Goal: Information Seeking & Learning: Learn about a topic

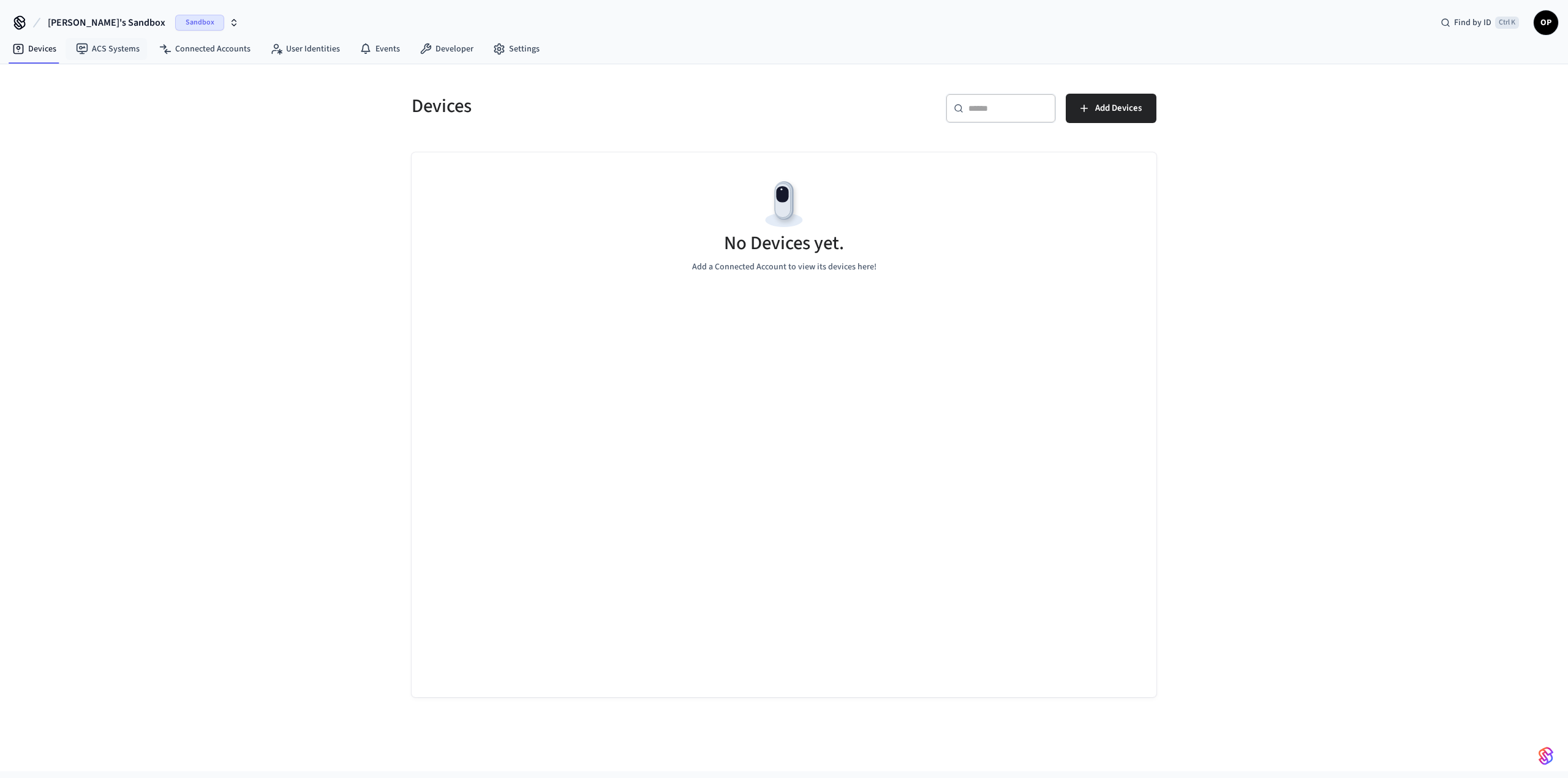
click at [72, 27] on span "[PERSON_NAME]'s Sandbox" at bounding box center [106, 22] width 117 height 15
drag, startPoint x: 279, startPoint y: 181, endPoint x: 132, endPoint y: 78, distance: 179.5
click at [279, 181] on div "Devices ​ ​ Add Devices No Devices yet. Add a Connected Account to view its dev…" at bounding box center [784, 417] width 1568 height 707
click at [113, 57] on link "ACS Systems" at bounding box center [108, 49] width 83 height 22
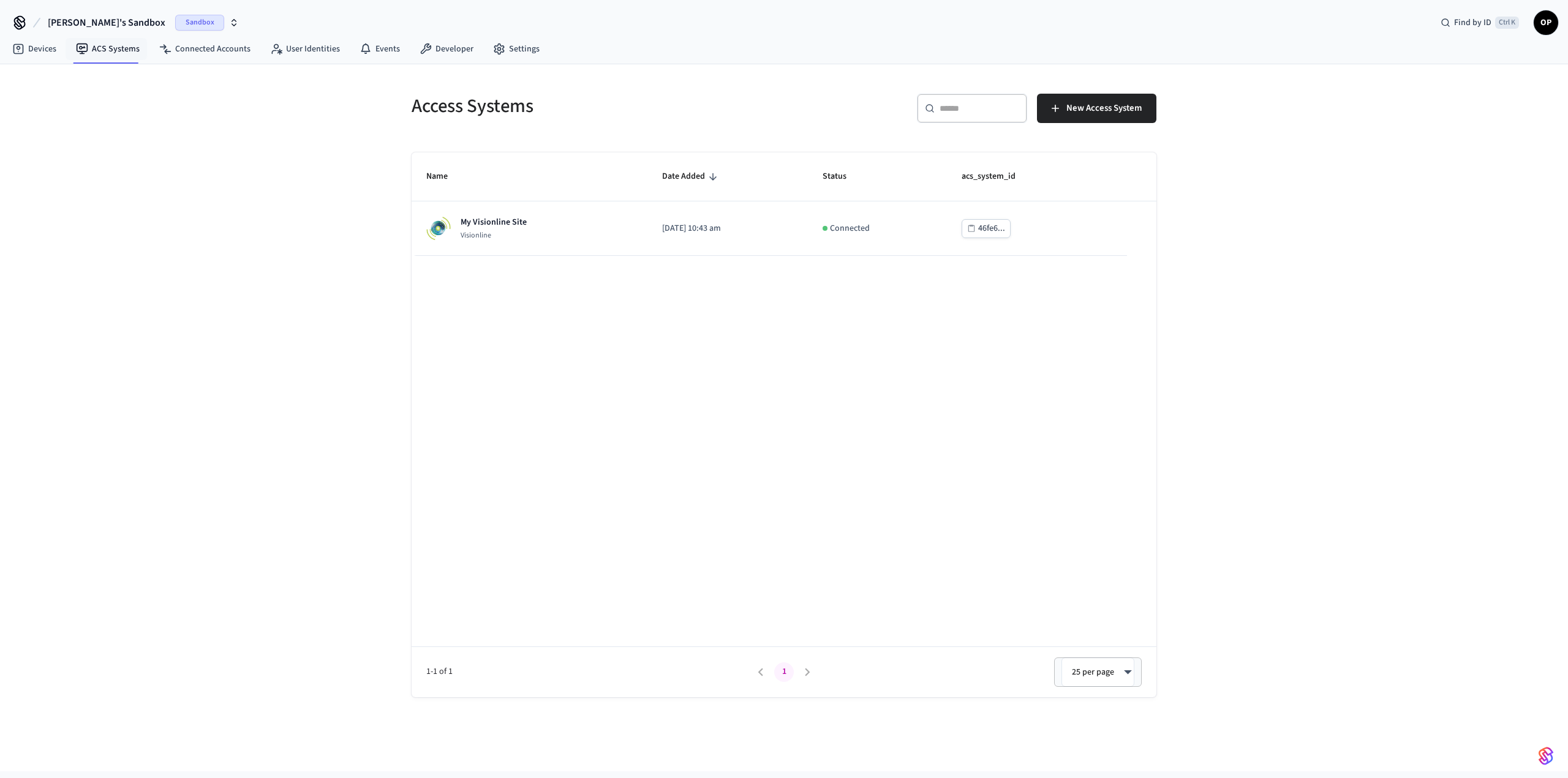
click at [86, 21] on span "[PERSON_NAME]'s Sandbox" at bounding box center [106, 22] width 117 height 15
click at [79, 101] on div "test salto Production" at bounding box center [99, 102] width 168 height 16
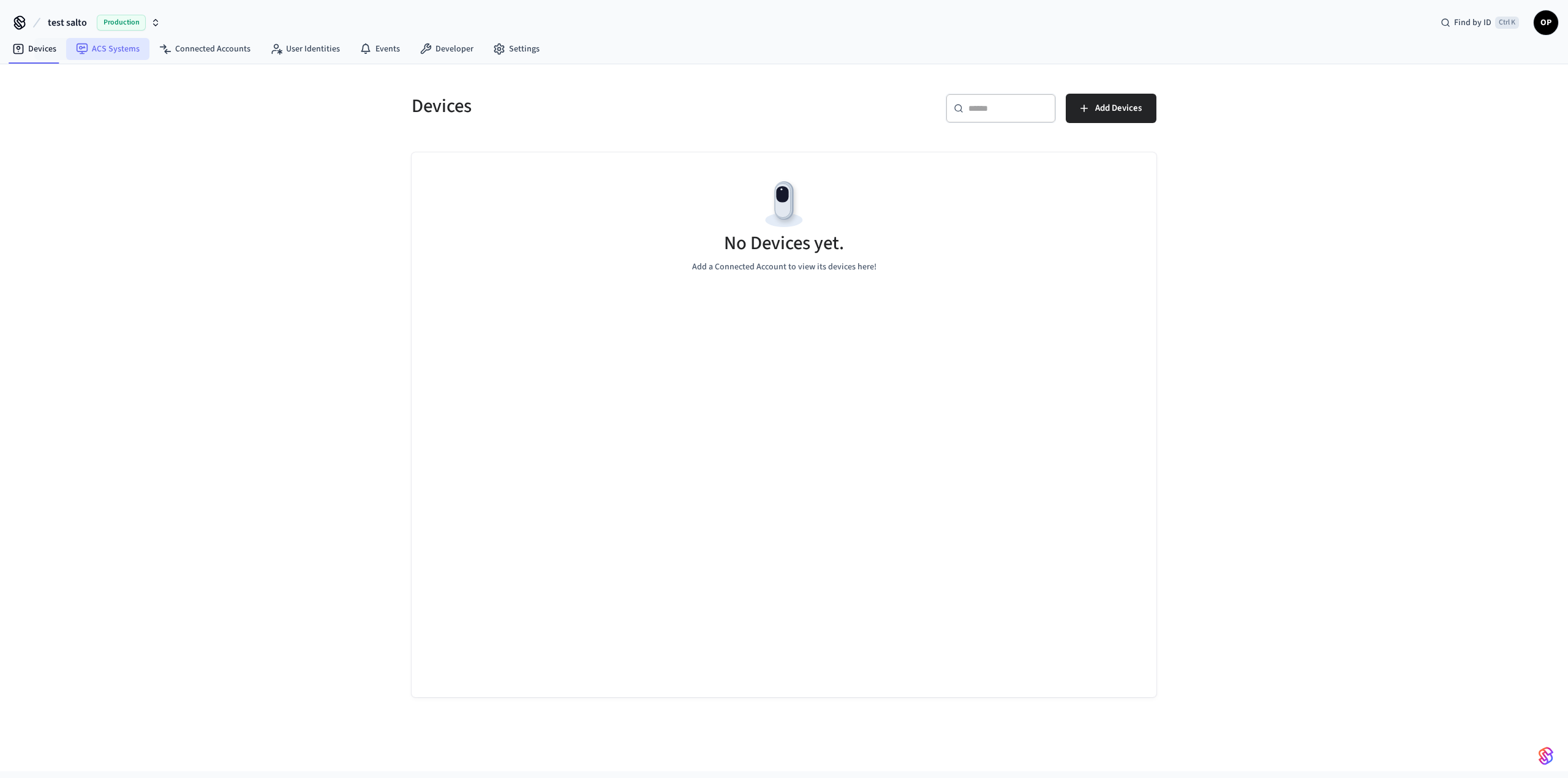
click at [103, 50] on link "ACS Systems" at bounding box center [108, 49] width 83 height 22
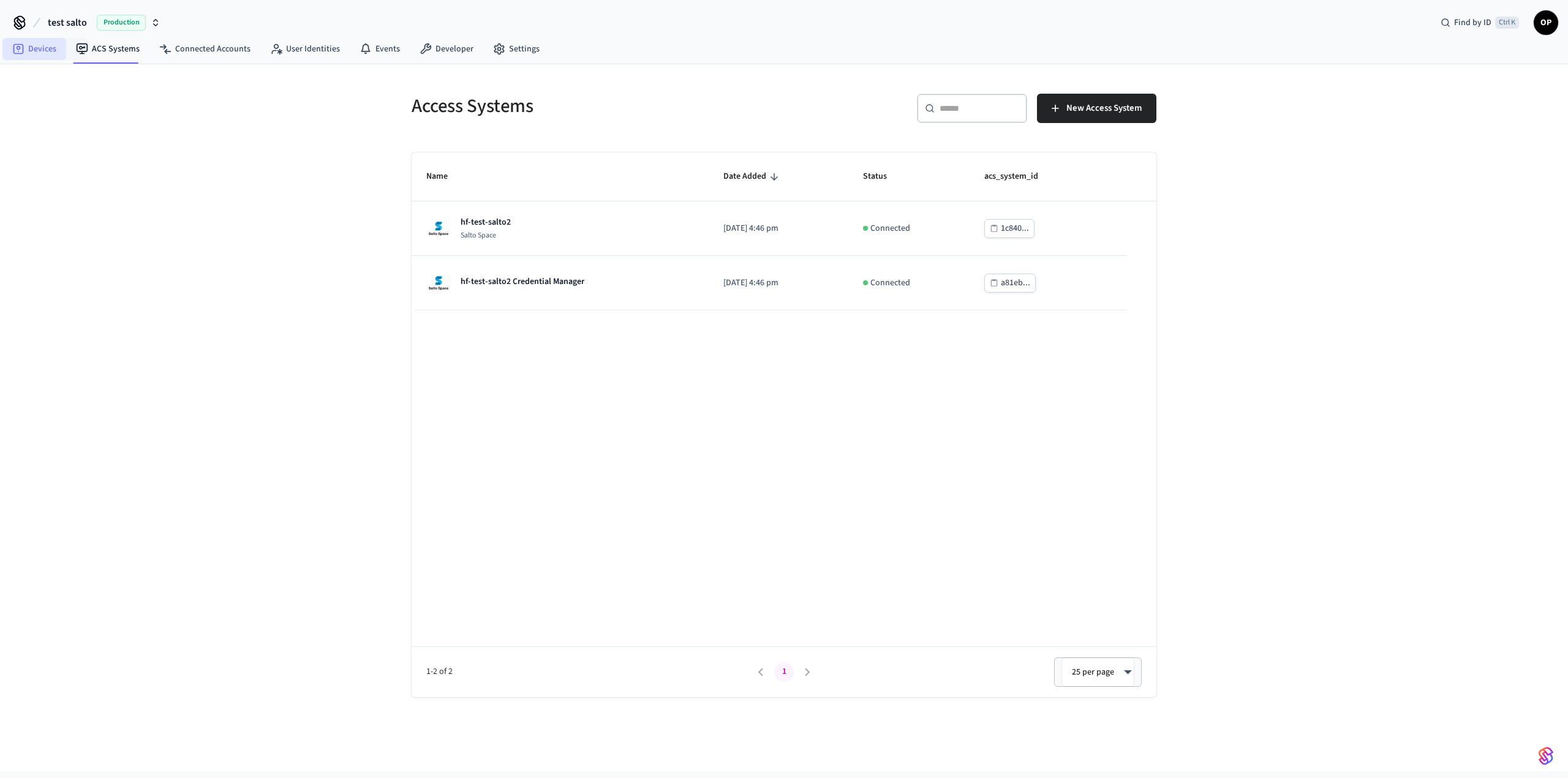
click at [20, 50] on icon at bounding box center [18, 49] width 13 height 13
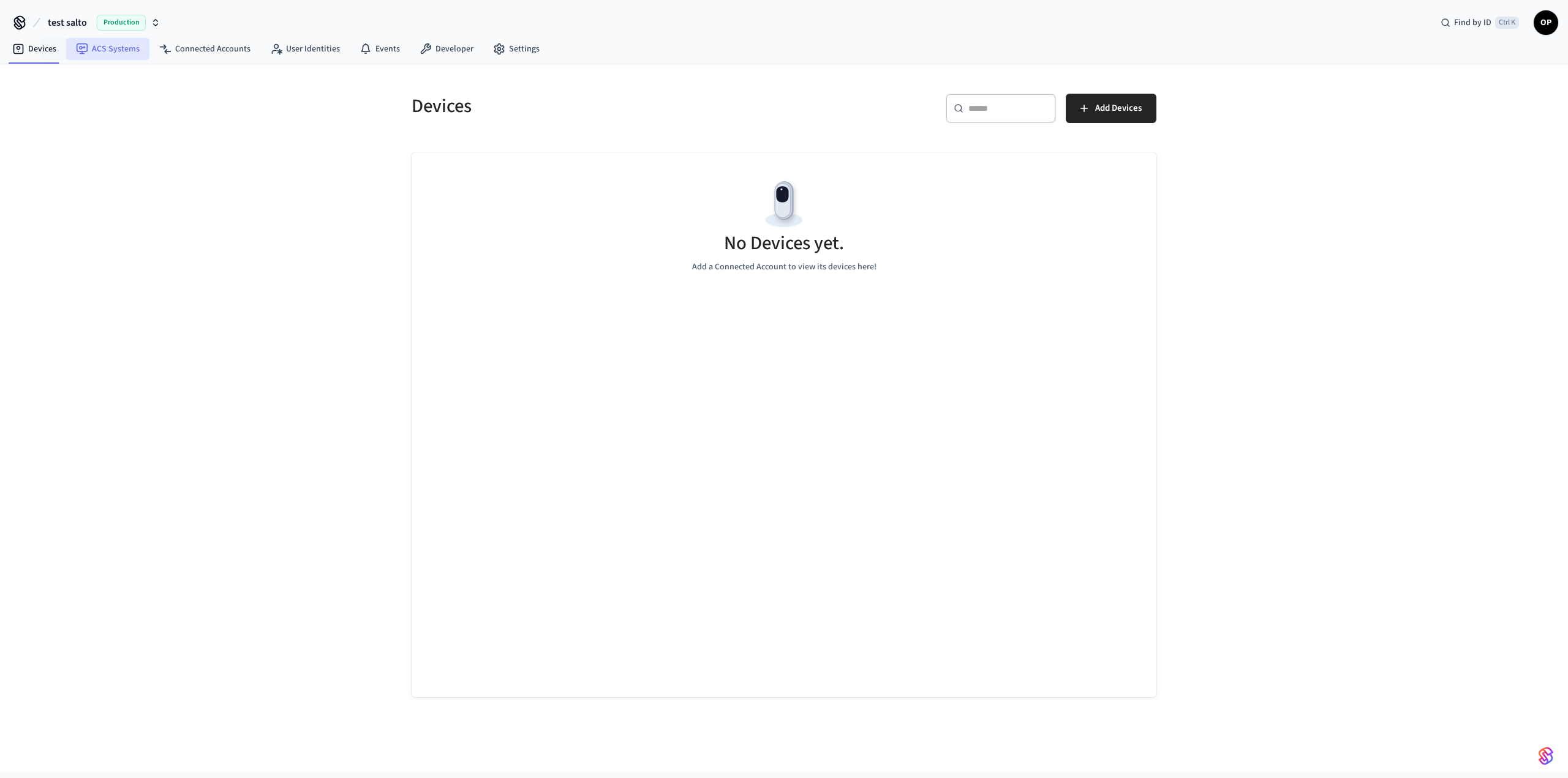
click at [100, 50] on link "ACS Systems" at bounding box center [108, 49] width 83 height 22
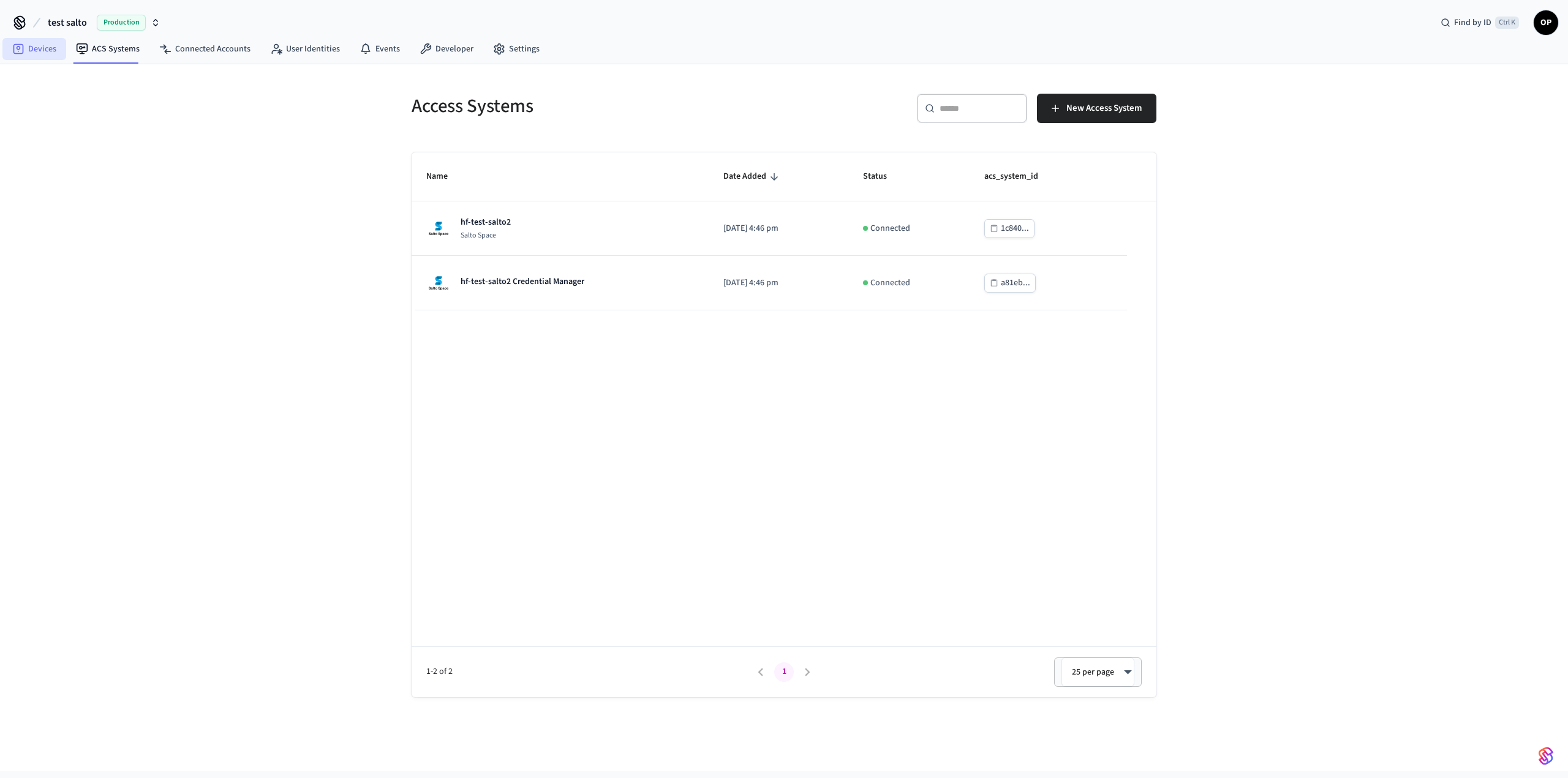
click at [42, 56] on link "Devices" at bounding box center [35, 49] width 64 height 22
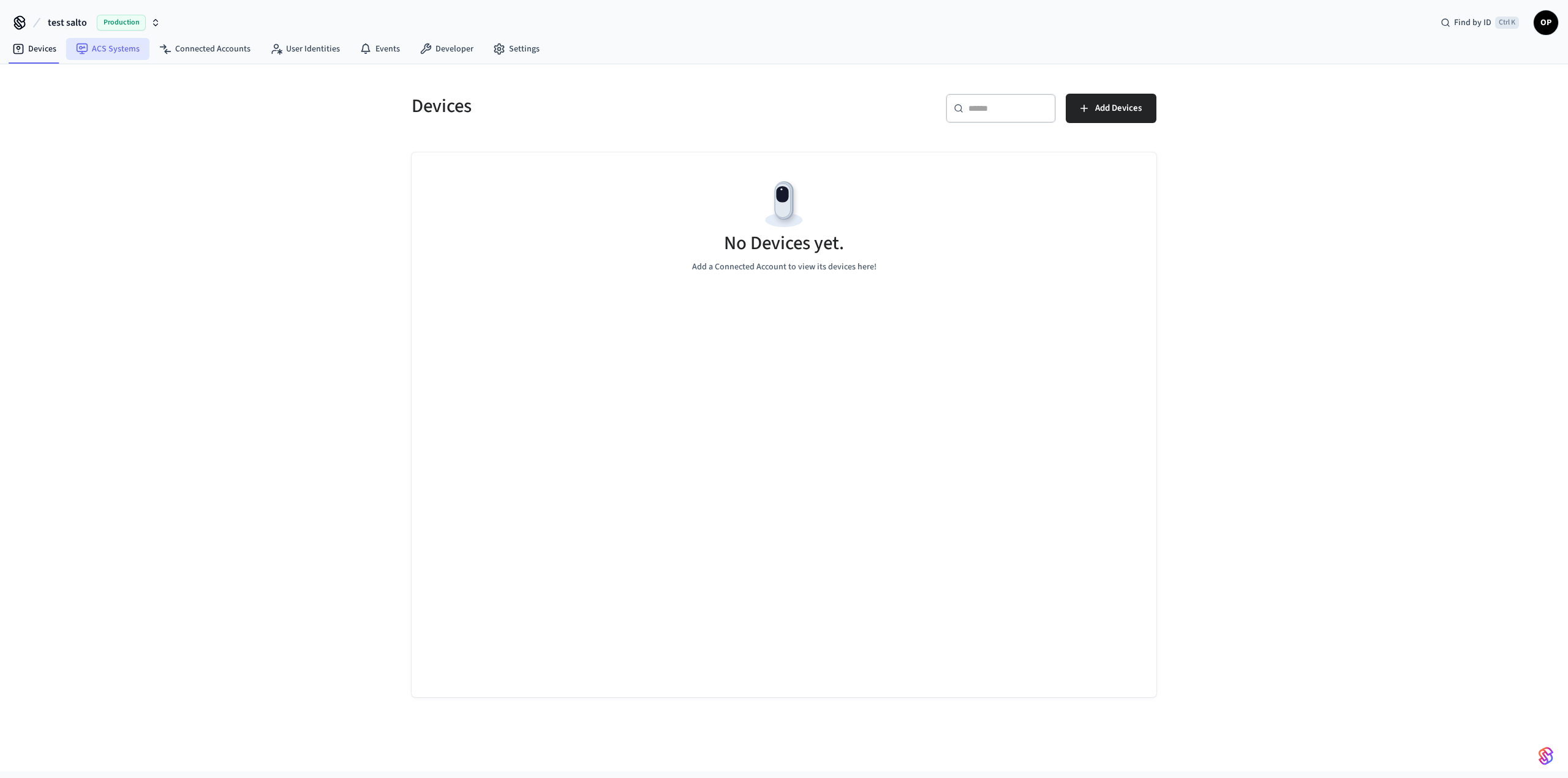
click at [109, 49] on link "ACS Systems" at bounding box center [108, 49] width 83 height 22
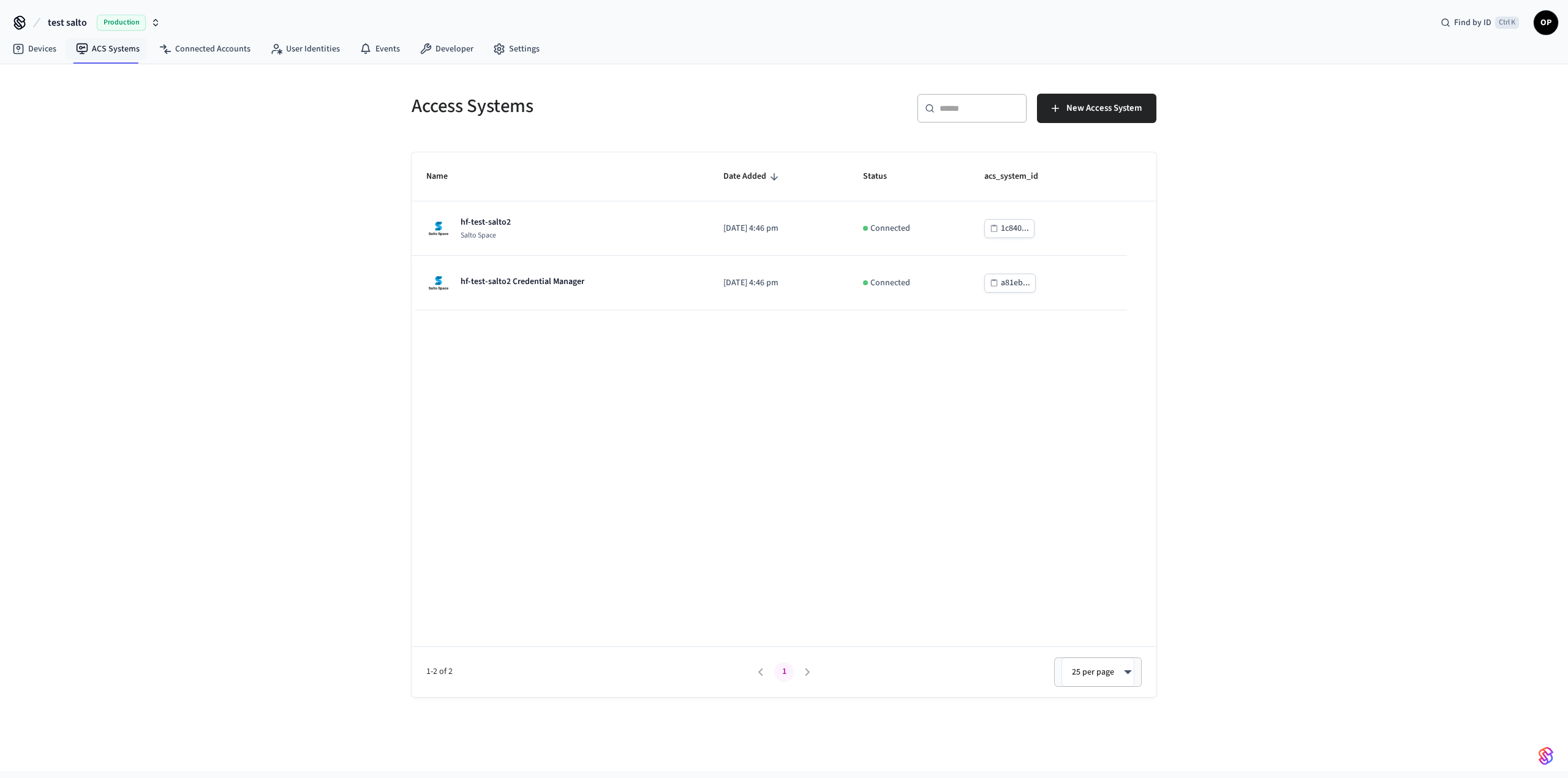
click at [78, 27] on span "test salto" at bounding box center [67, 22] width 39 height 15
click at [55, 81] on span "[PERSON_NAME]'s Sandbox" at bounding box center [66, 79] width 101 height 13
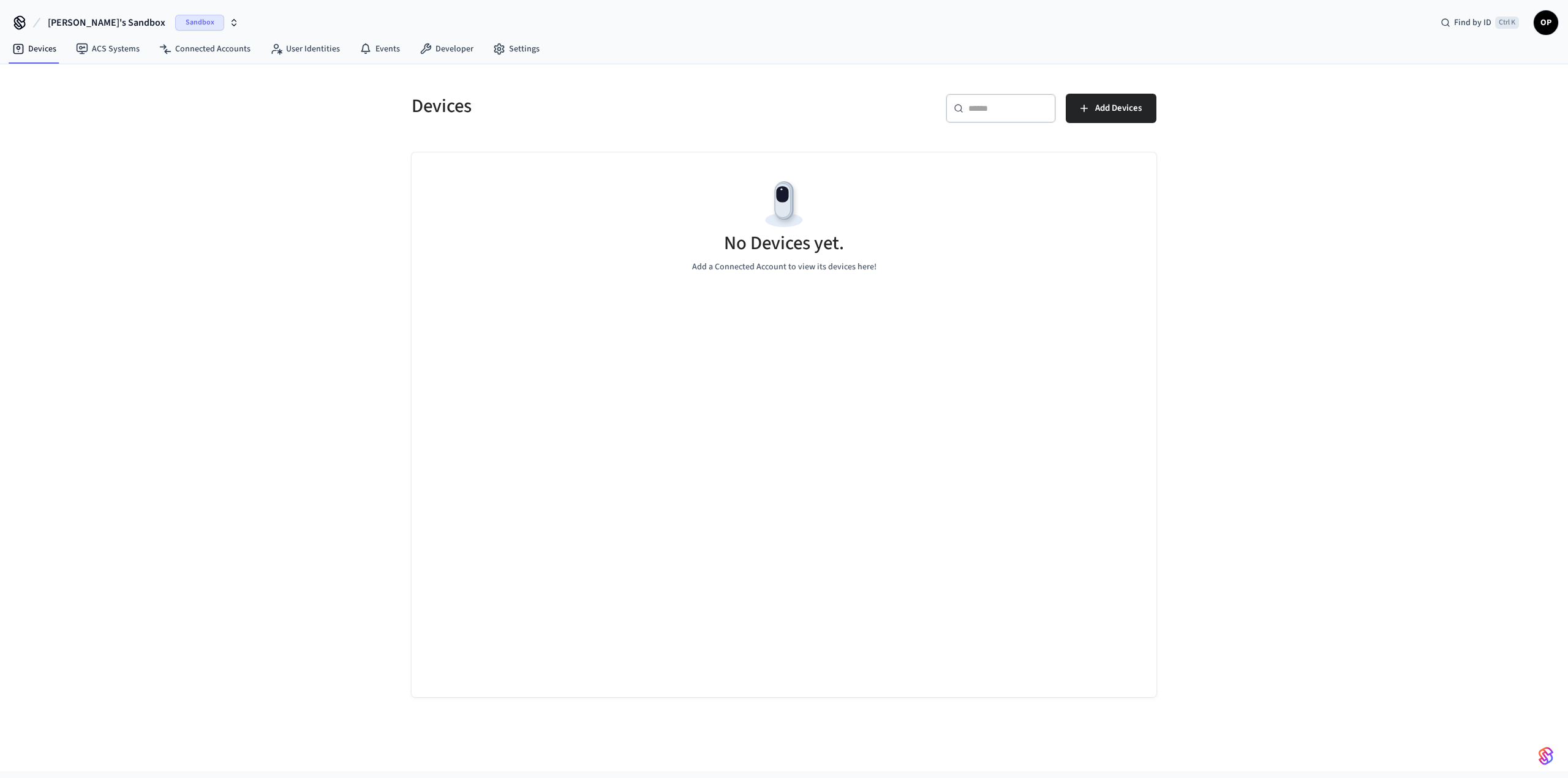
click at [176, 20] on span "Sandbox" at bounding box center [200, 22] width 49 height 16
click at [395, 199] on div "Devices ​ ​ Add Devices No Devices yet. Add a Connected Account to view its dev…" at bounding box center [784, 380] width 784 height 633
click at [120, 45] on link "ACS Systems" at bounding box center [108, 49] width 83 height 22
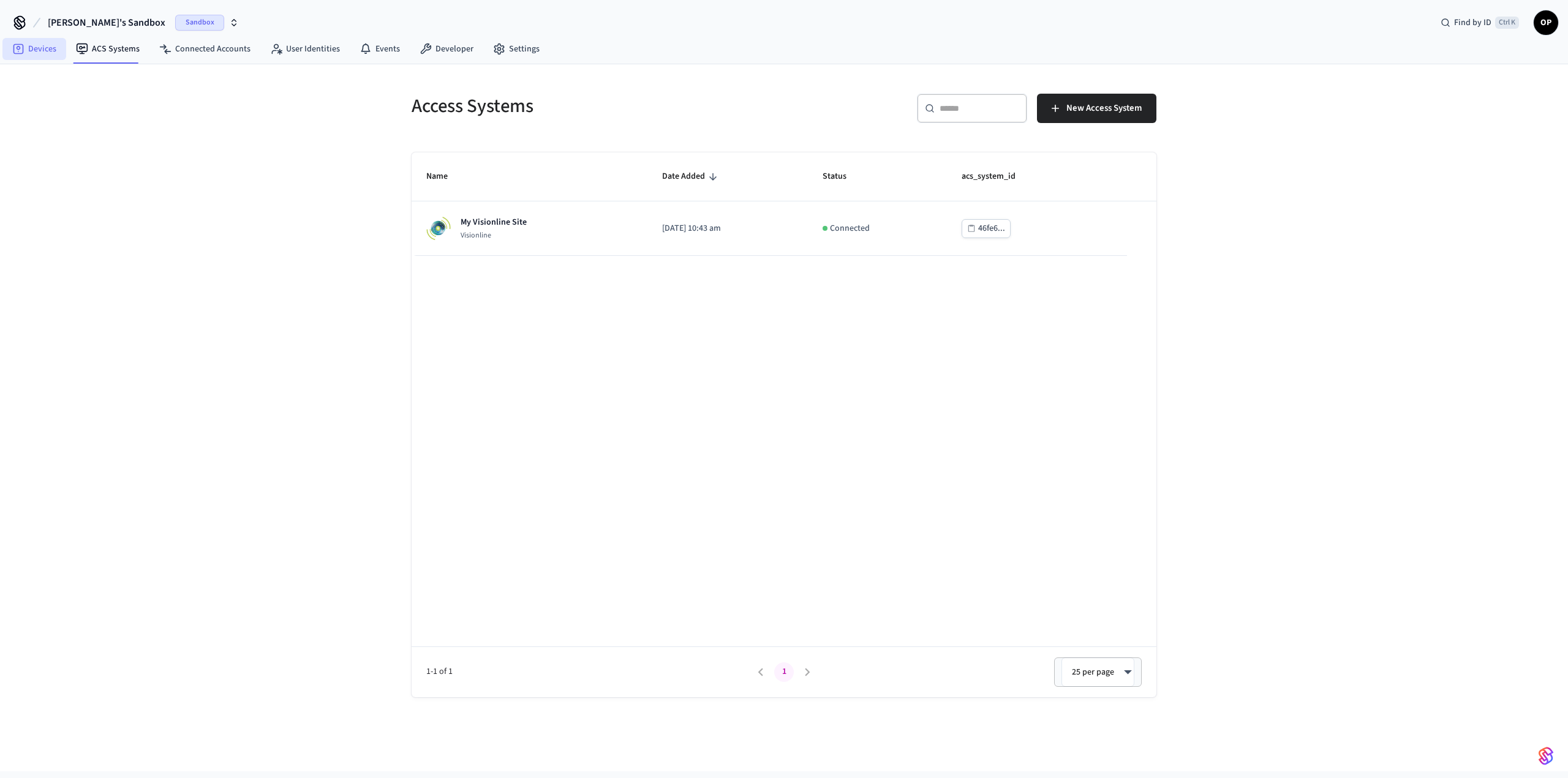
click at [22, 54] on icon at bounding box center [18, 49] width 11 height 11
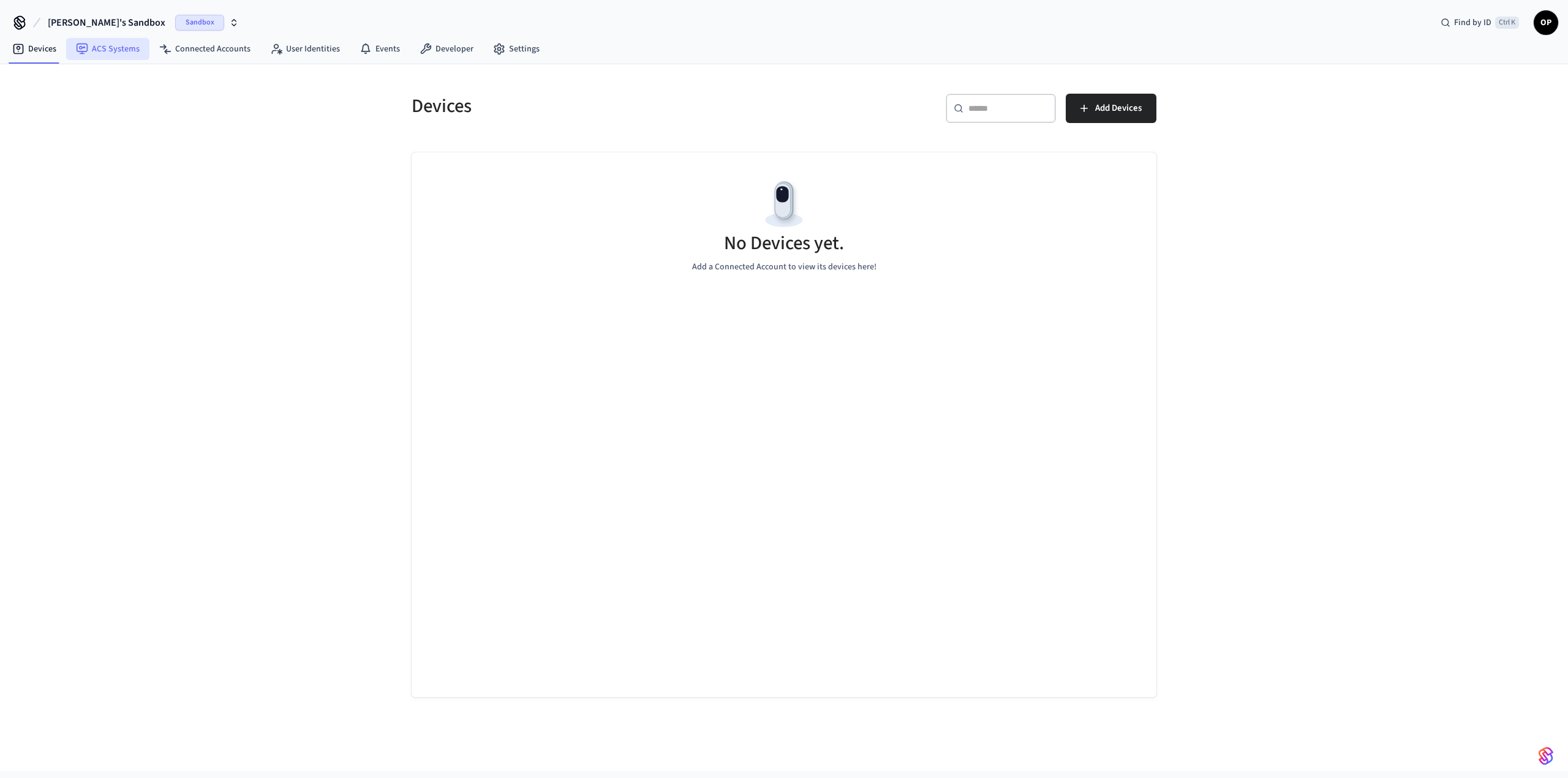
click at [97, 49] on link "ACS Systems" at bounding box center [108, 49] width 83 height 22
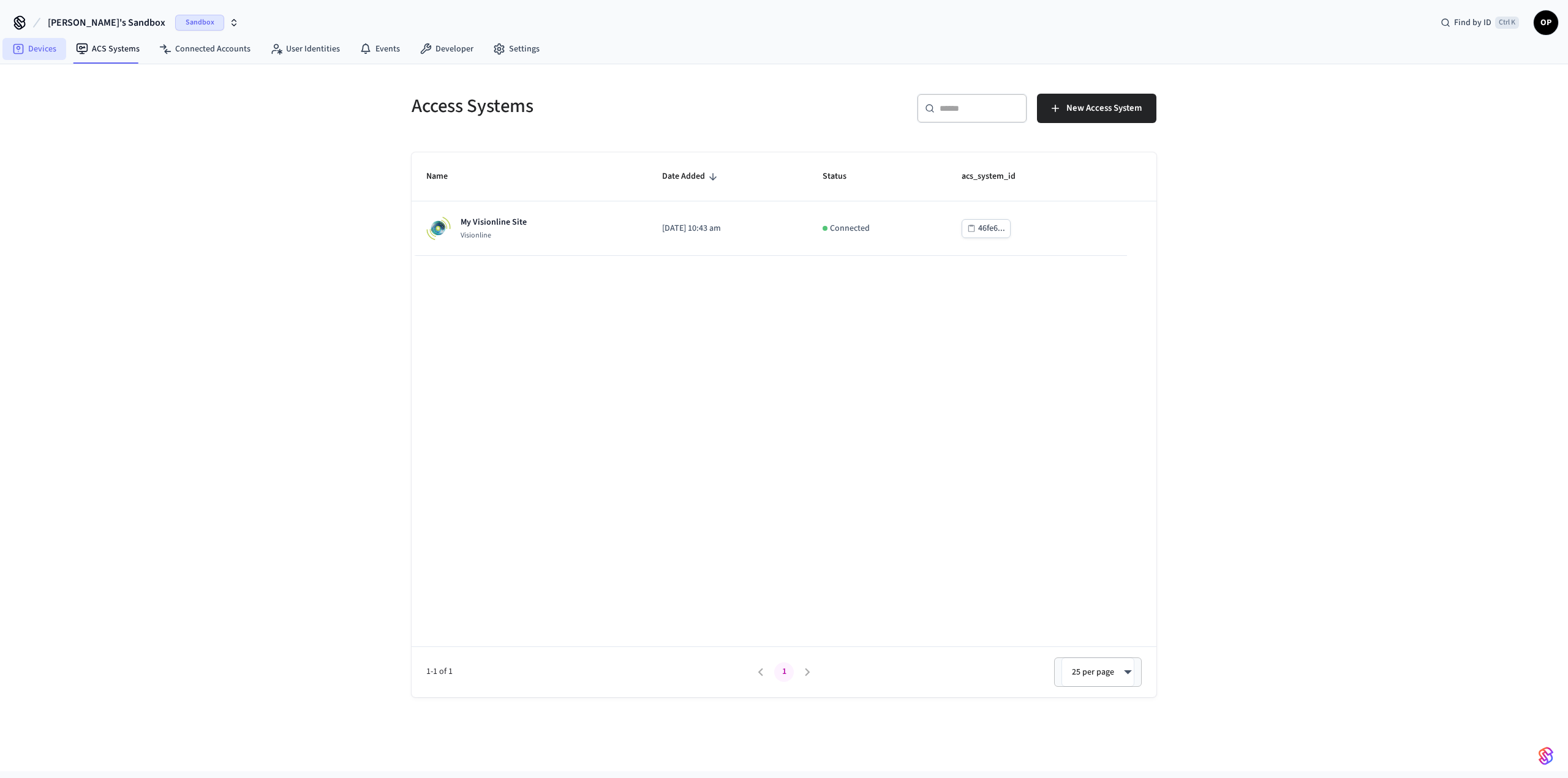
click at [49, 51] on link "Devices" at bounding box center [35, 49] width 64 height 22
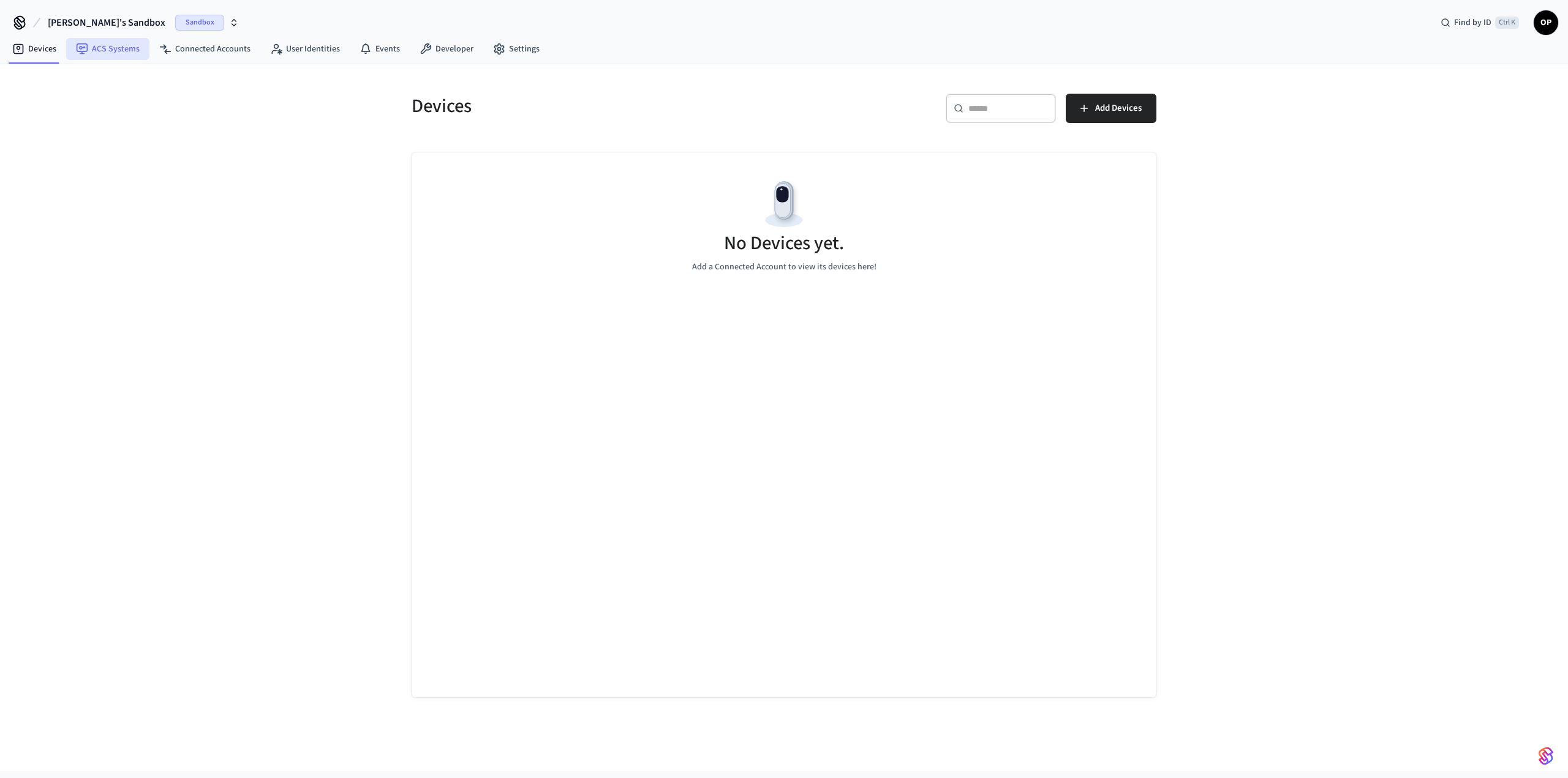
click at [98, 50] on link "ACS Systems" at bounding box center [108, 49] width 83 height 22
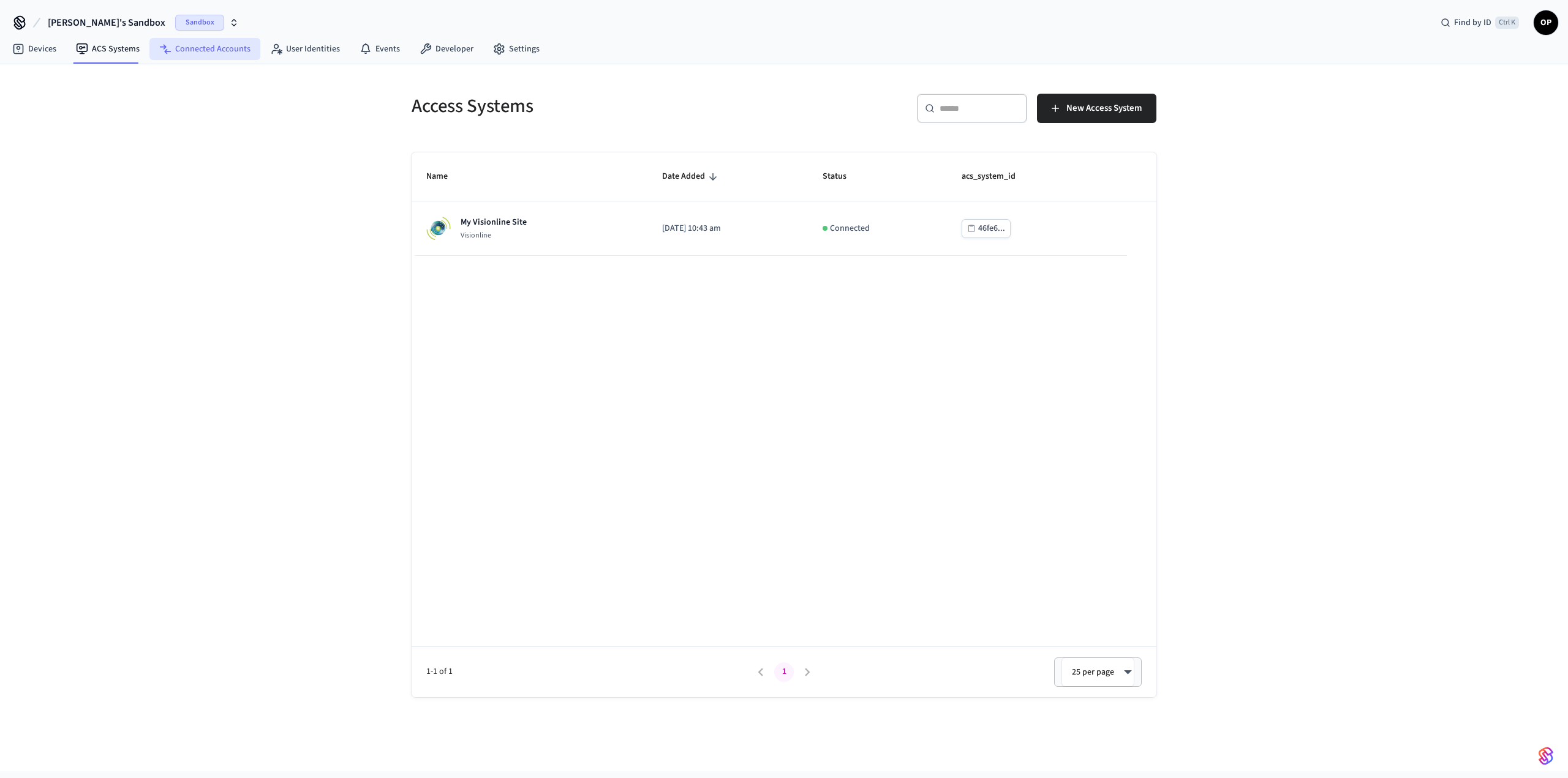
click at [157, 41] on link "Connected Accounts" at bounding box center [205, 49] width 111 height 22
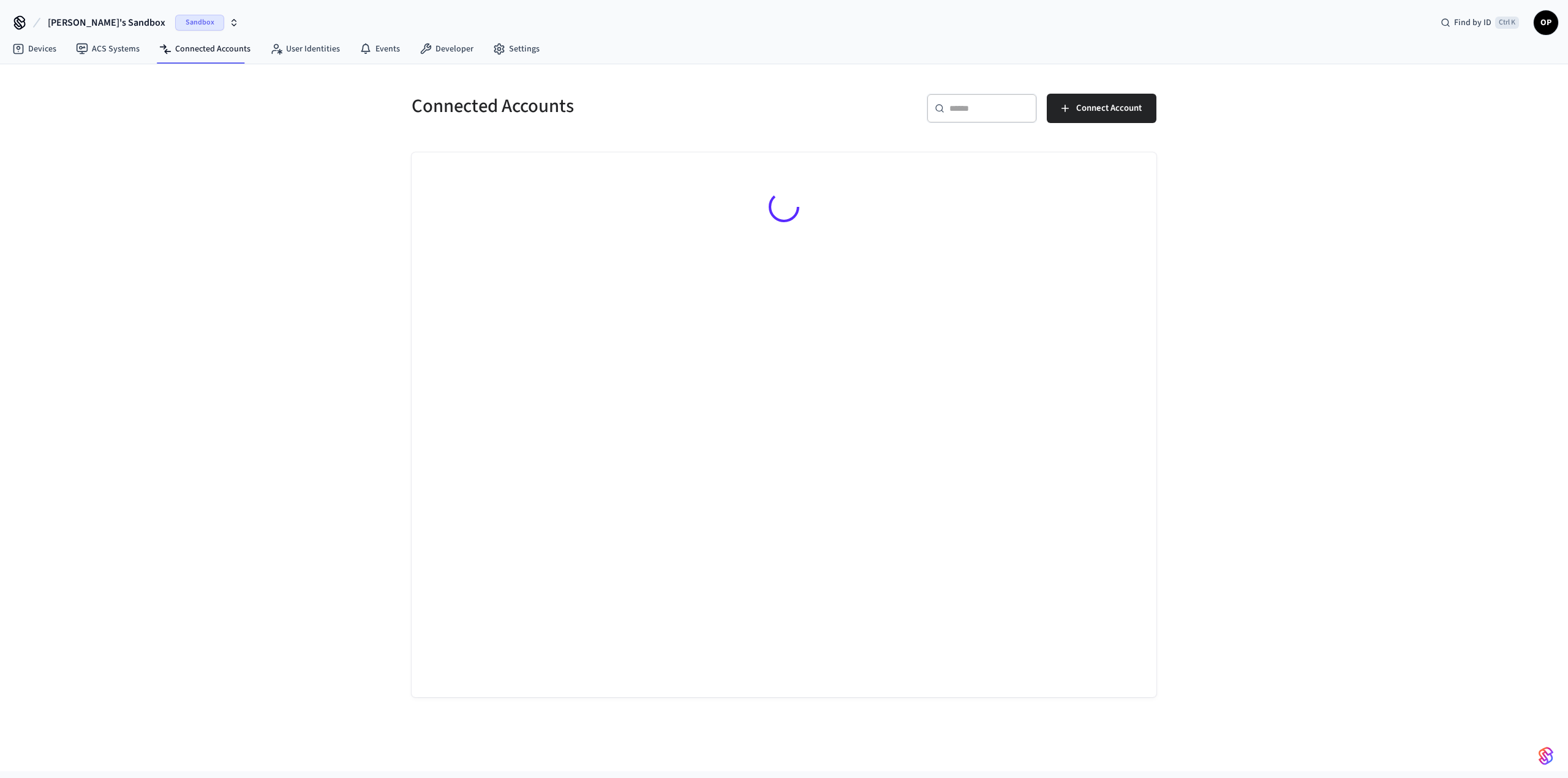
click at [176, 22] on span "Sandbox" at bounding box center [200, 22] width 49 height 16
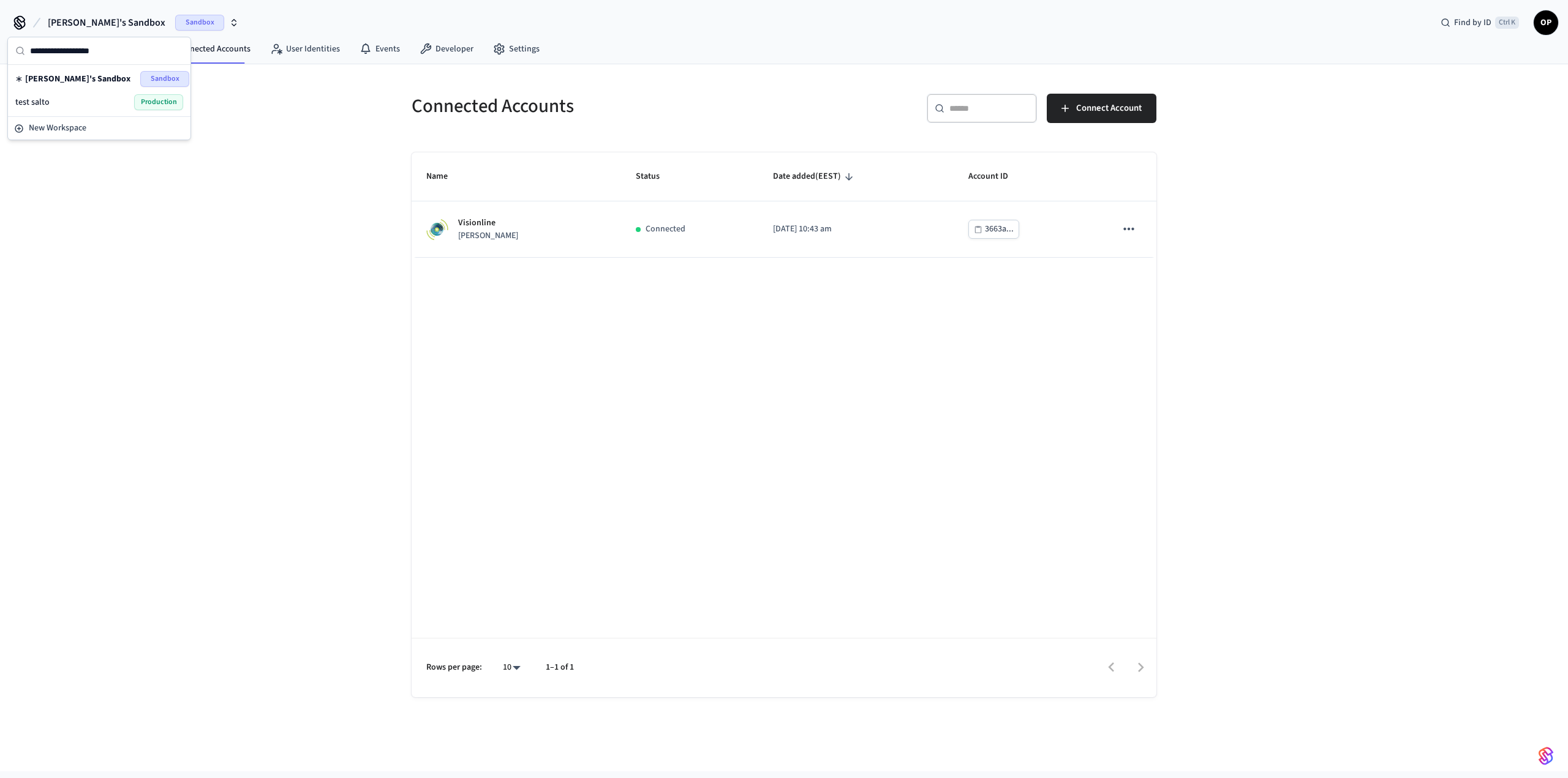
click at [135, 102] on span "Production" at bounding box center [158, 102] width 49 height 16
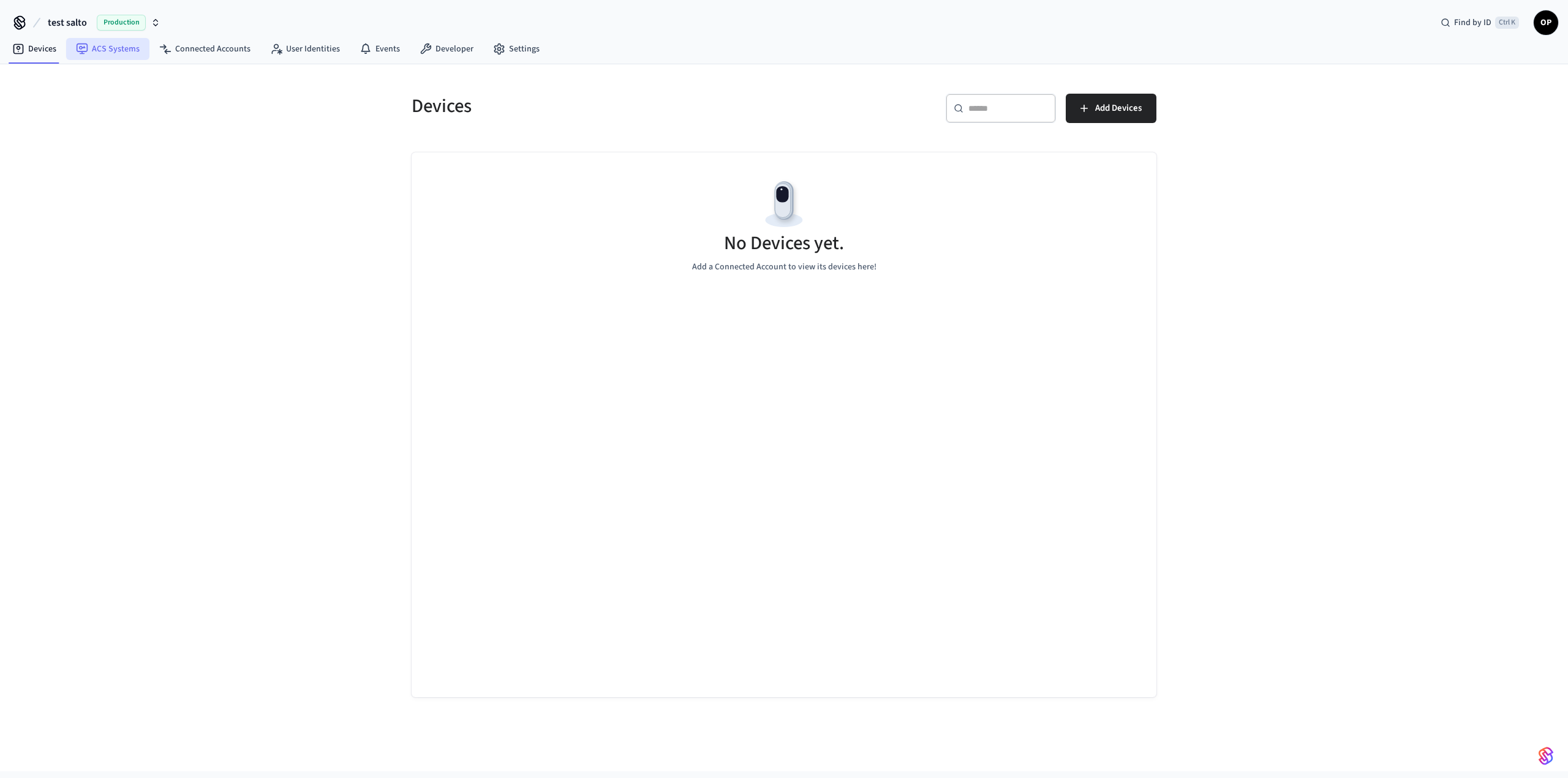
click at [111, 41] on link "ACS Systems" at bounding box center [108, 49] width 83 height 22
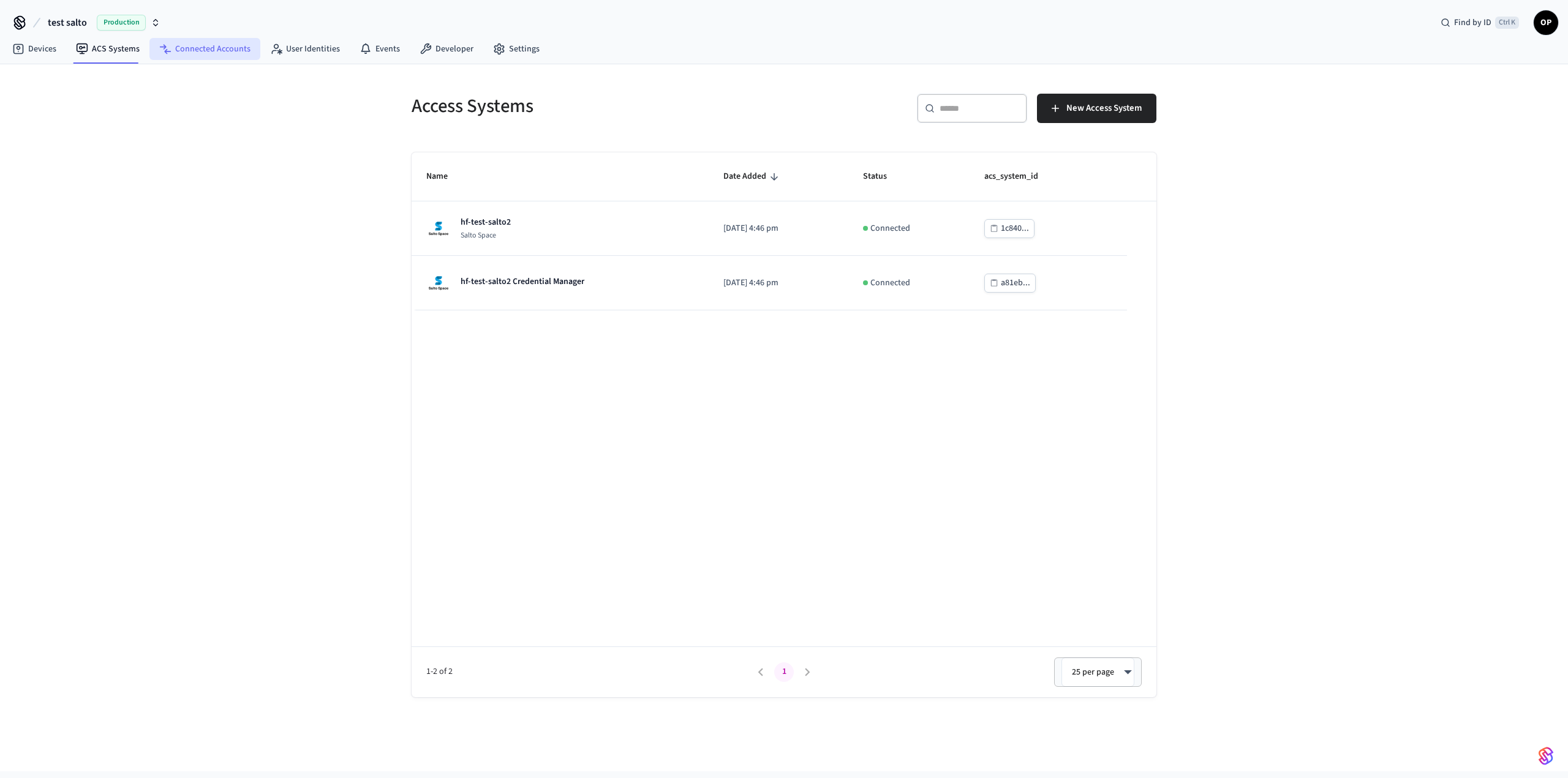
click at [170, 51] on link "Connected Accounts" at bounding box center [205, 49] width 111 height 22
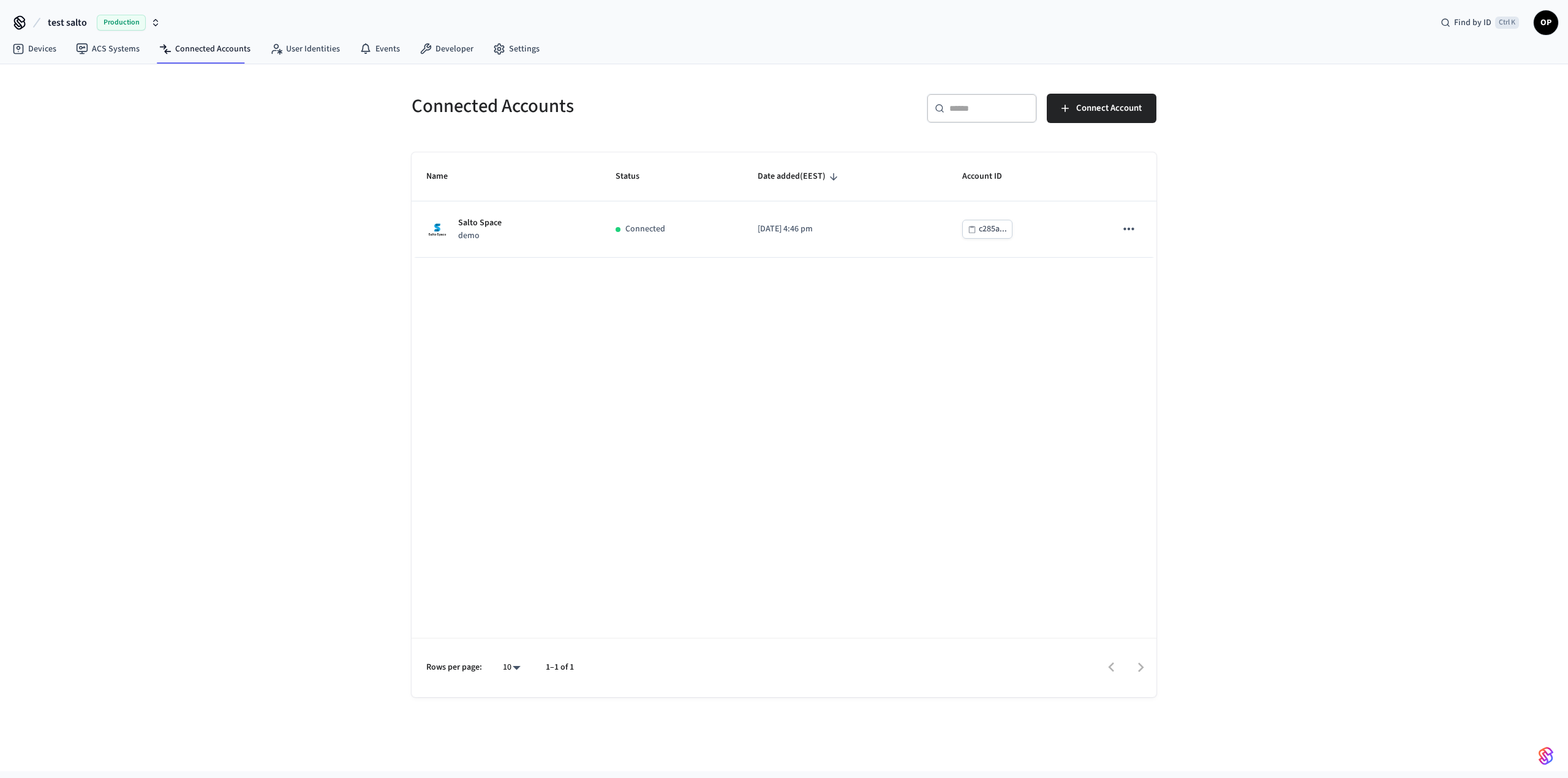
click at [120, 29] on span "Production" at bounding box center [121, 22] width 49 height 16
click at [277, 175] on div "Connected Accounts ​ ​ Connect Account Name Status Date added (EEST) Account ID…" at bounding box center [784, 417] width 1568 height 707
click at [119, 50] on link "ACS Systems" at bounding box center [108, 49] width 83 height 22
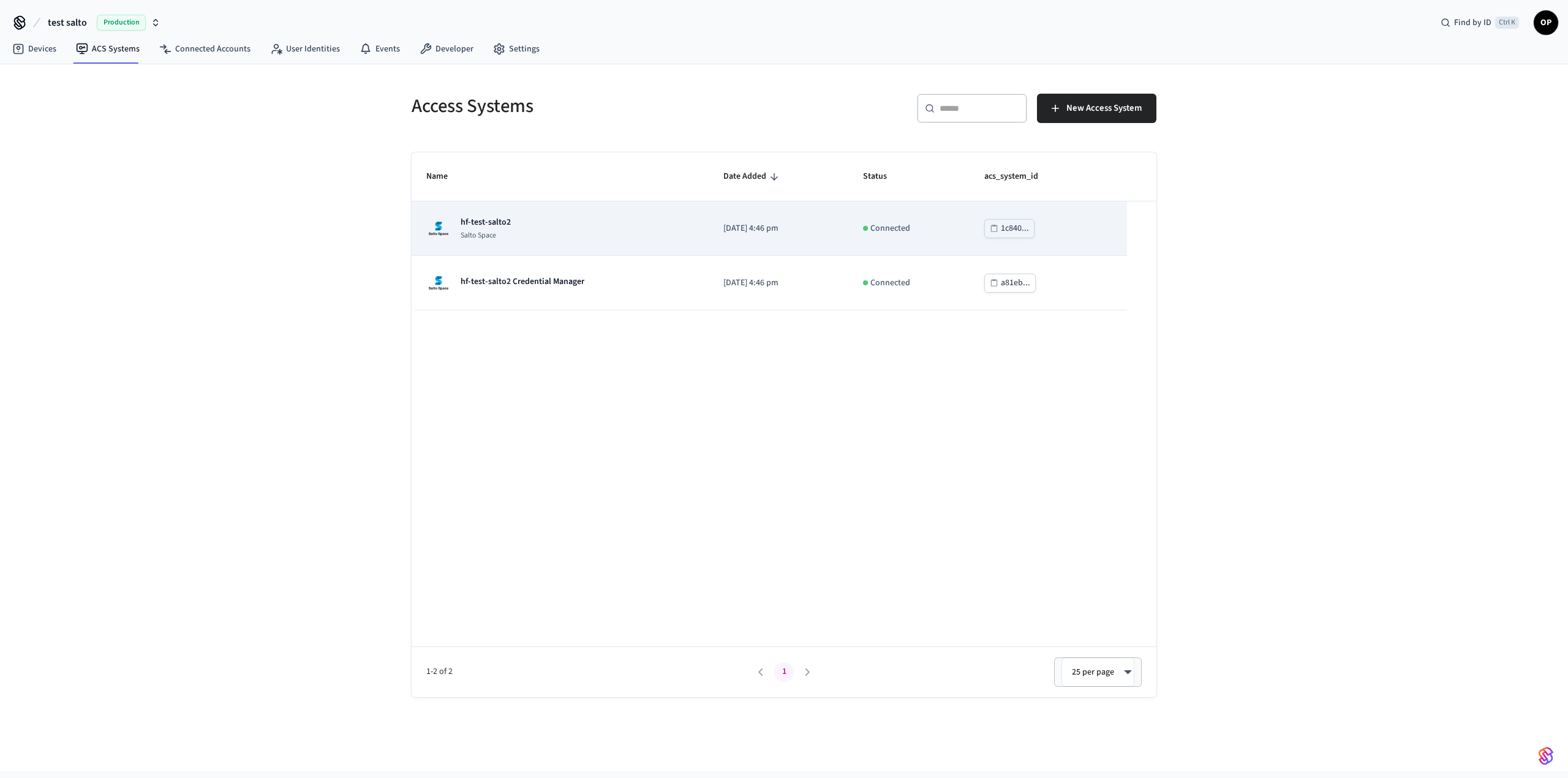
click at [549, 235] on div "hf-test-salto2 Salto Space" at bounding box center [560, 228] width 268 height 24
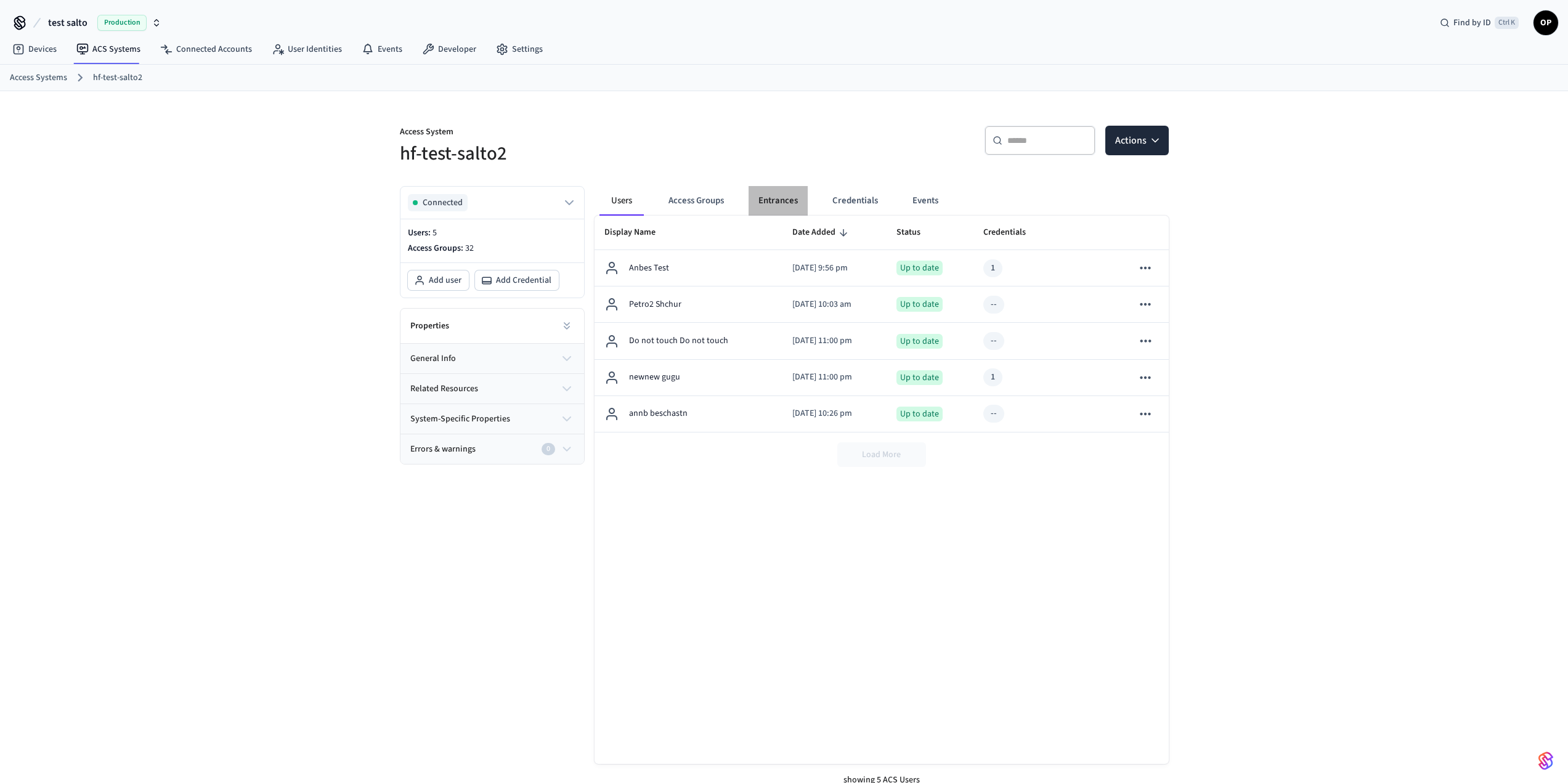
click at [784, 197] on button "Entrances" at bounding box center [778, 201] width 60 height 29
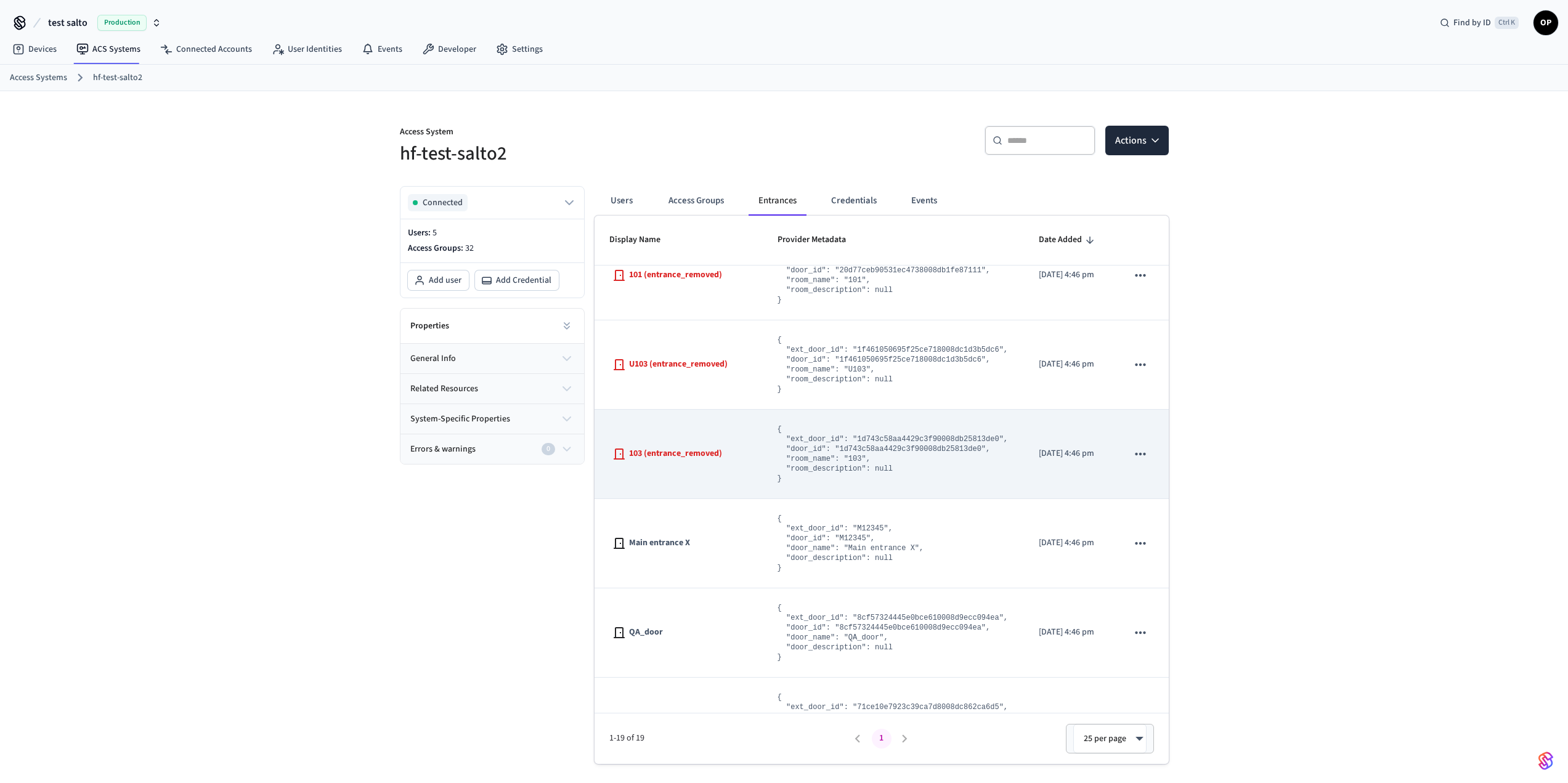
scroll to position [1250, 0]
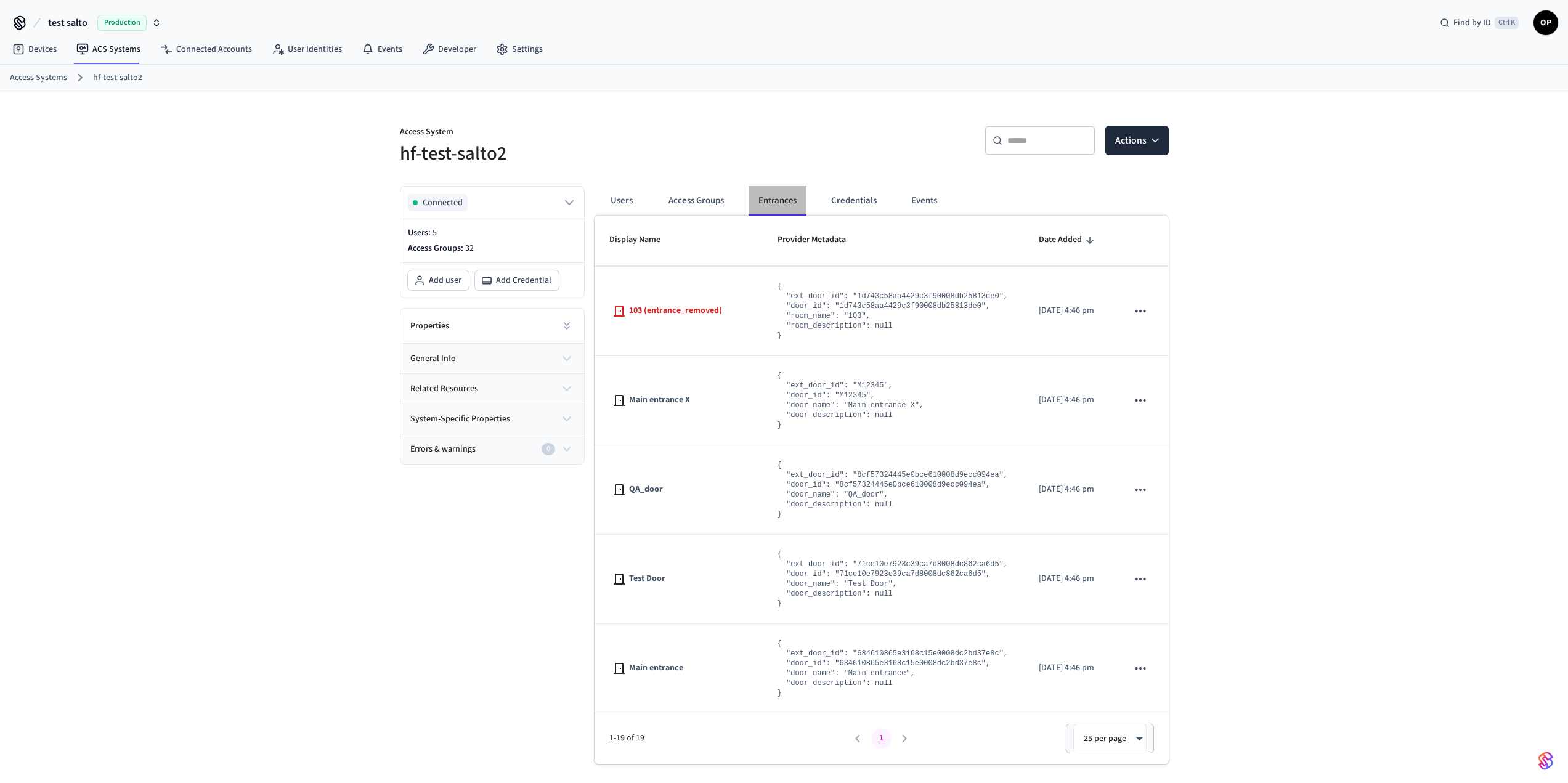
click at [789, 200] on button "Entrances" at bounding box center [777, 201] width 58 height 29
click at [830, 195] on button "Credentials" at bounding box center [853, 201] width 65 height 29
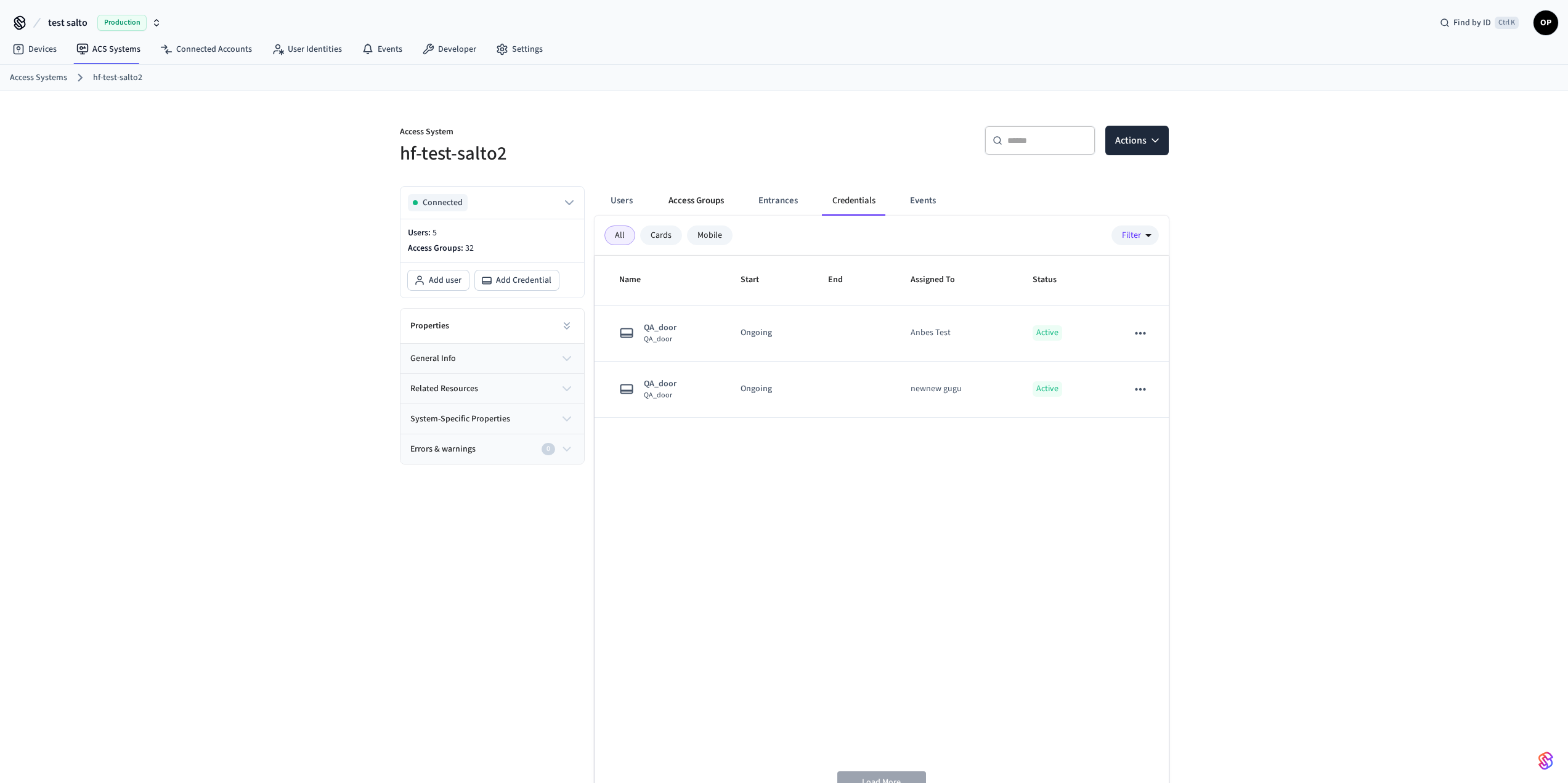
click at [686, 198] on button "Access Groups" at bounding box center [696, 201] width 75 height 29
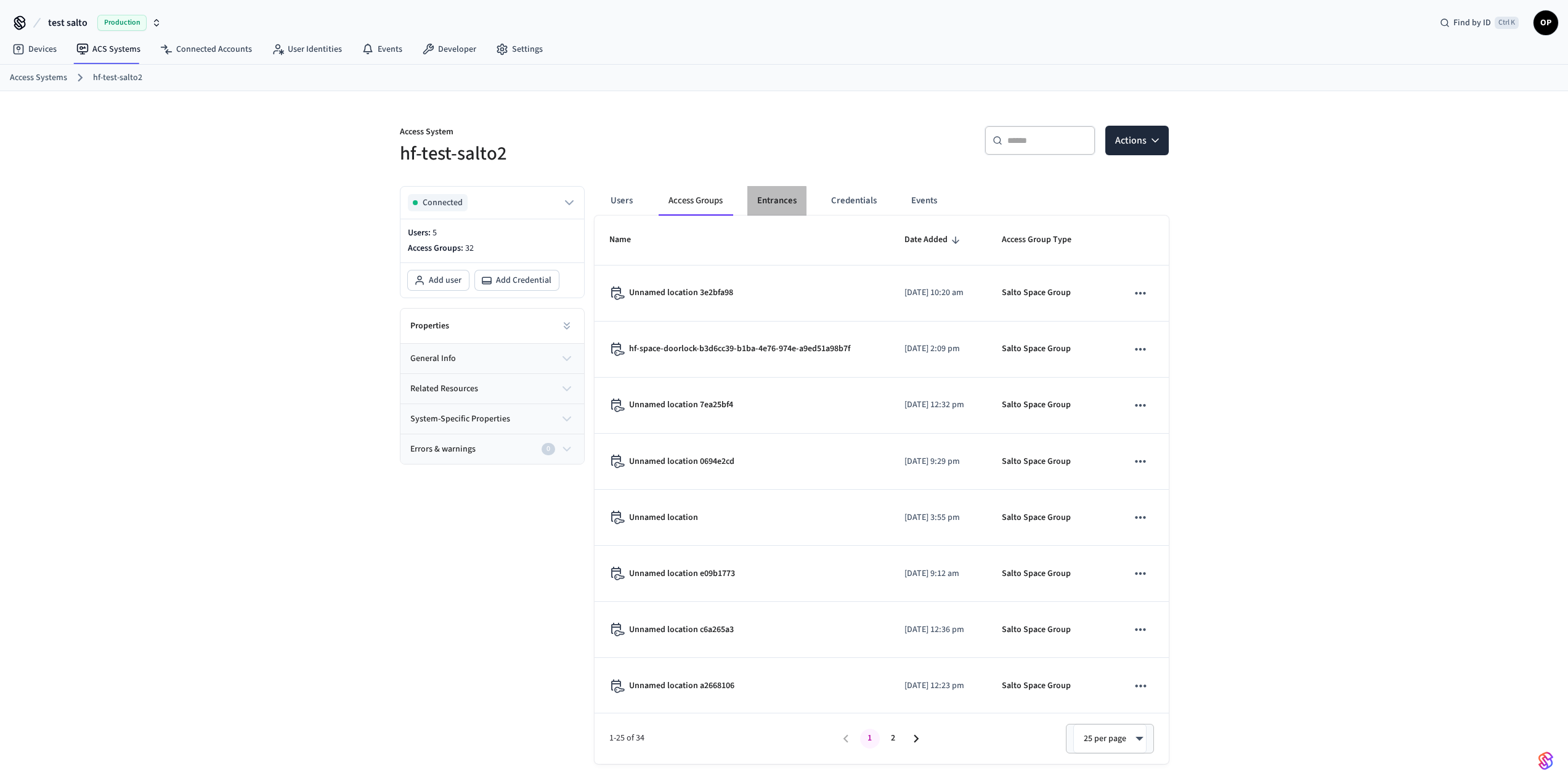
click at [771, 205] on button "Entrances" at bounding box center [777, 201] width 60 height 29
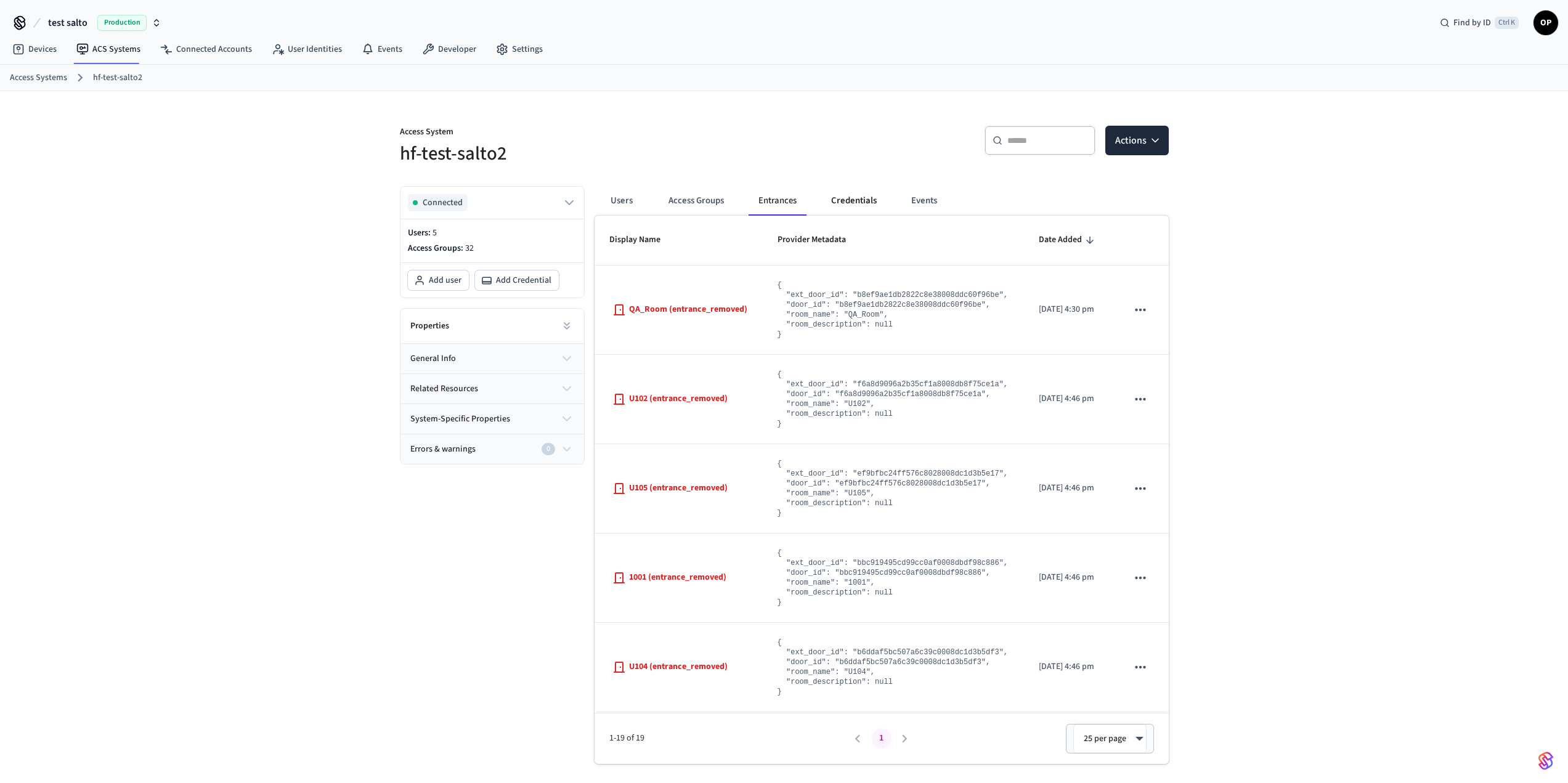
click at [858, 203] on button "Credentials" at bounding box center [853, 201] width 65 height 29
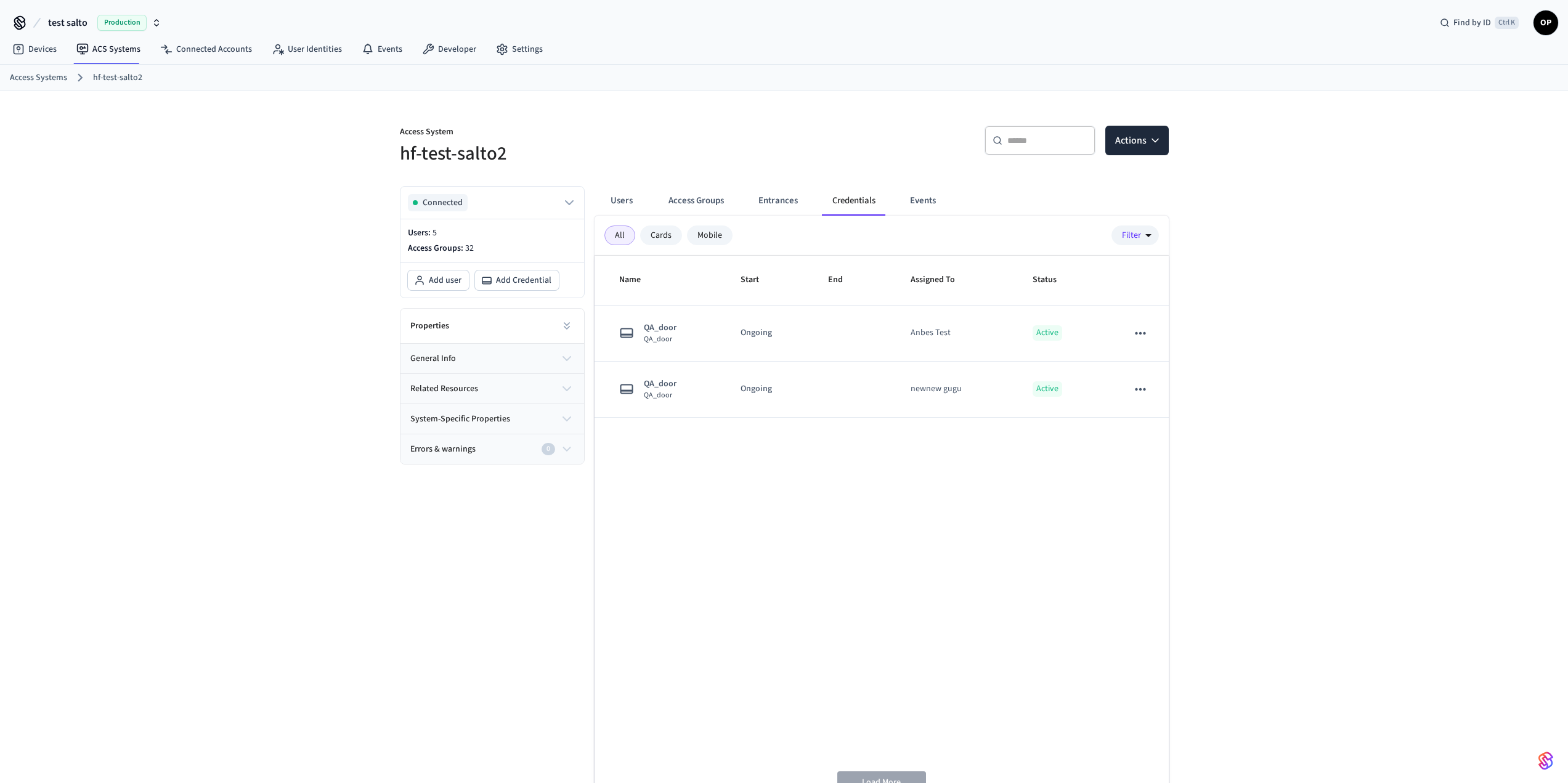
click at [119, 24] on span "Production" at bounding box center [122, 22] width 49 height 16
click at [153, 78] on span "Sandbox" at bounding box center [159, 79] width 49 height 16
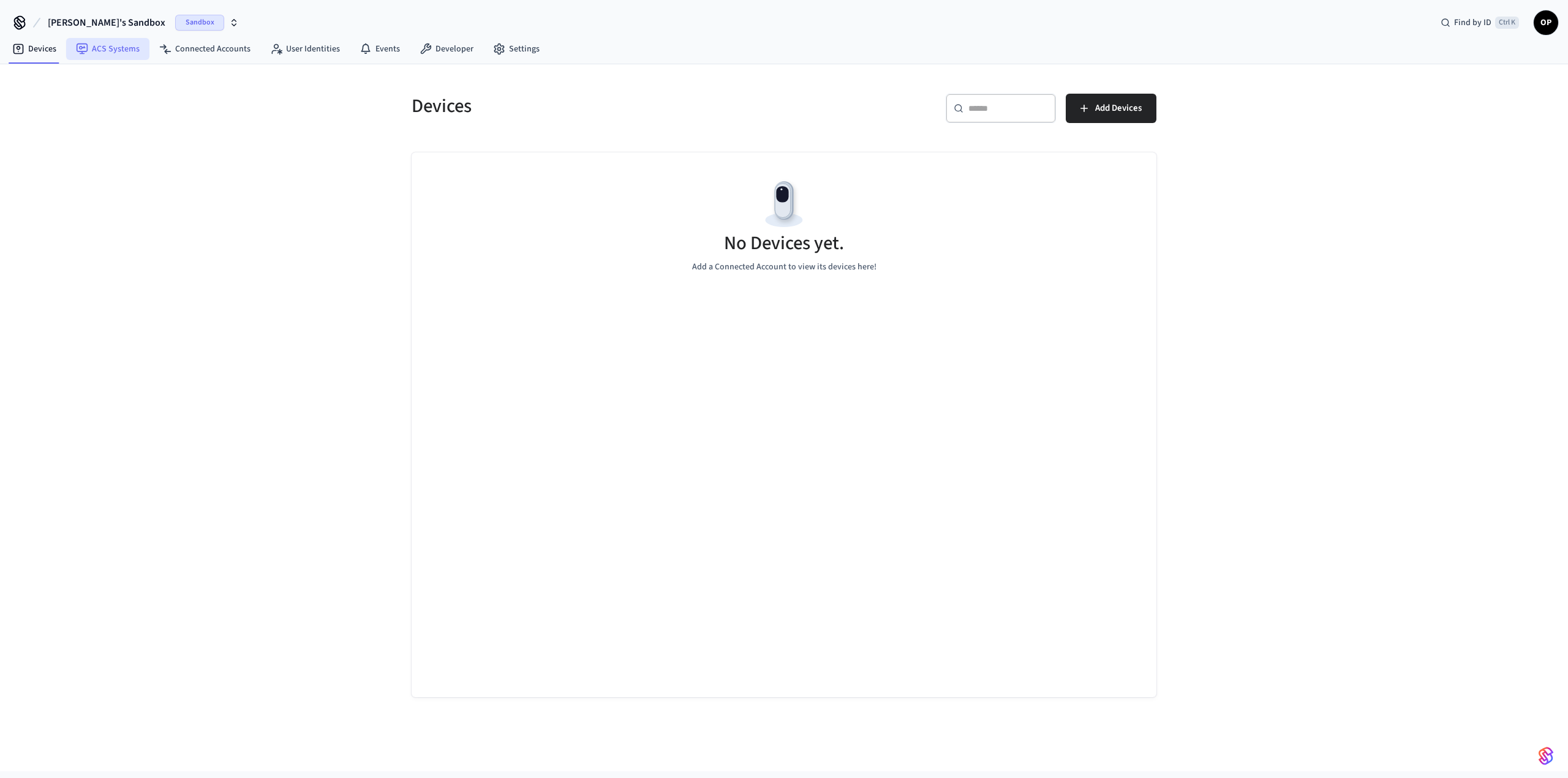
click at [125, 45] on link "ACS Systems" at bounding box center [108, 49] width 83 height 22
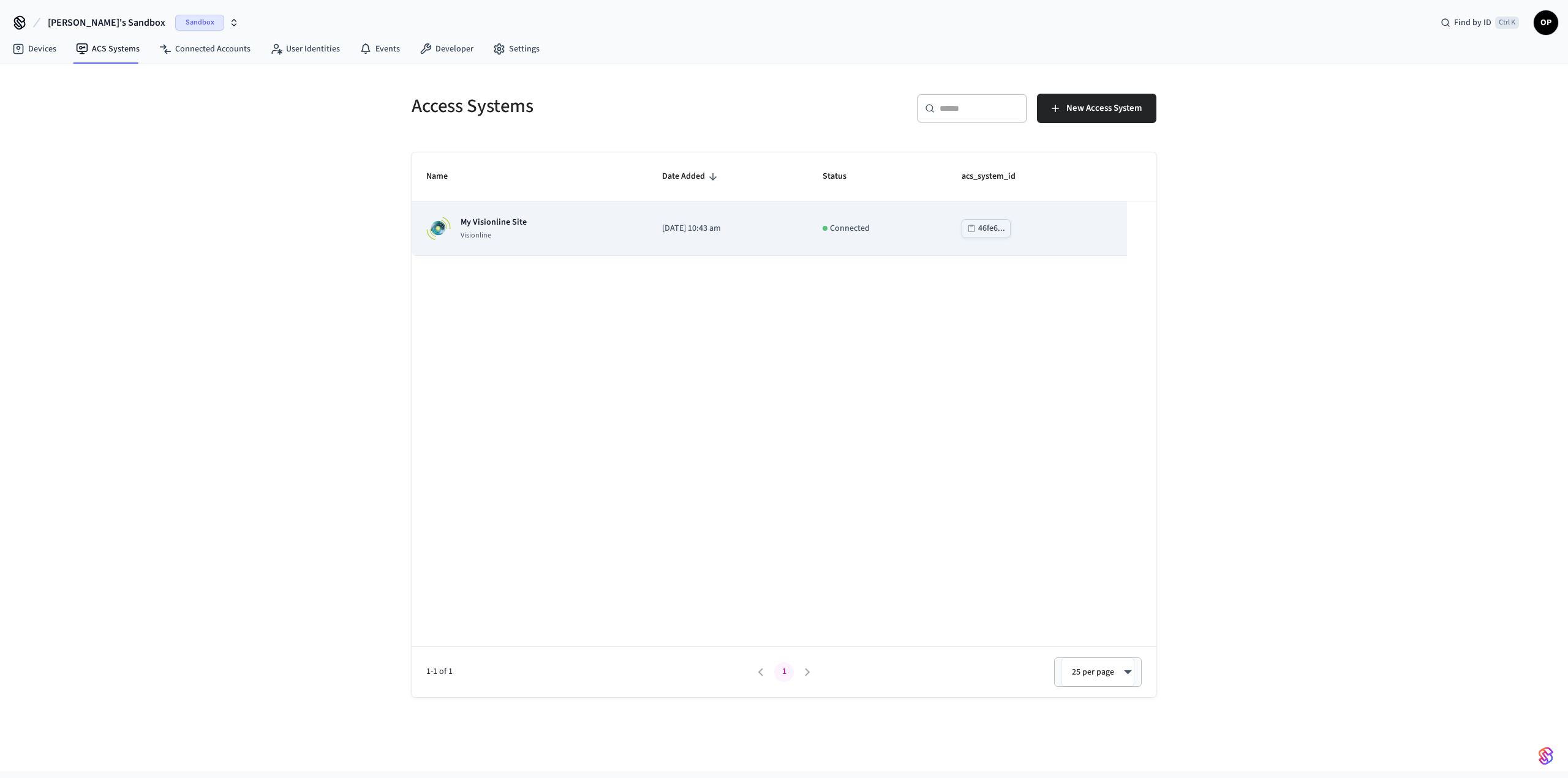
click at [572, 239] on div "My Visionline Site Visionline" at bounding box center [529, 228] width 207 height 24
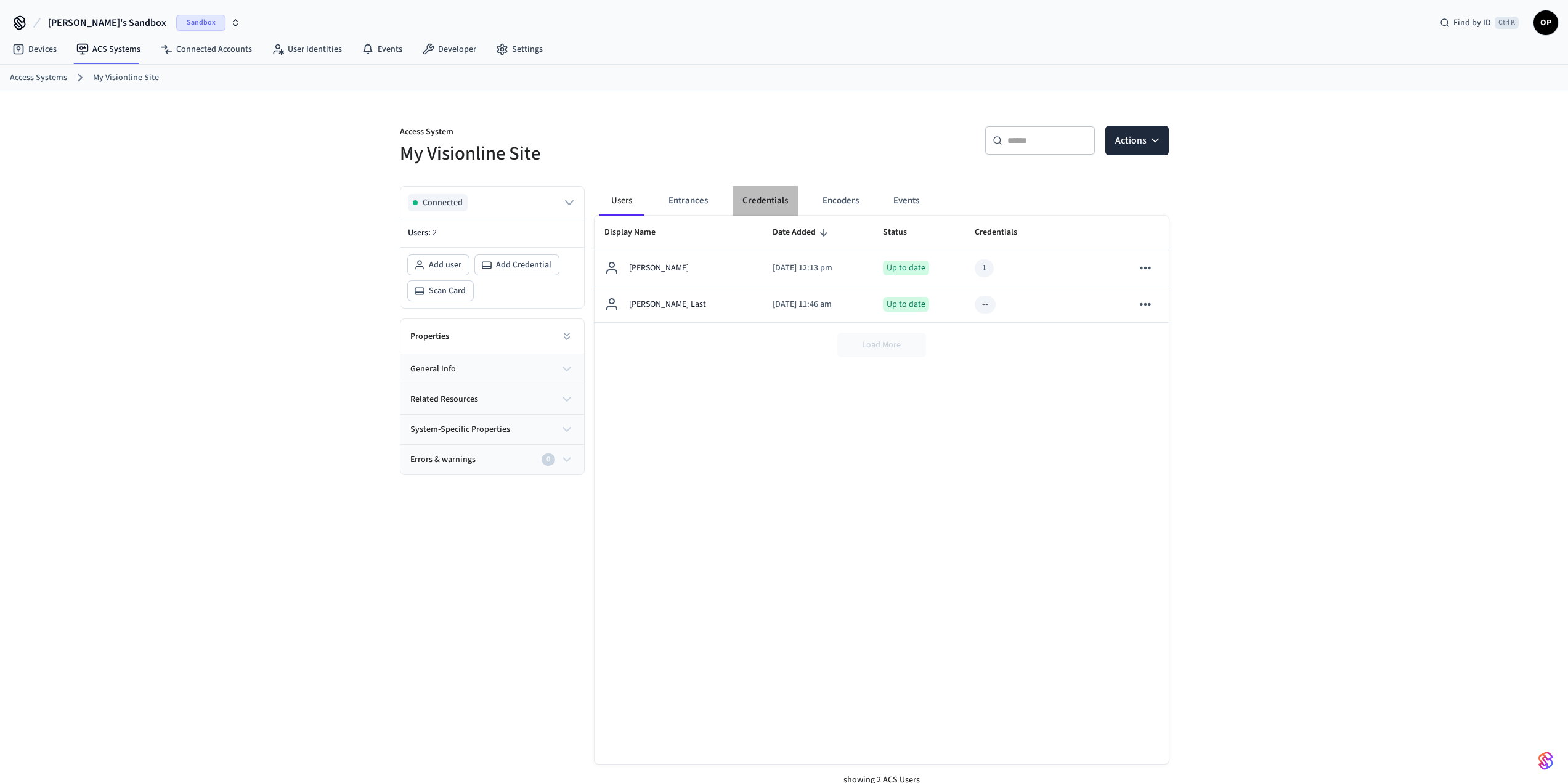
click at [767, 196] on button "Credentials" at bounding box center [765, 201] width 65 height 29
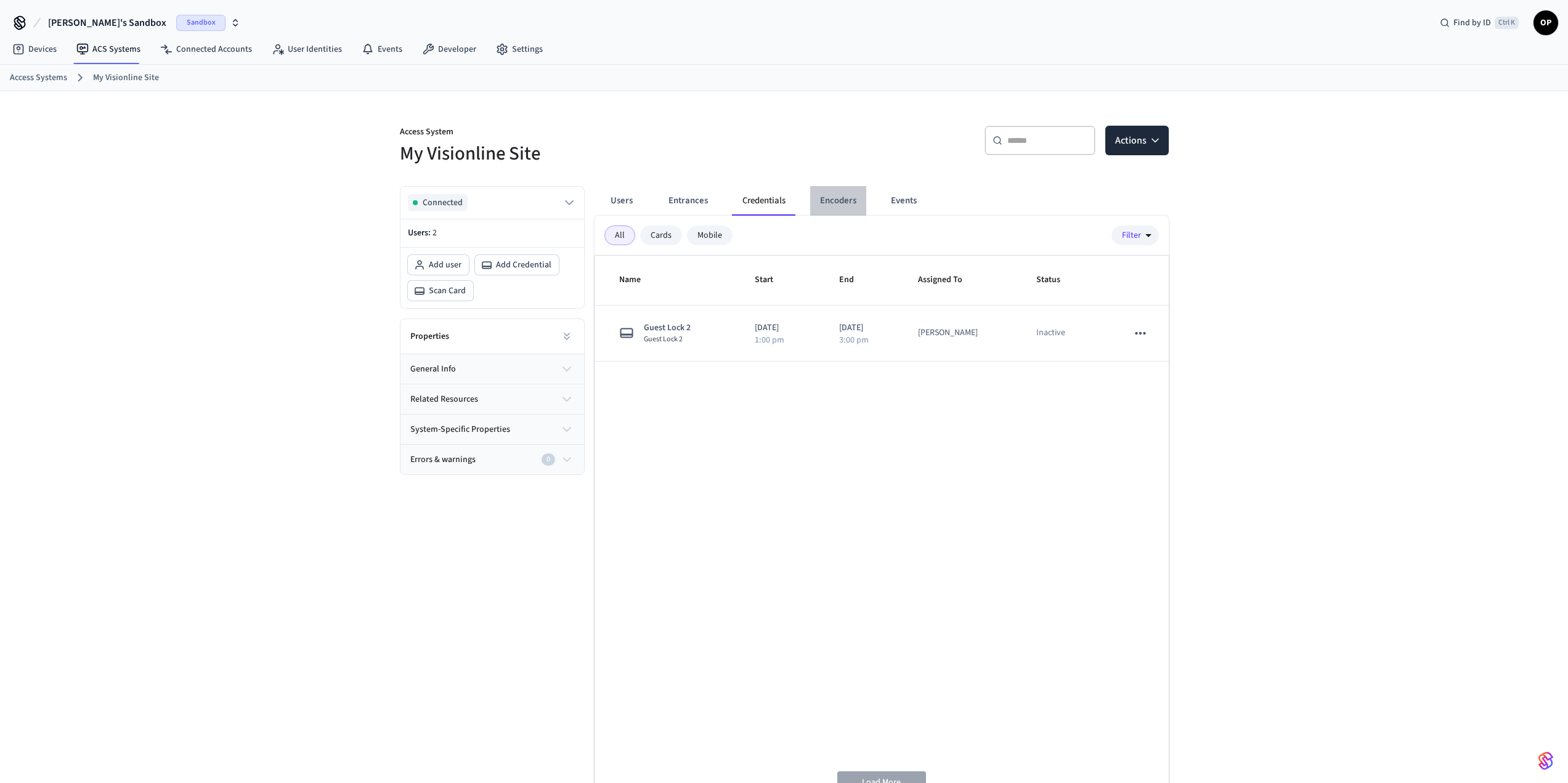
click at [832, 201] on button "Encoders" at bounding box center [838, 201] width 56 height 29
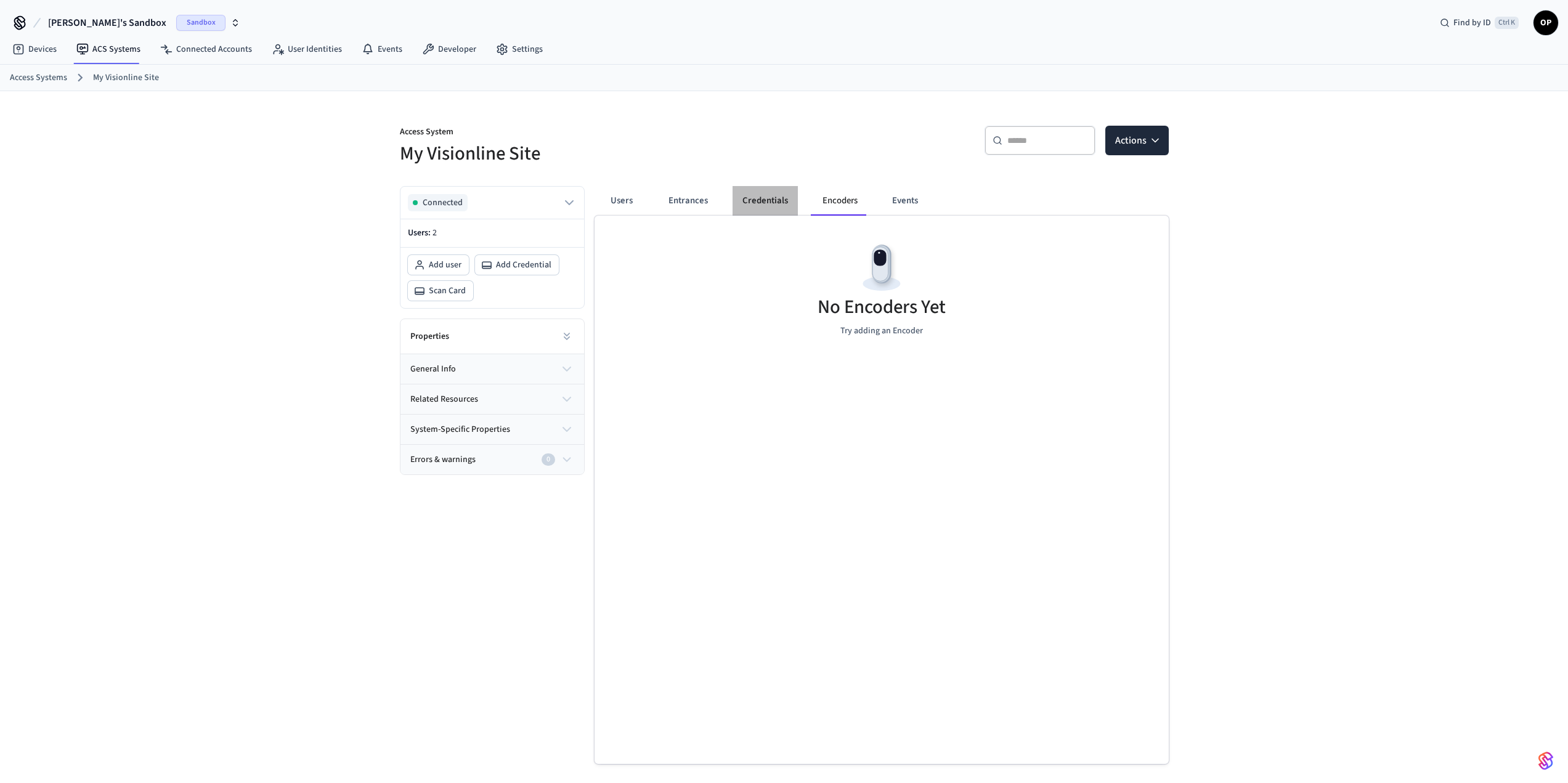
click at [754, 198] on button "Credentials" at bounding box center [765, 201] width 65 height 29
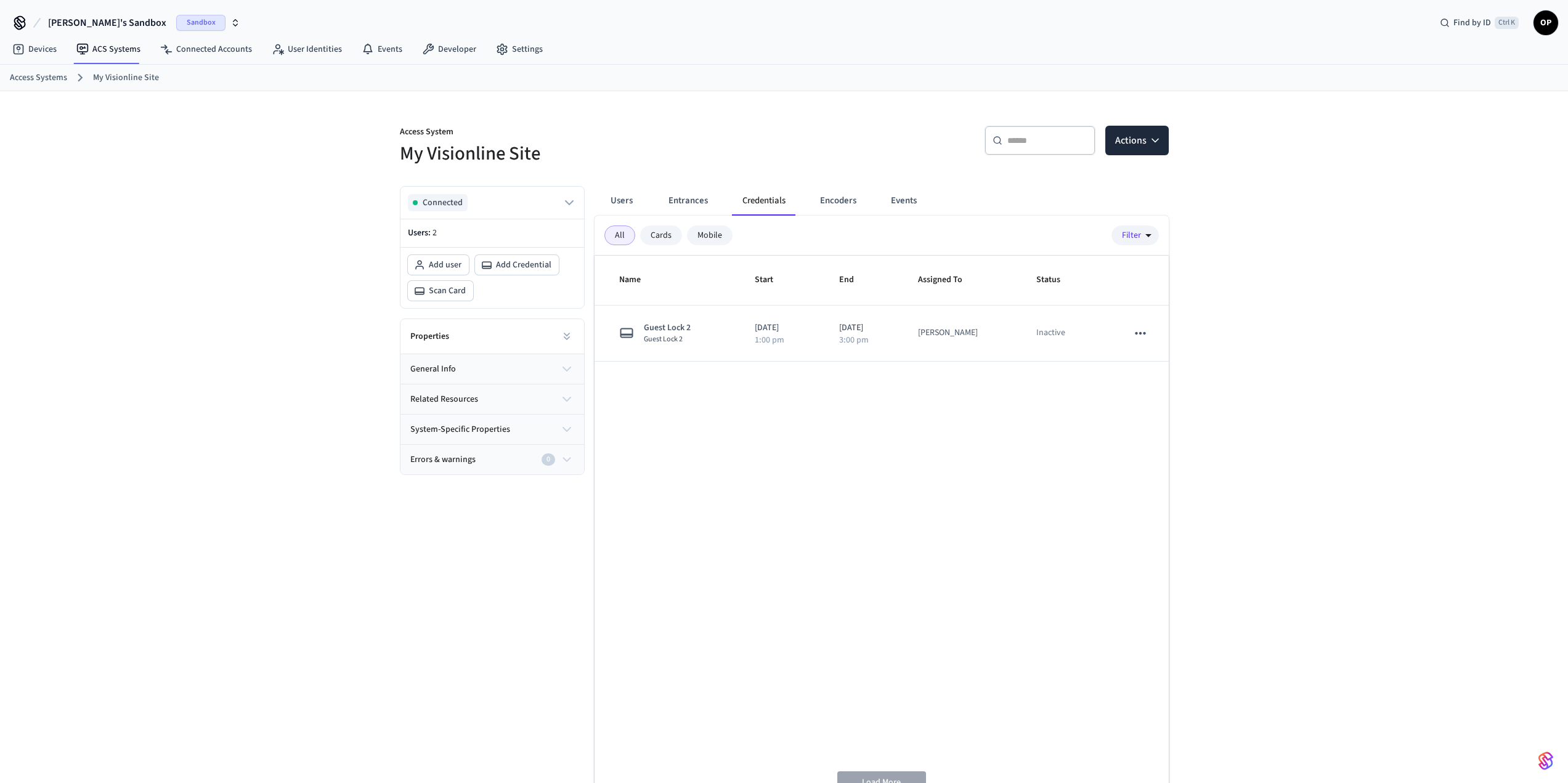
click at [177, 24] on span "Sandbox" at bounding box center [201, 22] width 49 height 16
click at [131, 100] on div "test salto Production" at bounding box center [100, 103] width 169 height 16
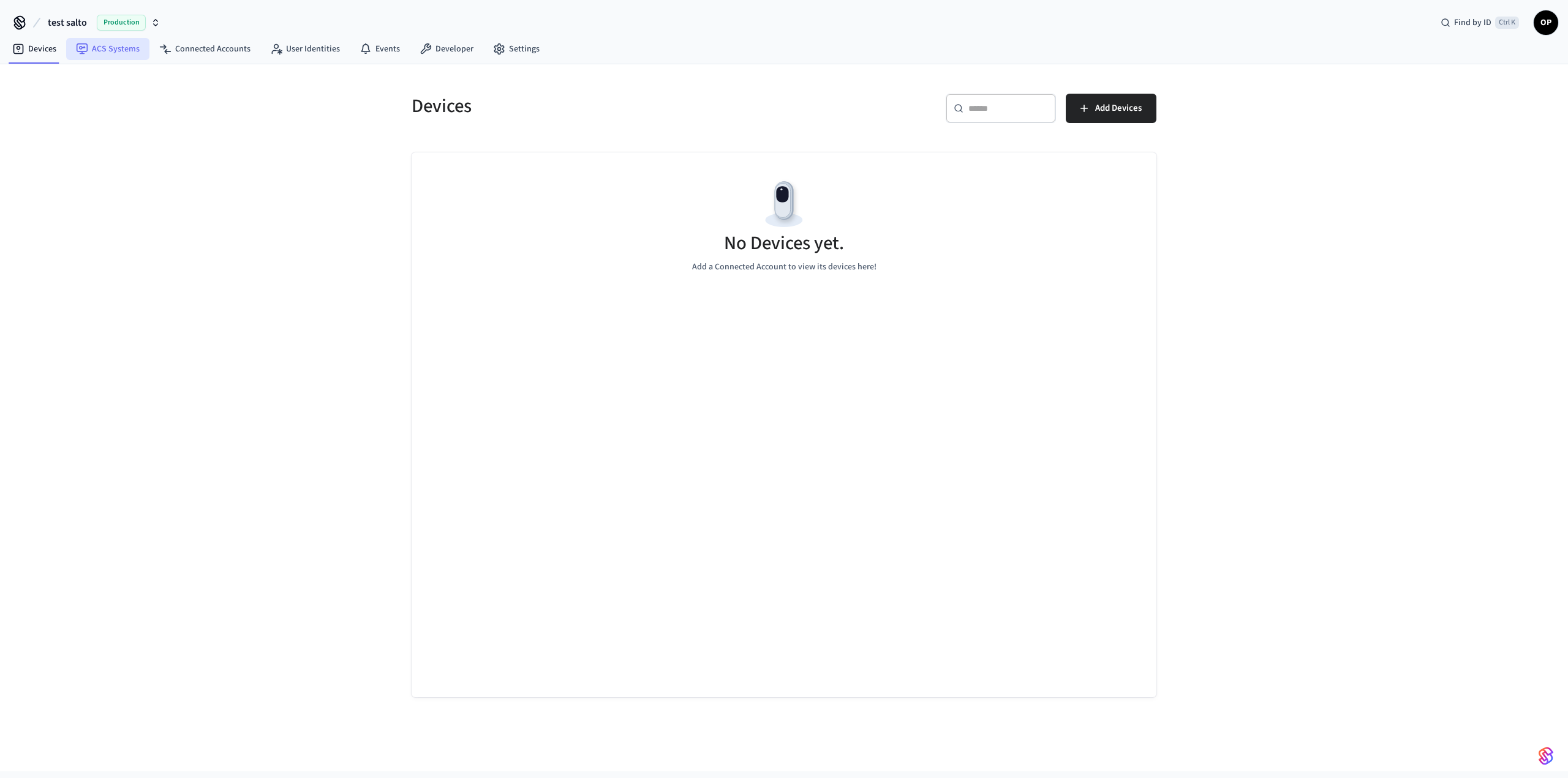
click at [96, 45] on link "ACS Systems" at bounding box center [108, 49] width 83 height 22
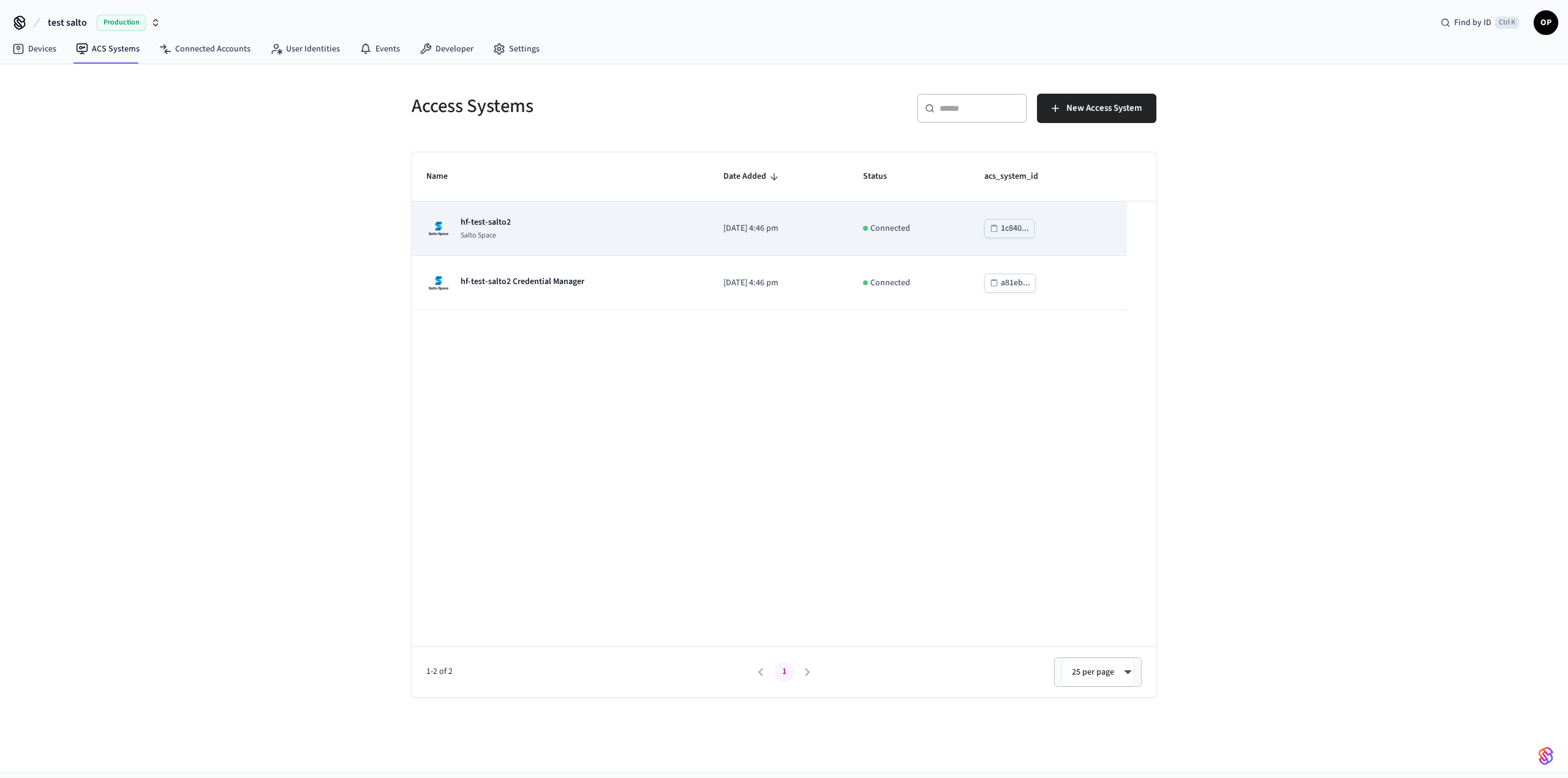
click at [511, 233] on div "hf-test-salto2 Salto Space" at bounding box center [560, 228] width 268 height 24
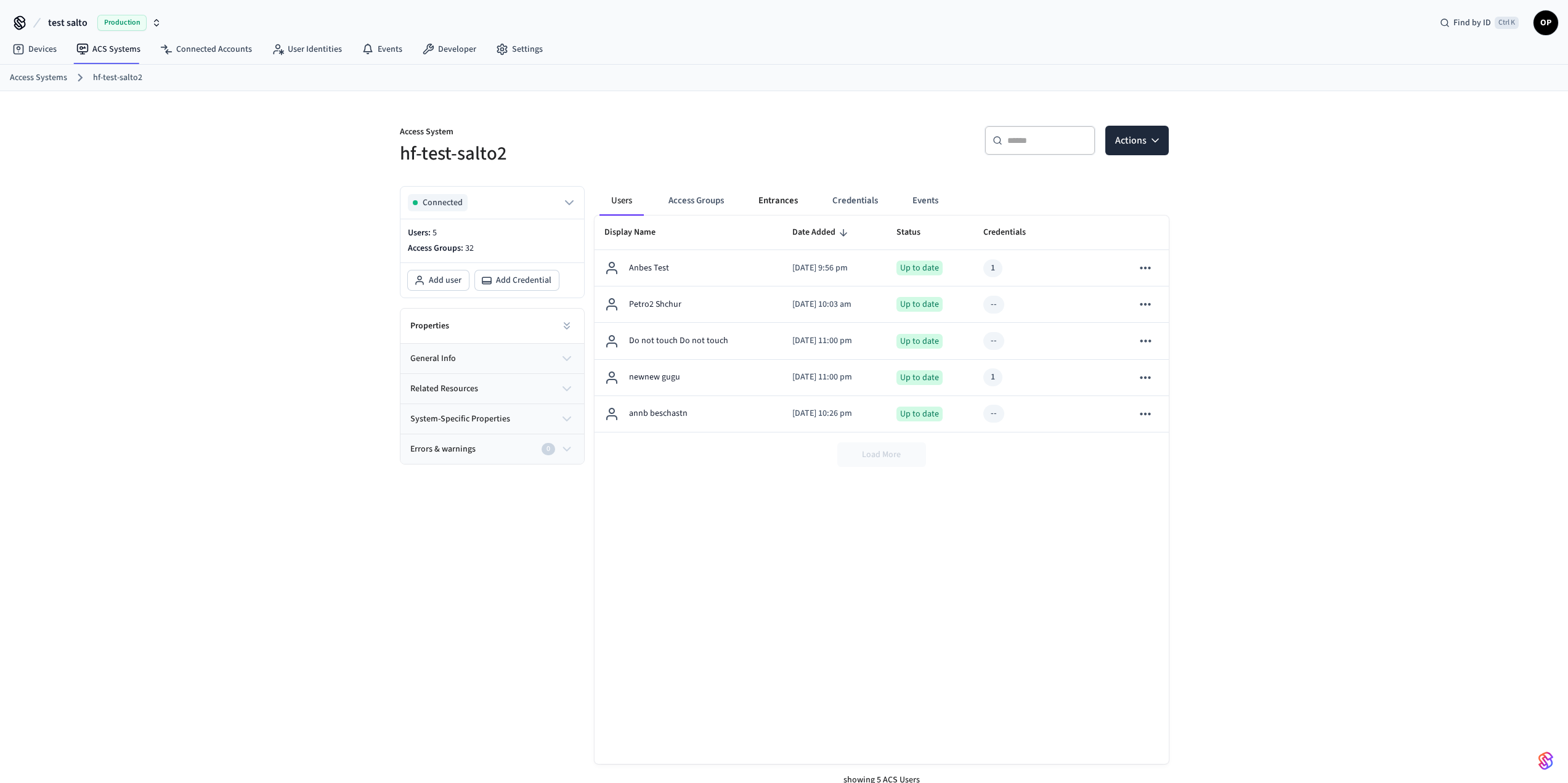
click at [783, 204] on button "Entrances" at bounding box center [778, 201] width 60 height 29
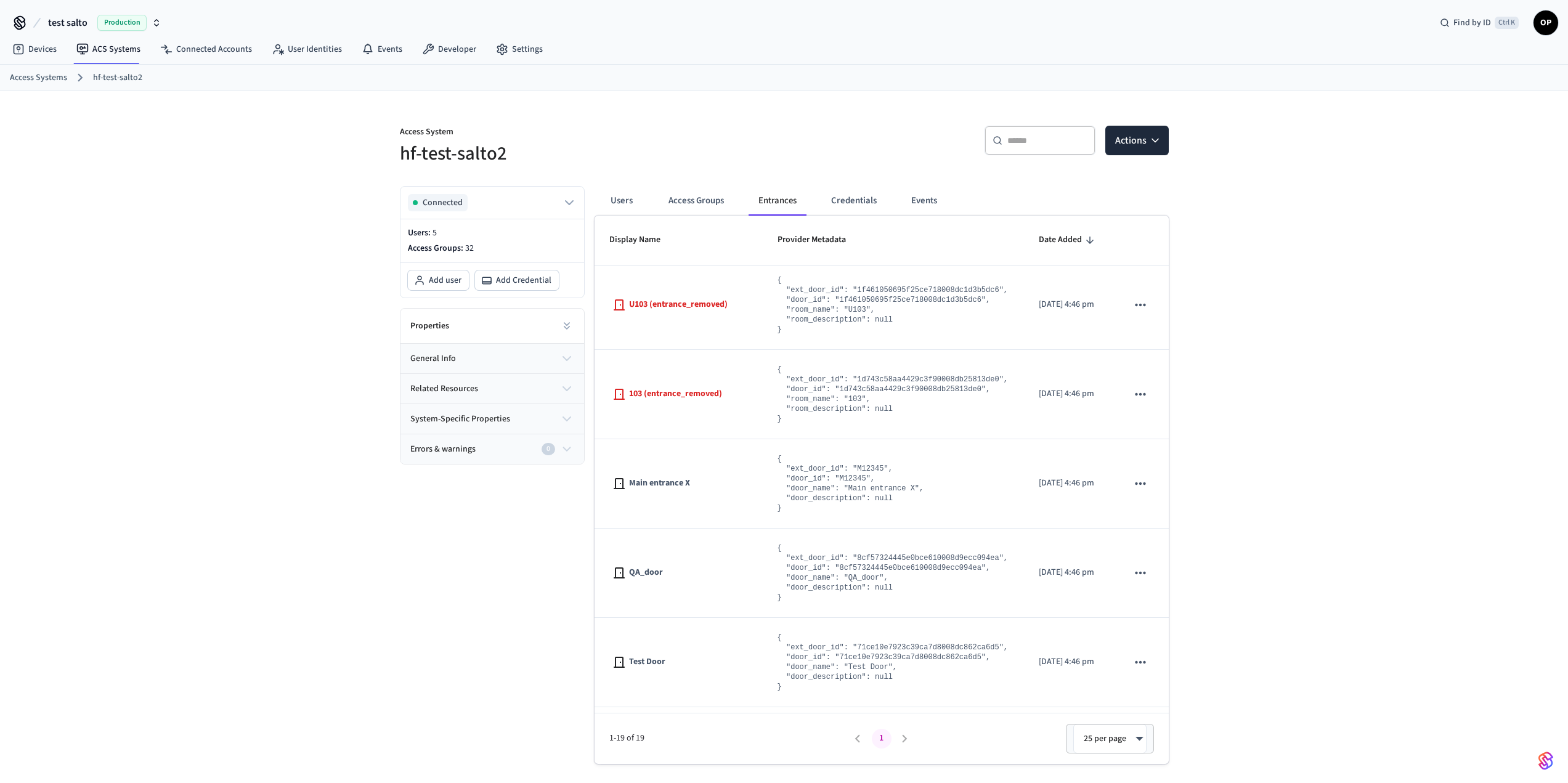
scroll to position [1250, 0]
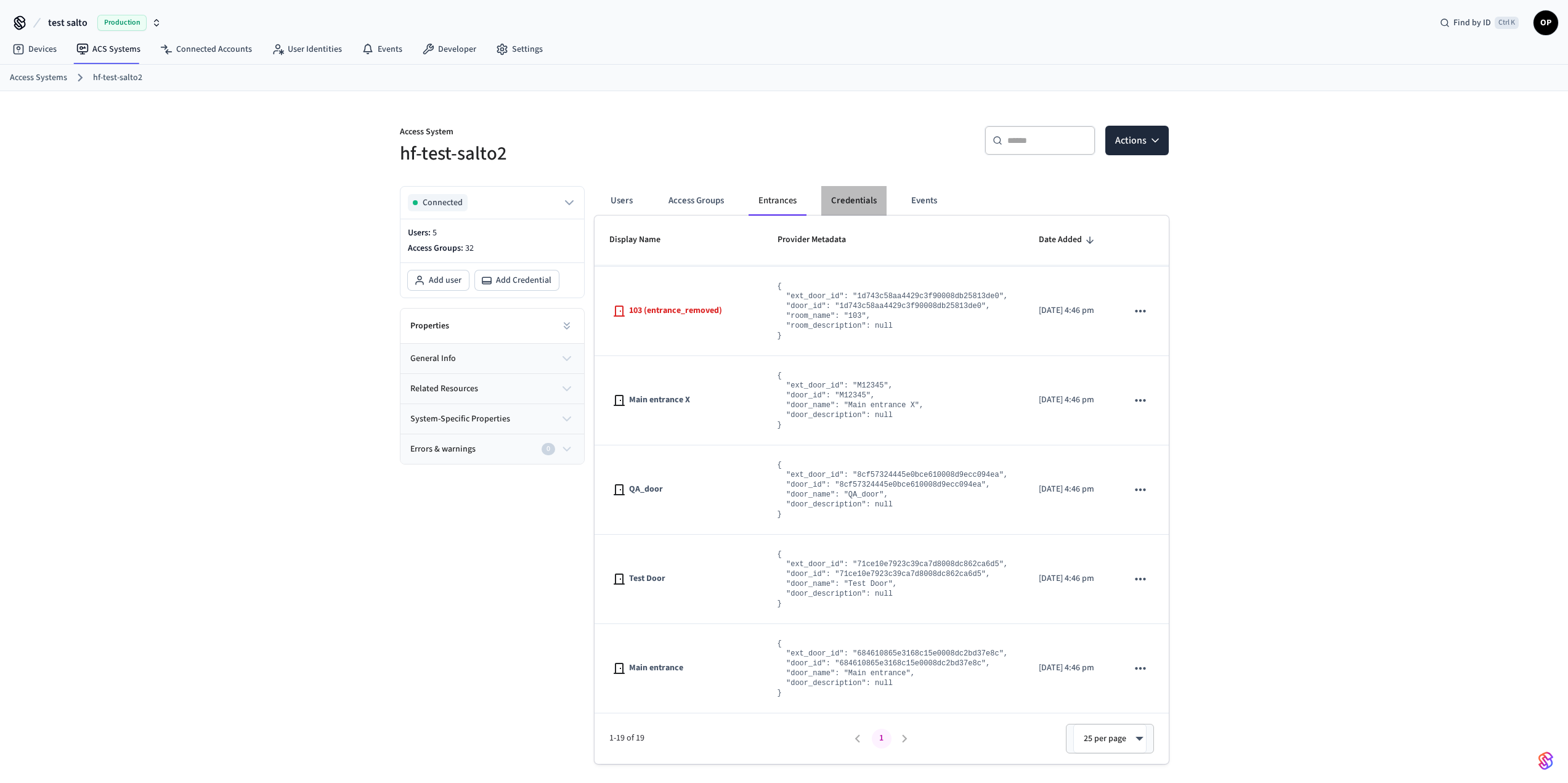
click at [843, 193] on button "Credentials" at bounding box center [853, 201] width 65 height 29
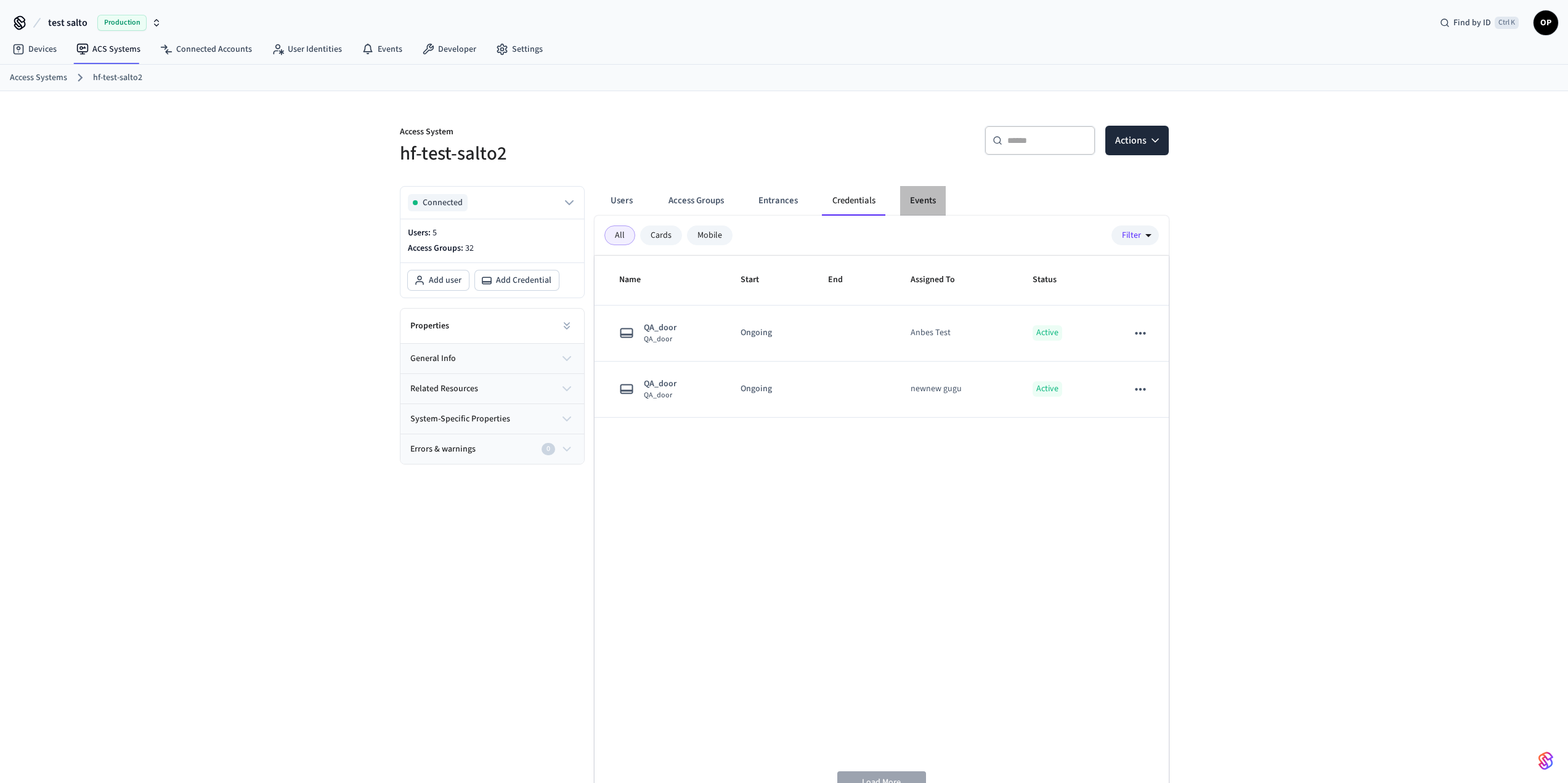
click at [919, 200] on button "Events" at bounding box center [923, 201] width 46 height 29
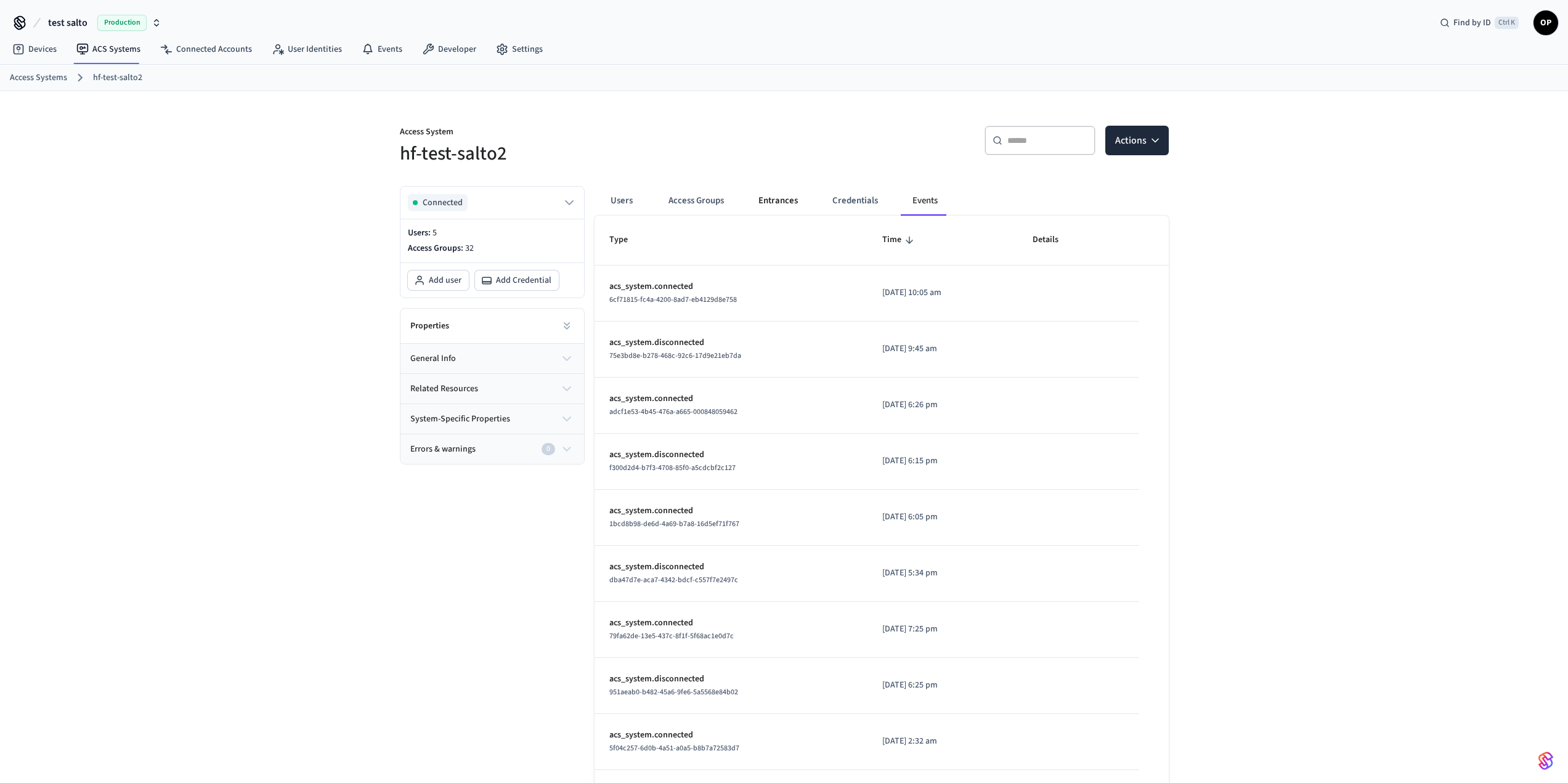
click at [769, 196] on button "Entrances" at bounding box center [778, 201] width 60 height 29
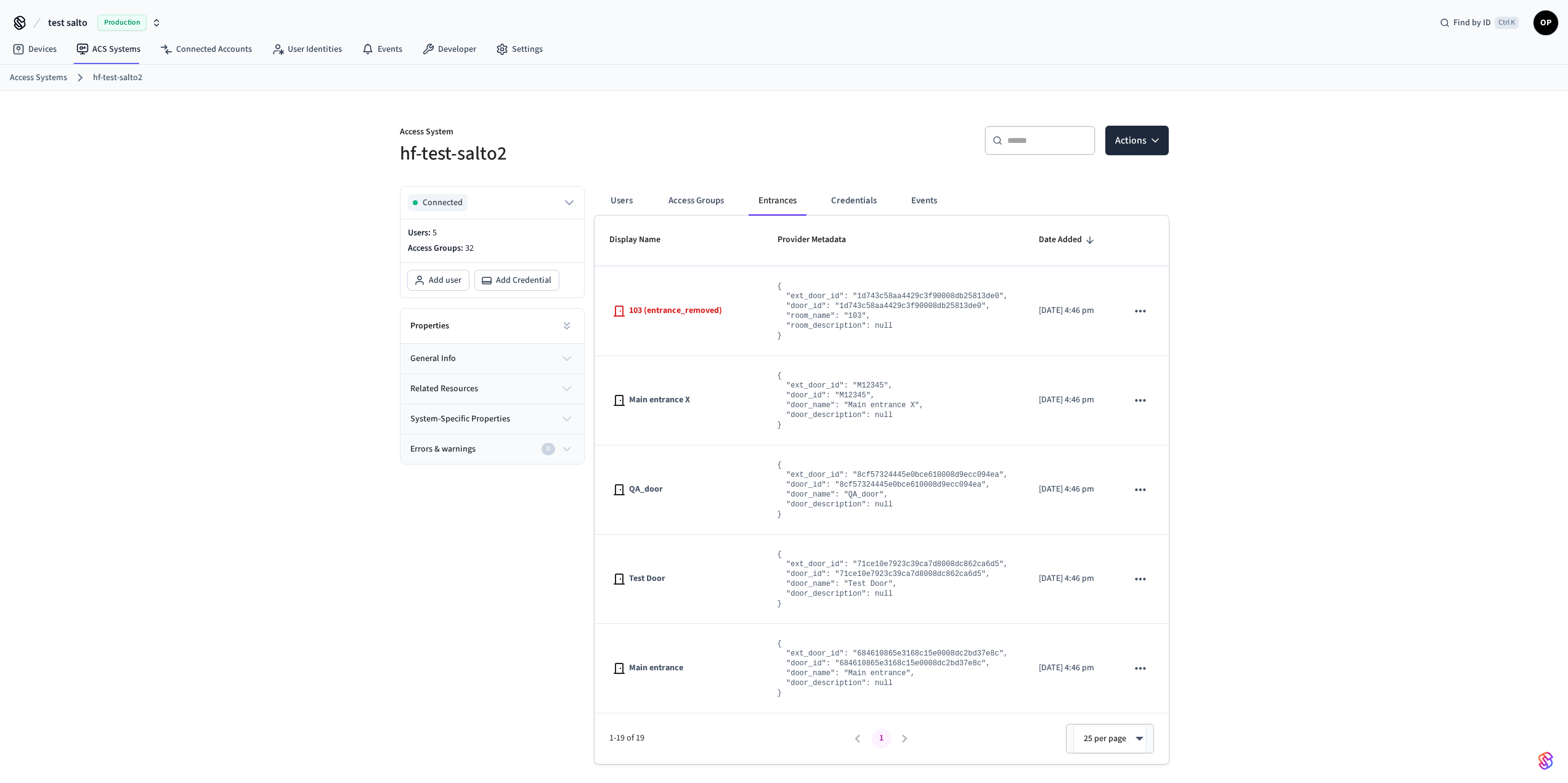
click at [112, 18] on span "Production" at bounding box center [122, 22] width 49 height 16
click at [302, 207] on div "Access System hf-test-salto2 ​ ​ Actions Connected Users: 5 Access Groups: 32 A…" at bounding box center [784, 446] width 1568 height 712
click at [116, 21] on span "Production" at bounding box center [122, 22] width 49 height 16
click at [140, 72] on span "Sandbox" at bounding box center [159, 79] width 49 height 16
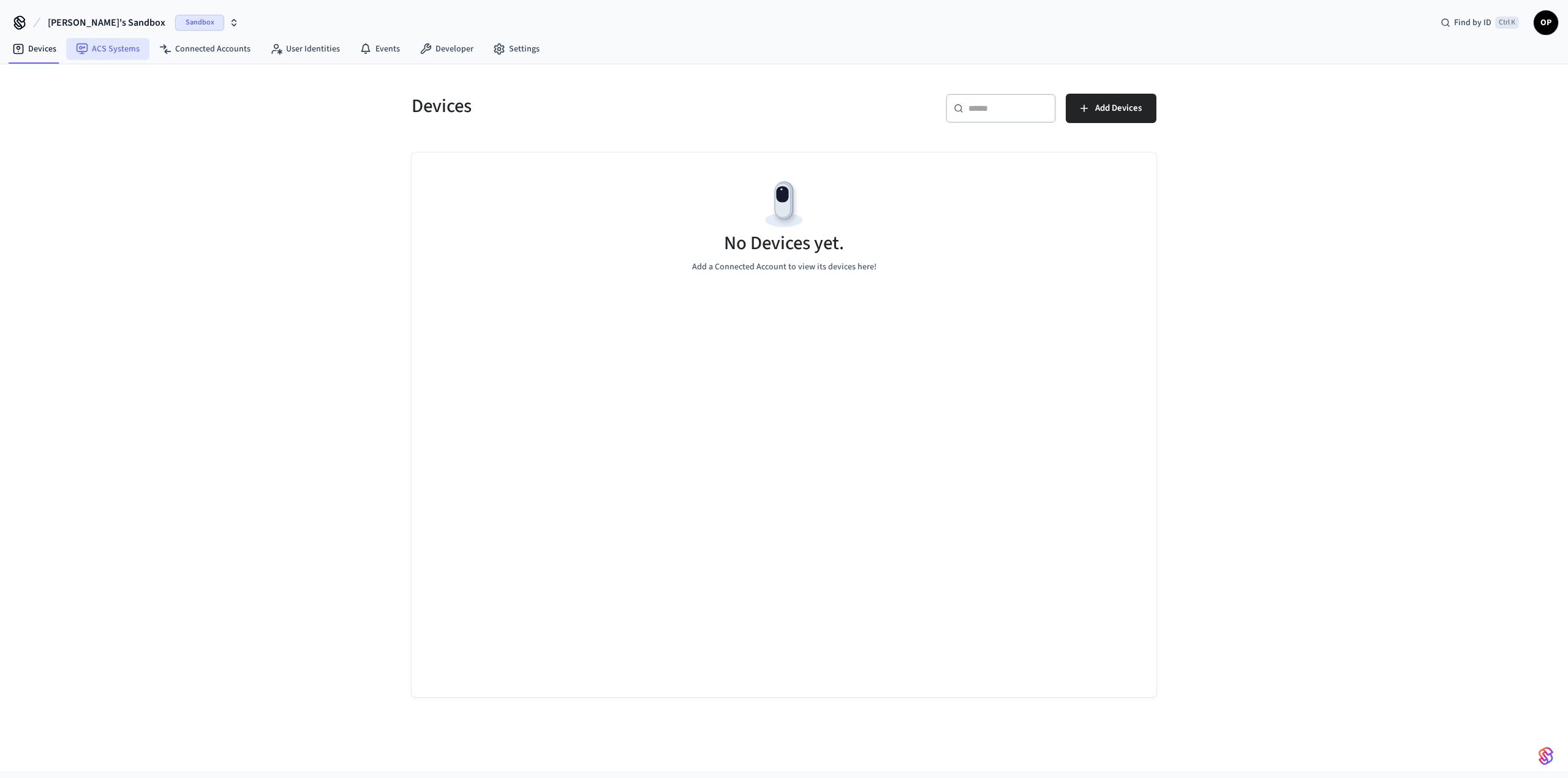
click at [139, 55] on link "ACS Systems" at bounding box center [108, 49] width 83 height 22
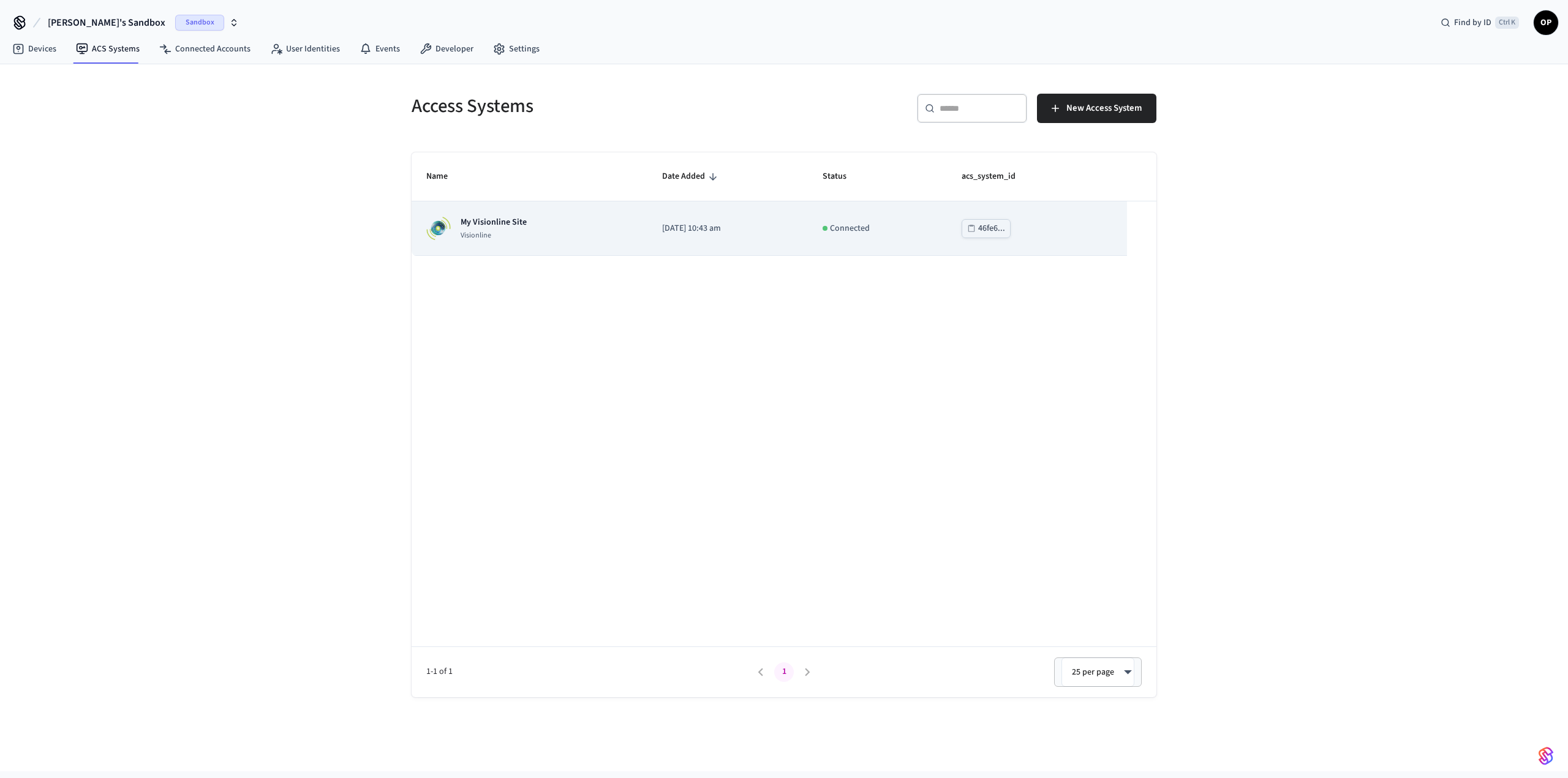
click at [504, 232] on p "Visionline" at bounding box center [494, 236] width 66 height 10
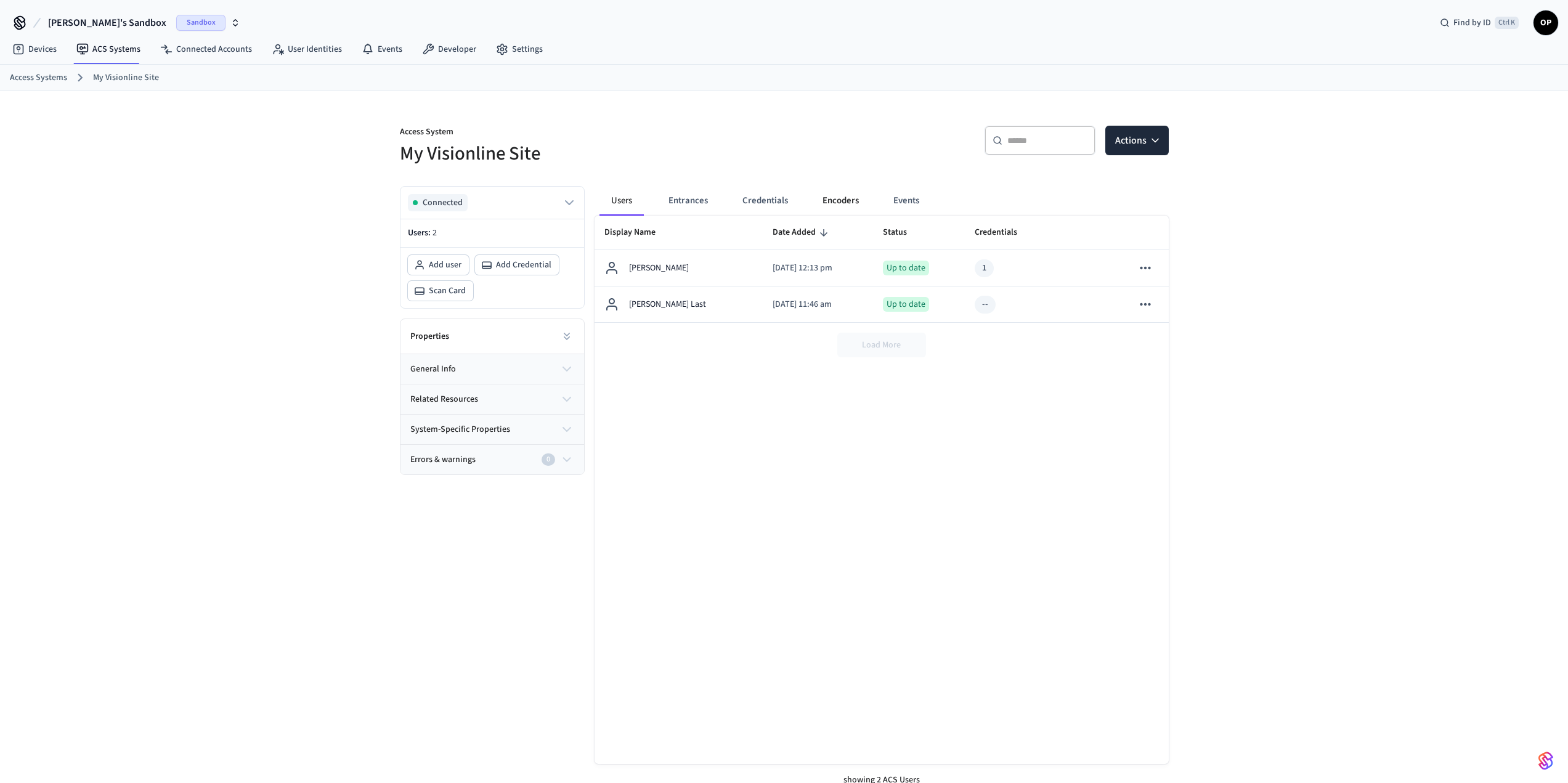
click at [835, 203] on button "Encoders" at bounding box center [841, 201] width 56 height 29
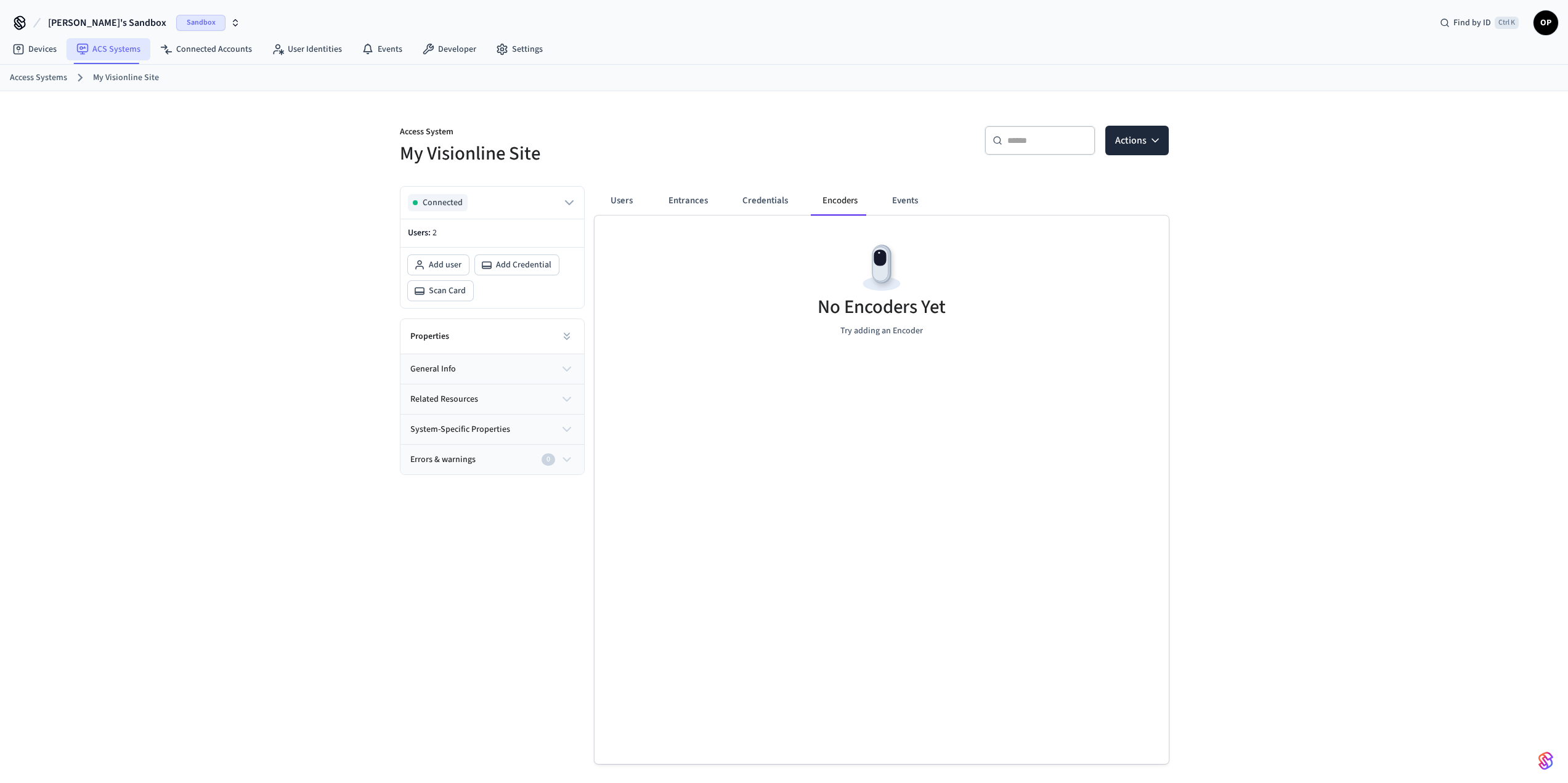
click at [100, 46] on link "ACS Systems" at bounding box center [108, 49] width 84 height 22
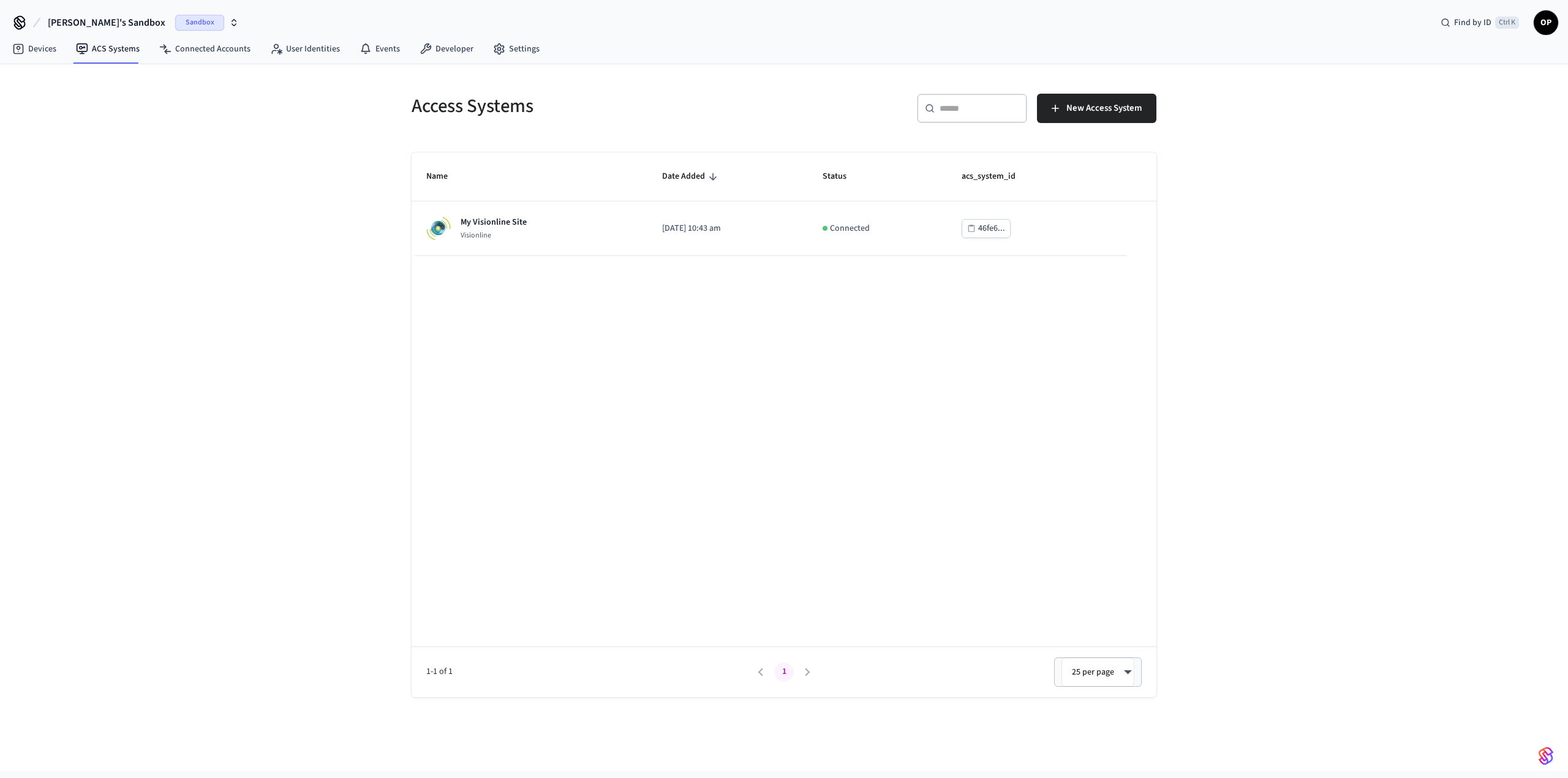
click at [176, 19] on span "Sandbox" at bounding box center [200, 22] width 49 height 16
click at [142, 95] on span "Production" at bounding box center [158, 102] width 49 height 16
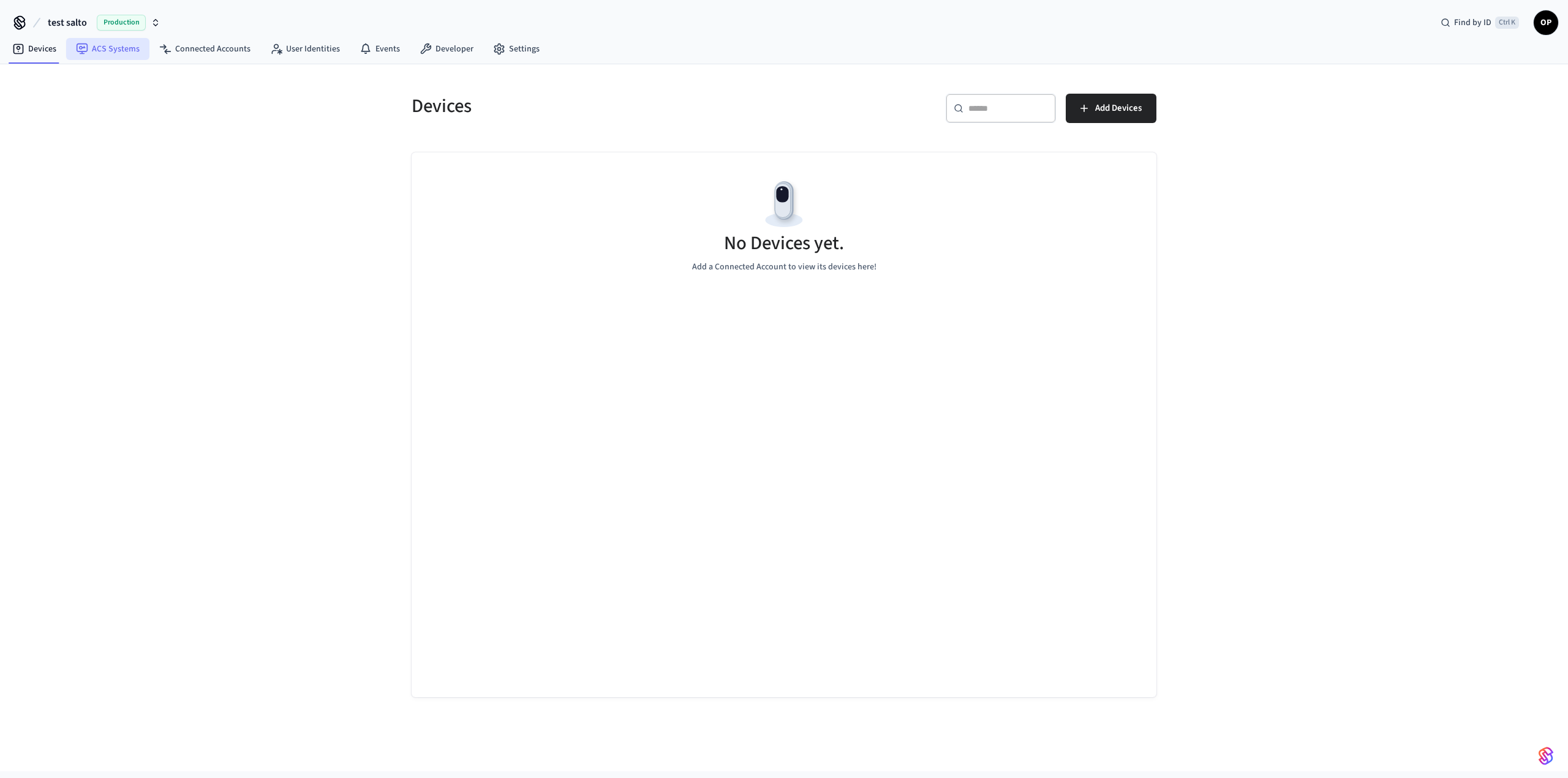
click at [95, 50] on link "ACS Systems" at bounding box center [108, 49] width 83 height 22
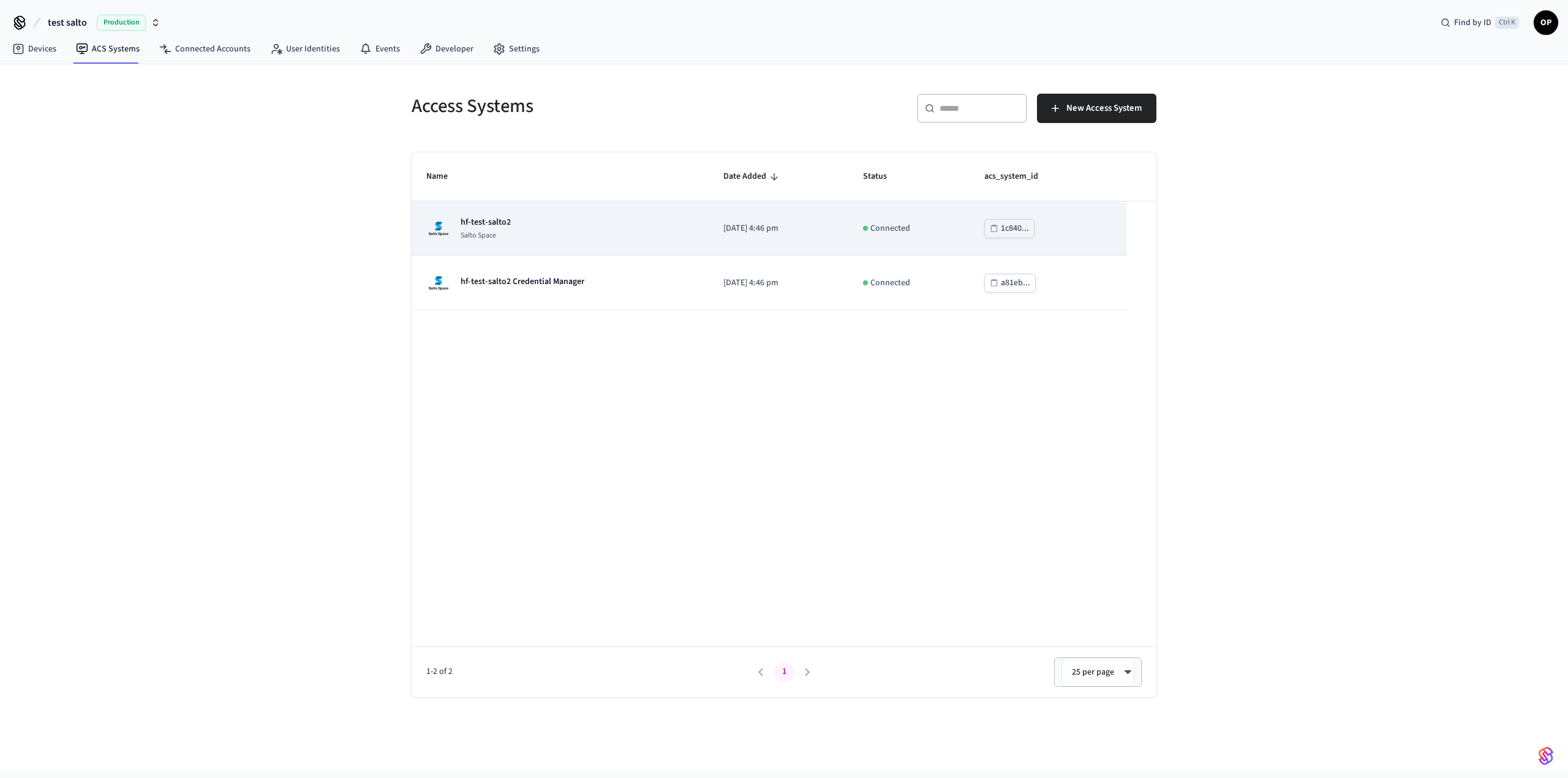
click at [566, 220] on div "hf-test-salto2 Salto Space" at bounding box center [560, 228] width 268 height 24
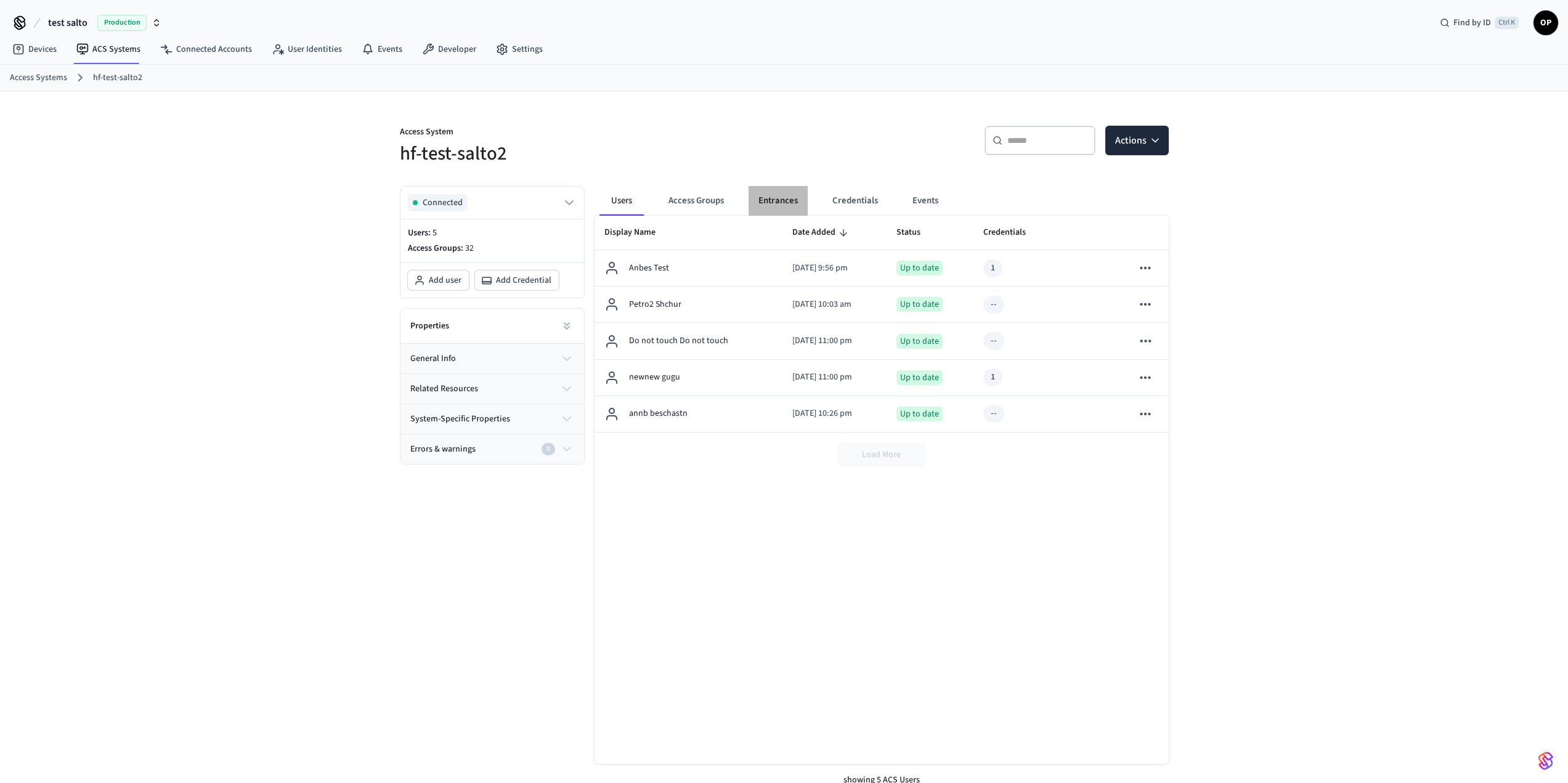
click at [778, 206] on button "Entrances" at bounding box center [778, 201] width 60 height 29
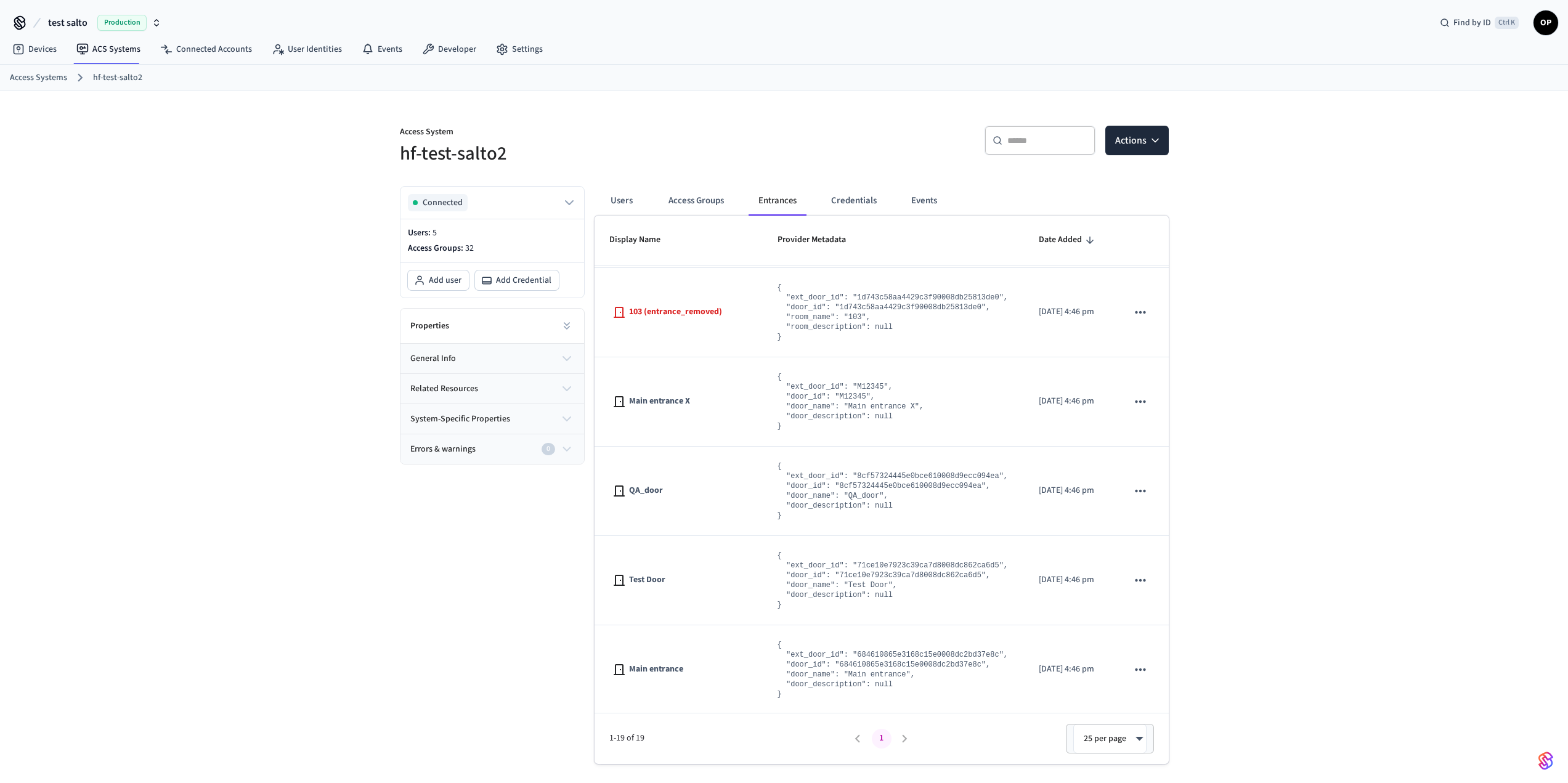
scroll to position [1250, 0]
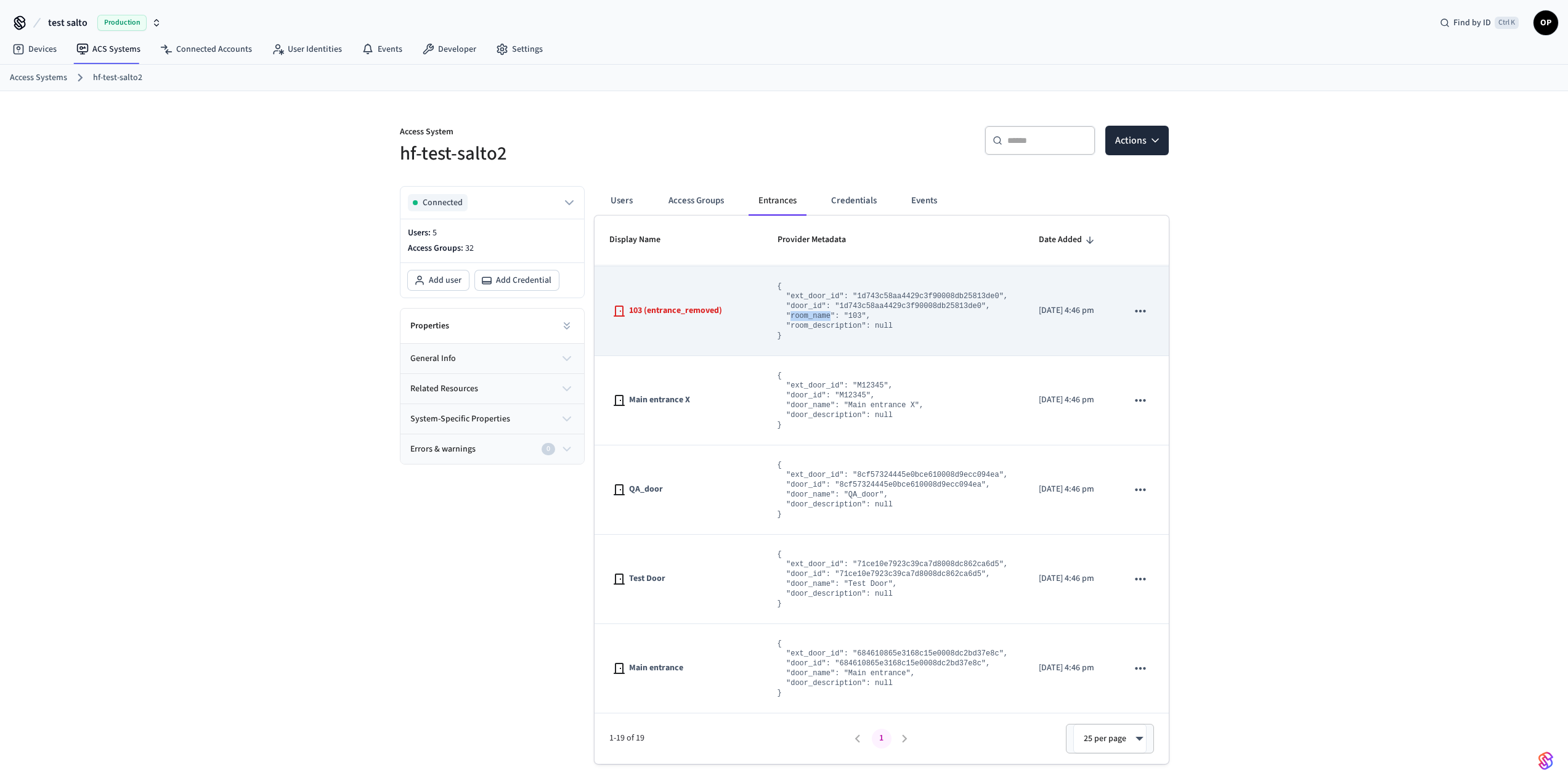
copy pre "room_name"
drag, startPoint x: 788, startPoint y: 315, endPoint x: 823, endPoint y: 316, distance: 35.0
click at [823, 316] on pre "{ "ext_door_id": "1d743c58aa4429c3f90008db25813de0", "door_id": "1d743c58aa4429…" at bounding box center [893, 310] width 230 height 60
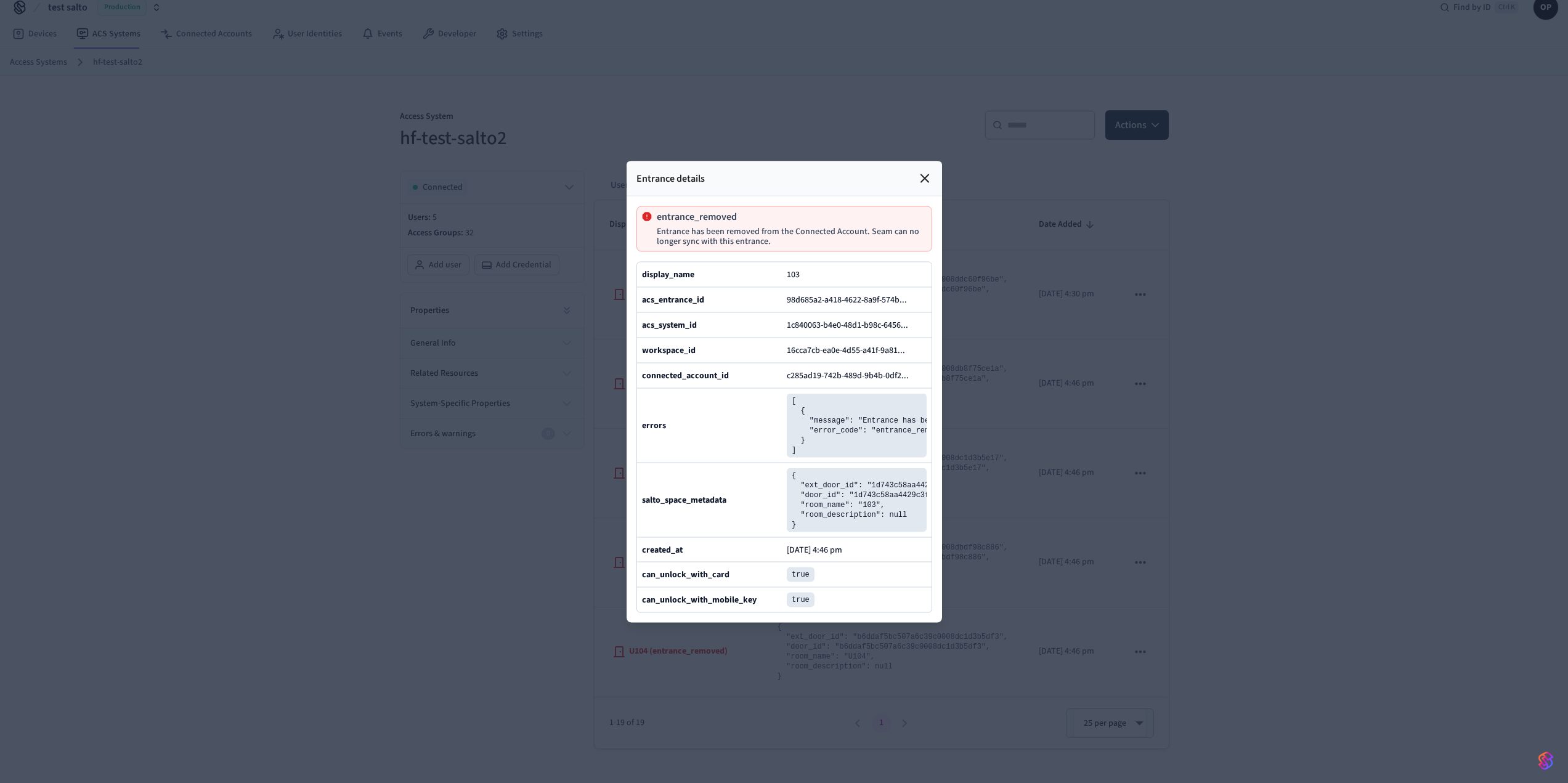
scroll to position [20, 0]
click at [921, 171] on icon at bounding box center [925, 178] width 15 height 15
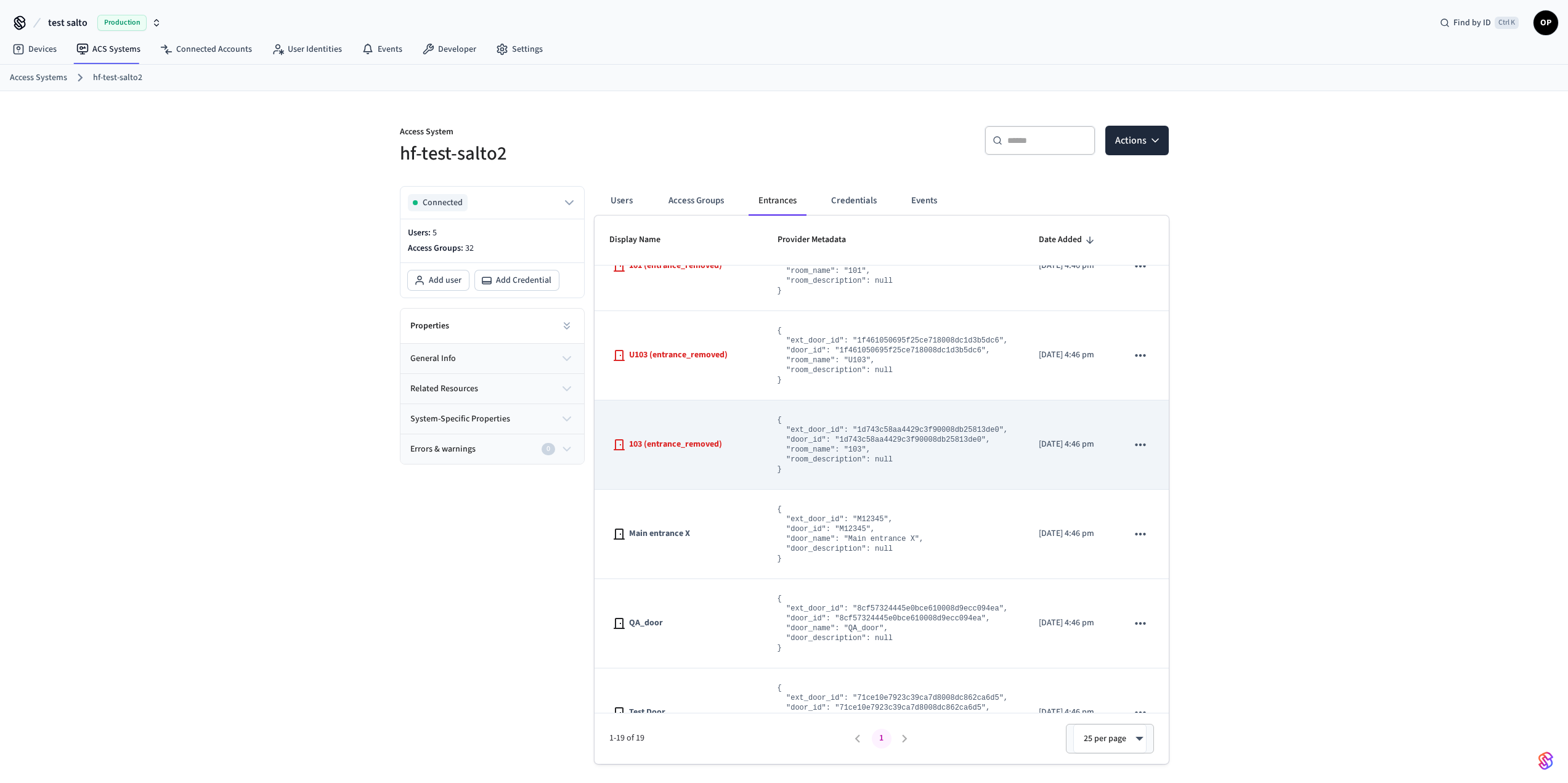
scroll to position [1250, 0]
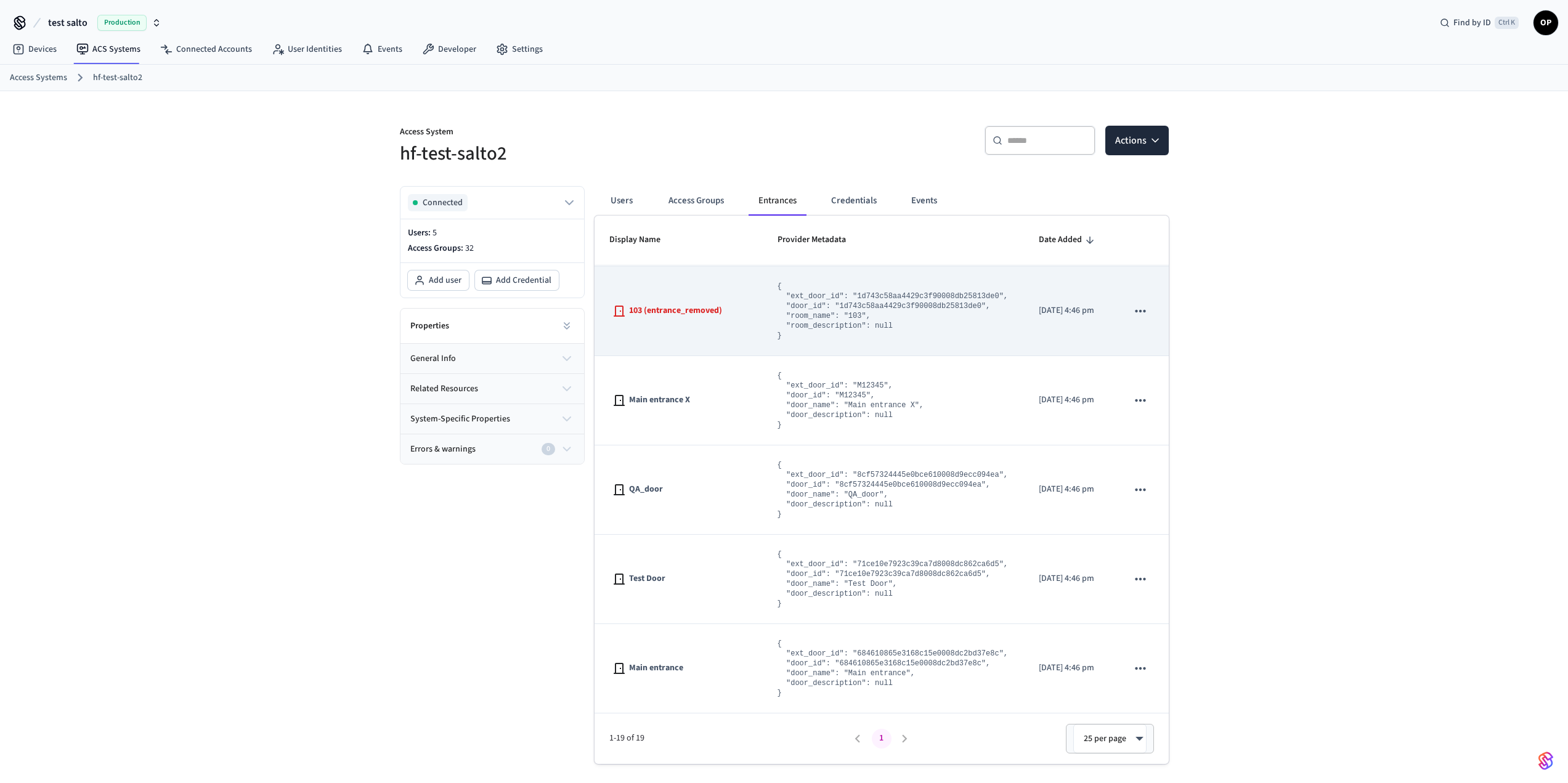
click at [1133, 309] on icon "sticky table" at bounding box center [1140, 311] width 16 height 16
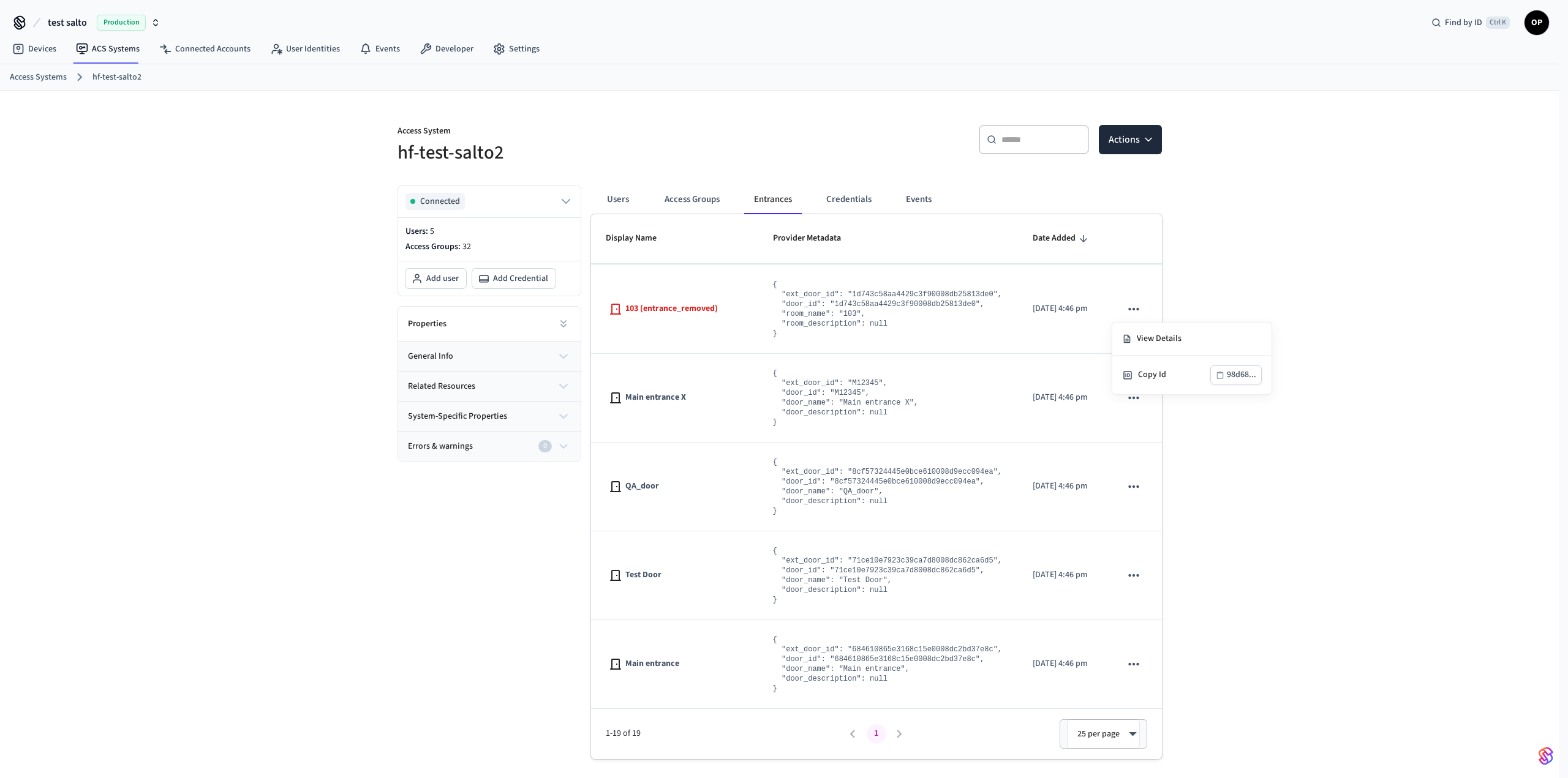
click at [1263, 260] on div at bounding box center [784, 389] width 1568 height 778
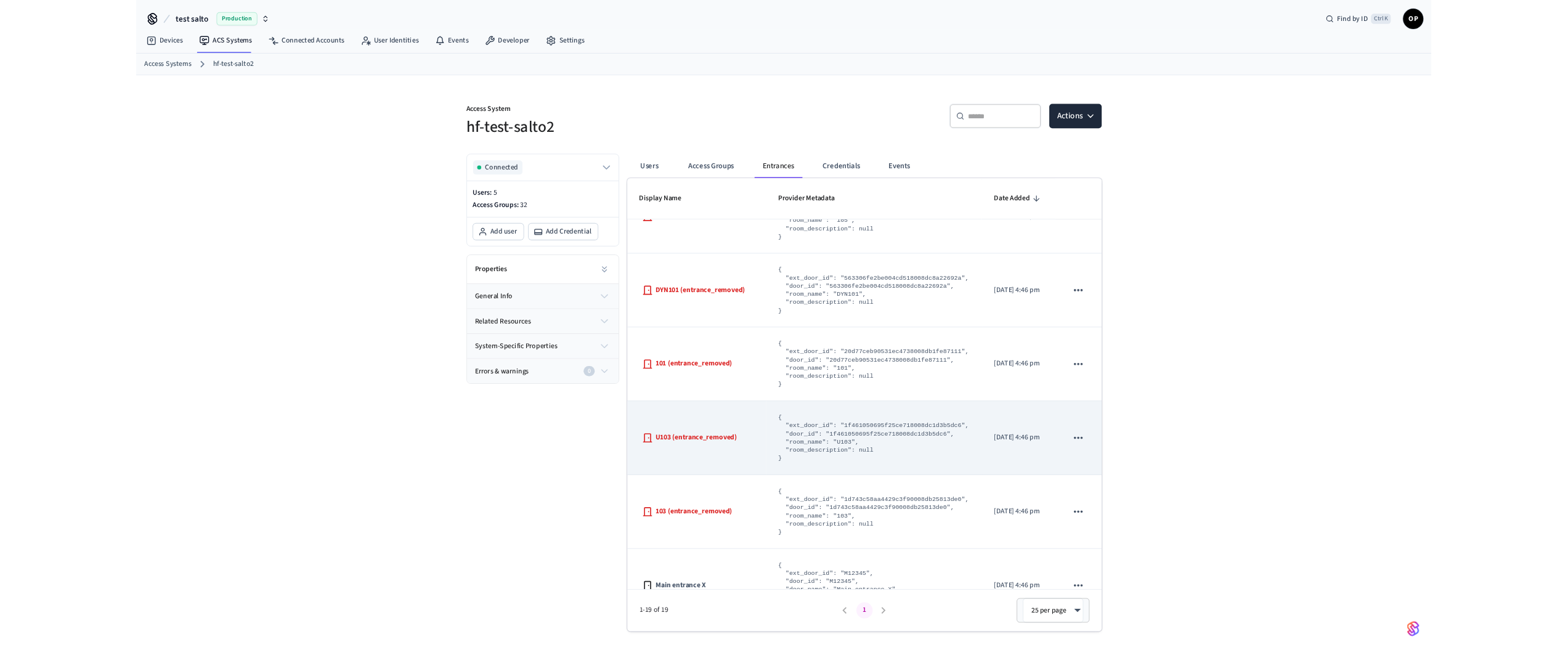
scroll to position [1003, 0]
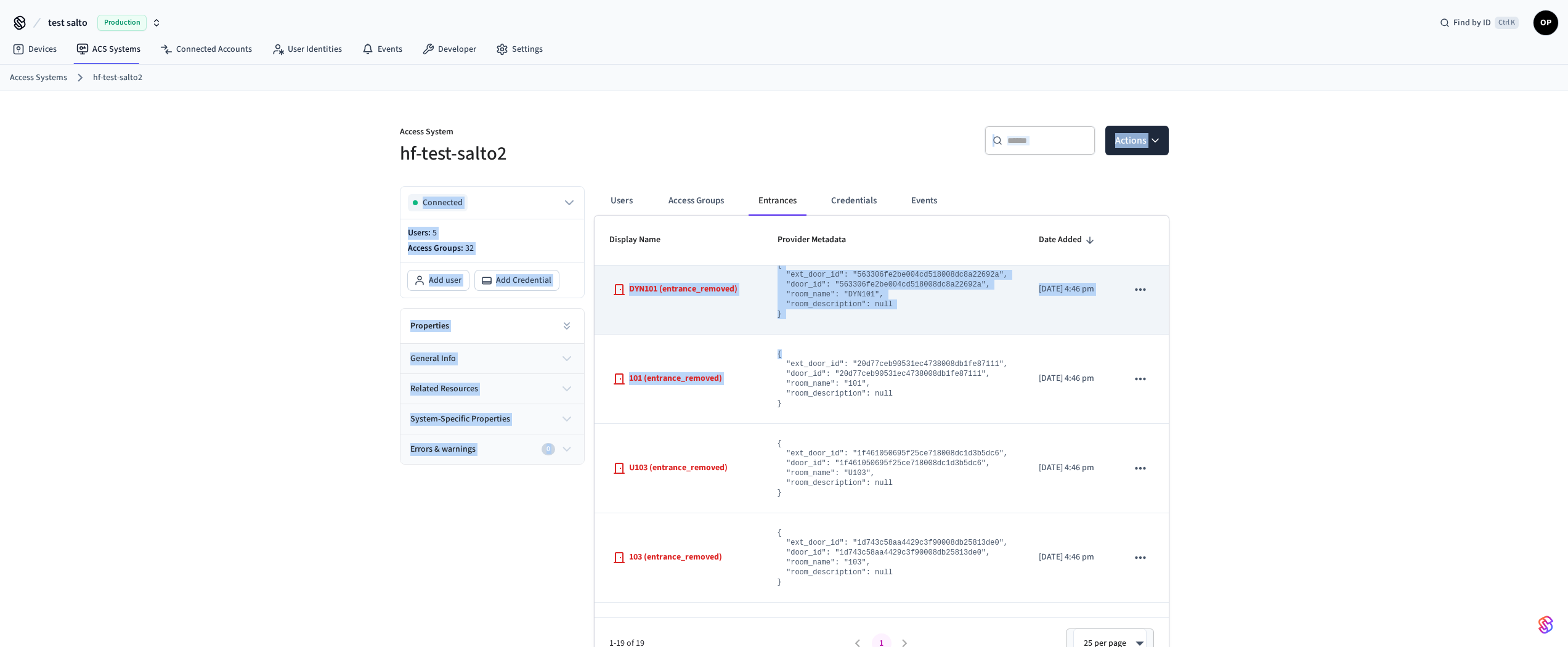
drag, startPoint x: 579, startPoint y: 166, endPoint x: 1055, endPoint y: 333, distance: 504.4
click at [853, 351] on div "Access System hf-test-salto2 ​ ​ Actions Connected Users: 5 Access Groups: 32 A…" at bounding box center [785, 379] width 789 height 577
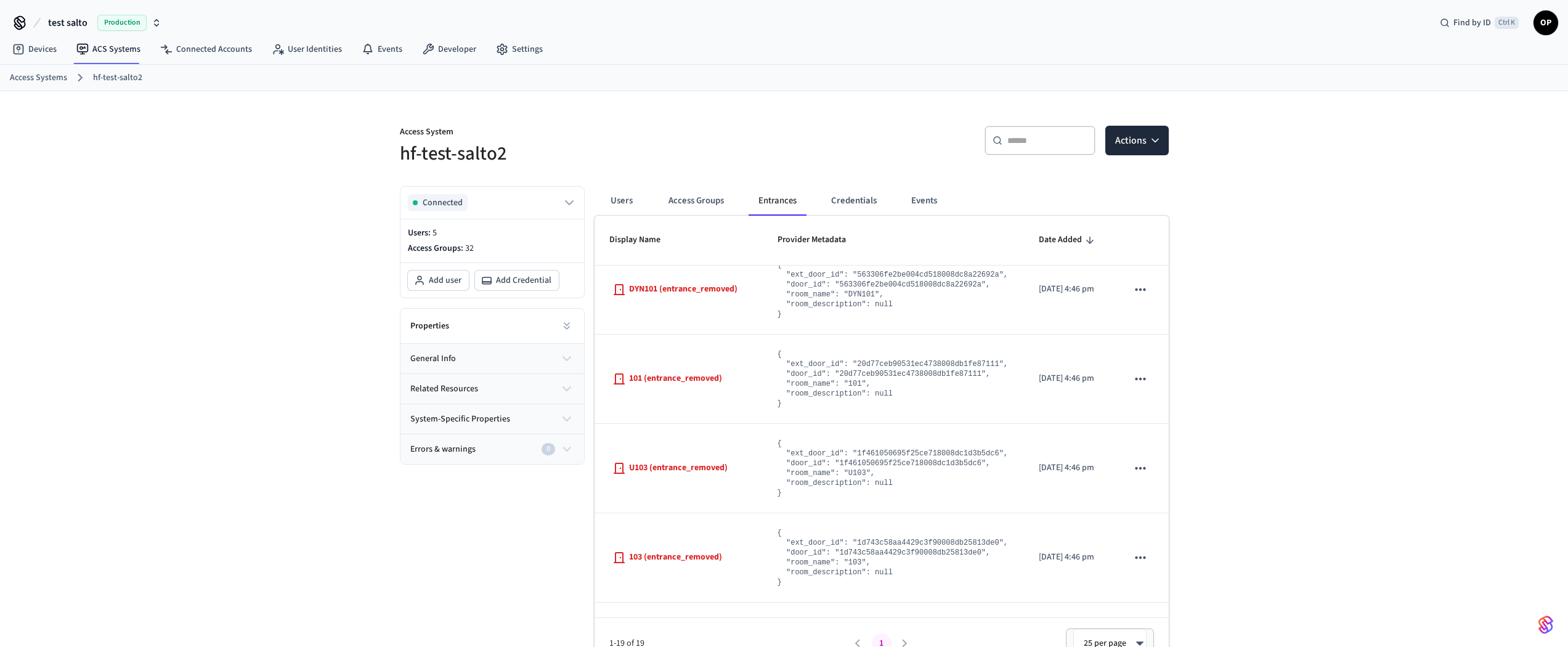
click at [1244, 303] on div "Access System hf-test-salto2 ​ ​ Actions Connected Users: 5 Access Groups: 32 A…" at bounding box center [784, 379] width 1568 height 577
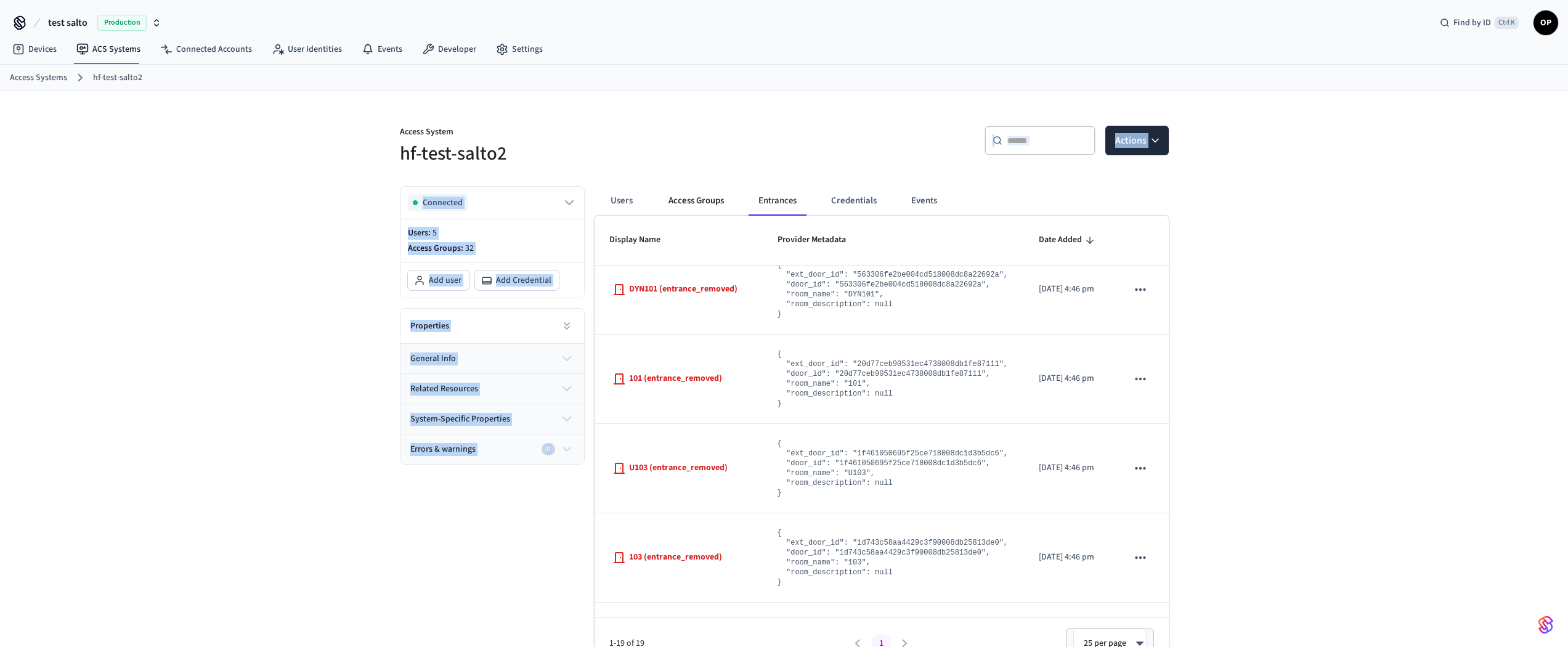
drag, startPoint x: 612, startPoint y: 144, endPoint x: 666, endPoint y: 196, distance: 75.0
click at [666, 196] on div "Access System hf-test-salto2 ​ ​ Actions Connected Users: 5 Access Groups: 32 A…" at bounding box center [785, 379] width 789 height 577
click at [717, 159] on h5 "hf-test-salto2" at bounding box center [589, 154] width 377 height 25
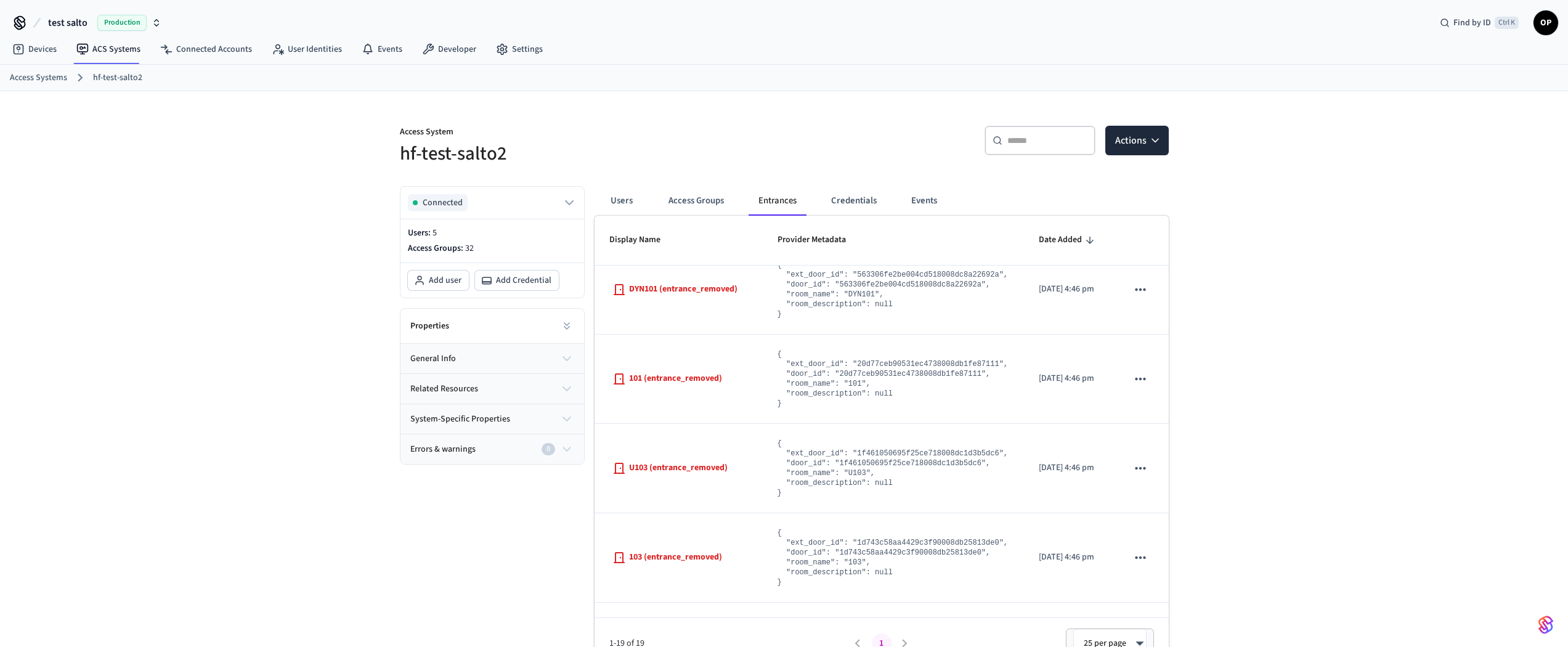
click at [1357, 242] on div "Access System hf-test-salto2 ​ ​ Actions Connected Users: 5 Access Groups: 32 A…" at bounding box center [784, 379] width 1568 height 577
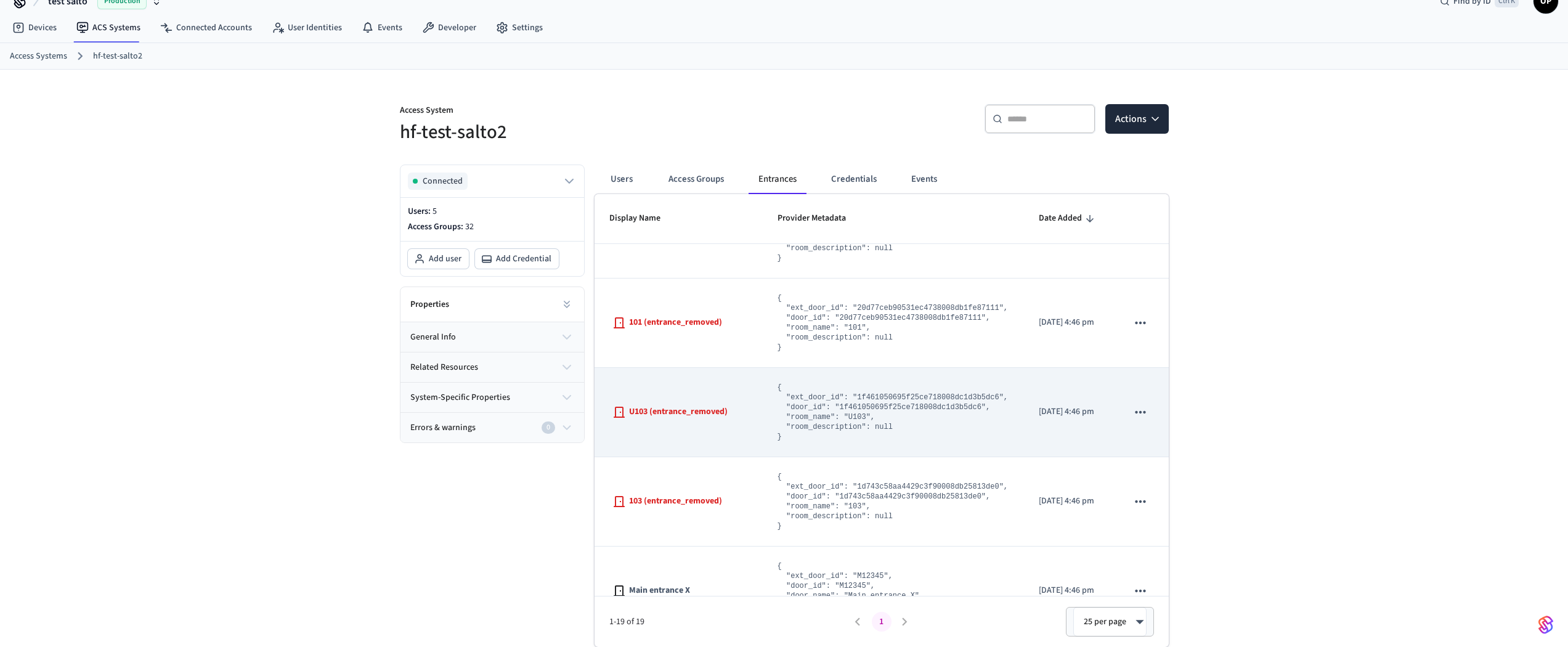
scroll to position [1160, 0]
